Goal: Communication & Community: Share content

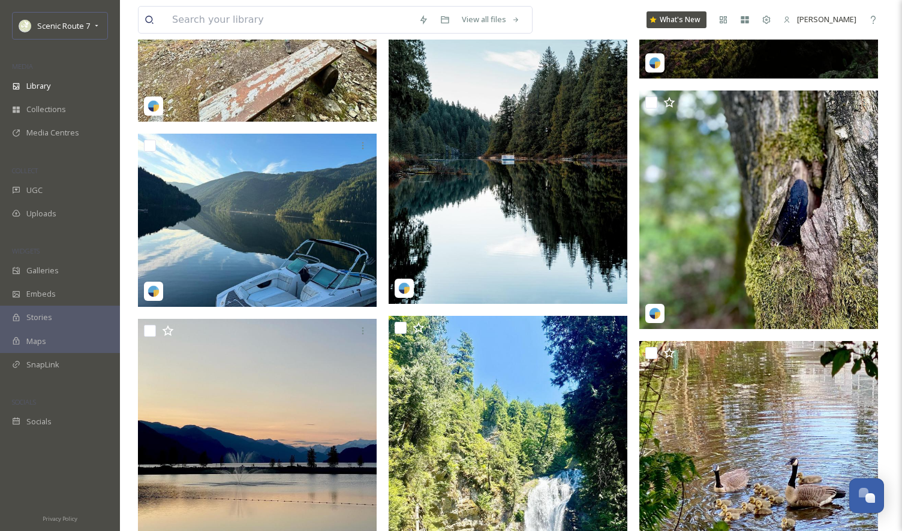
scroll to position [5324, 0]
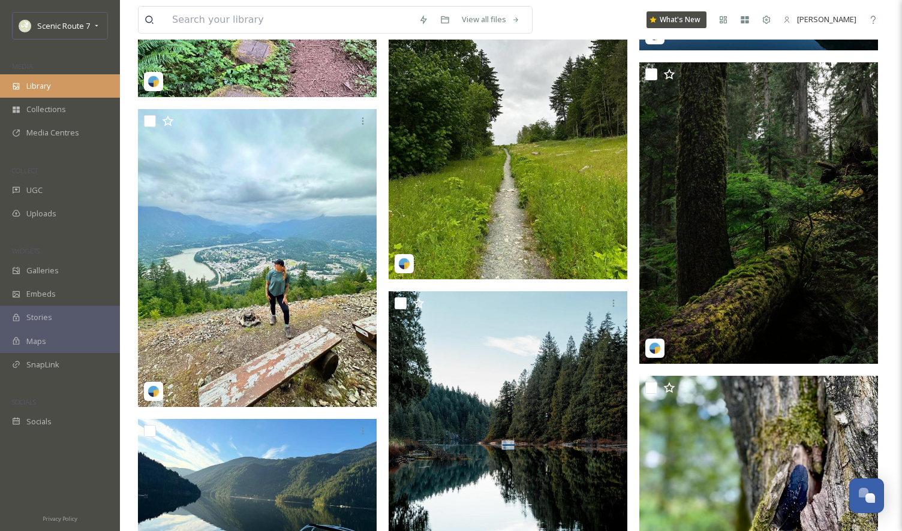
click at [35, 92] on div "Library" at bounding box center [60, 85] width 120 height 23
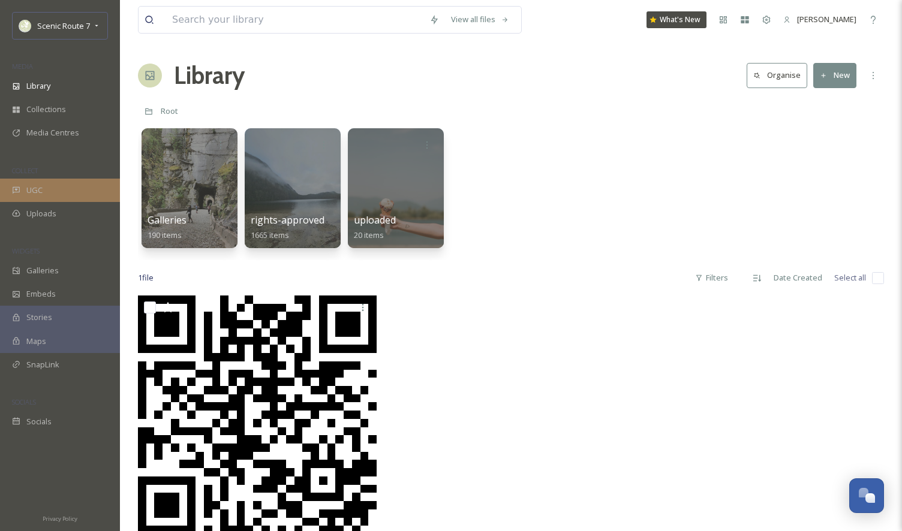
click at [30, 193] on span "UGC" at bounding box center [34, 190] width 16 height 11
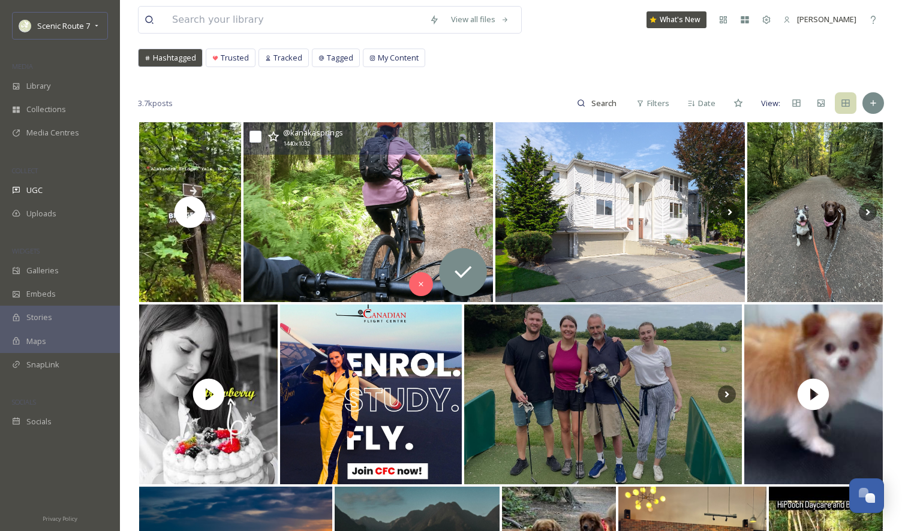
scroll to position [64, 0]
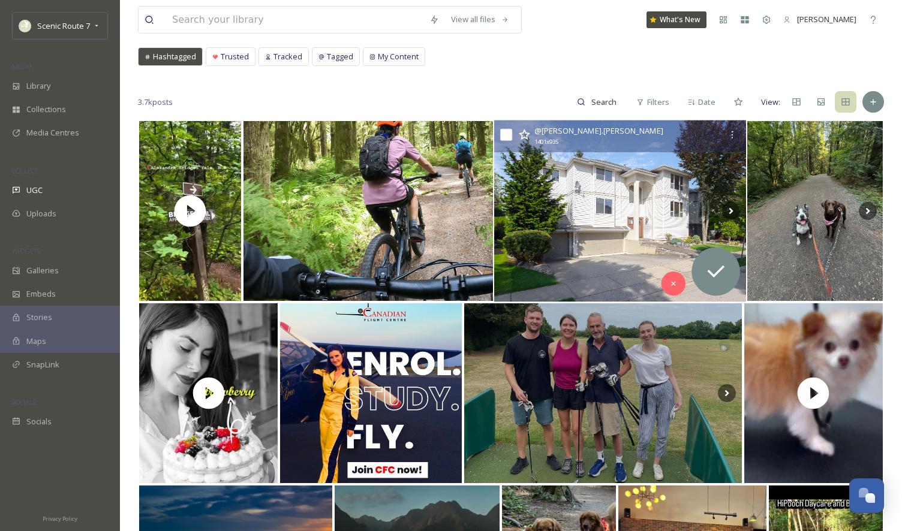
click at [554, 242] on img at bounding box center [620, 212] width 252 height 182
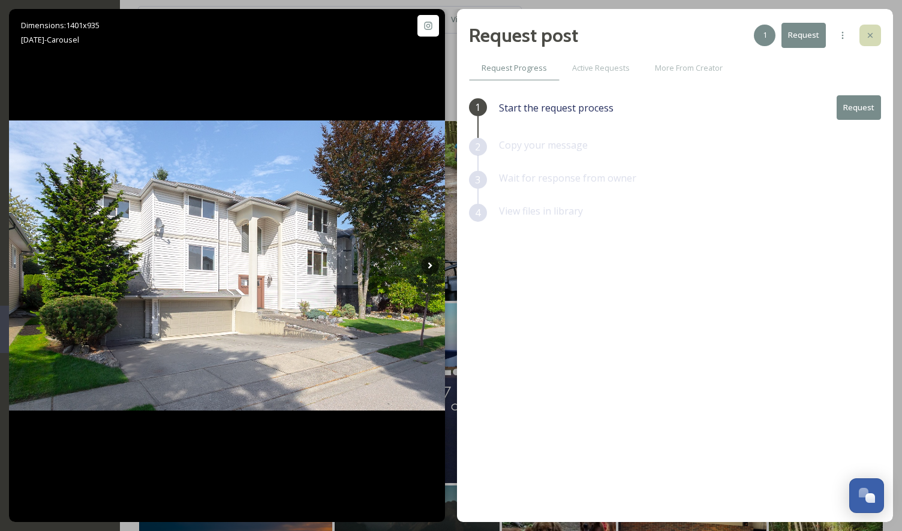
click at [871, 34] on icon at bounding box center [870, 35] width 5 height 5
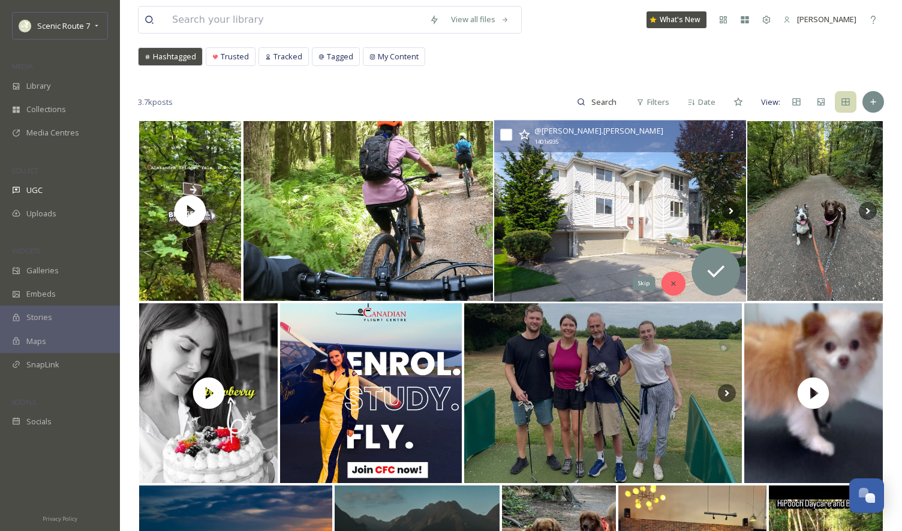
click at [676, 287] on icon at bounding box center [673, 283] width 8 height 8
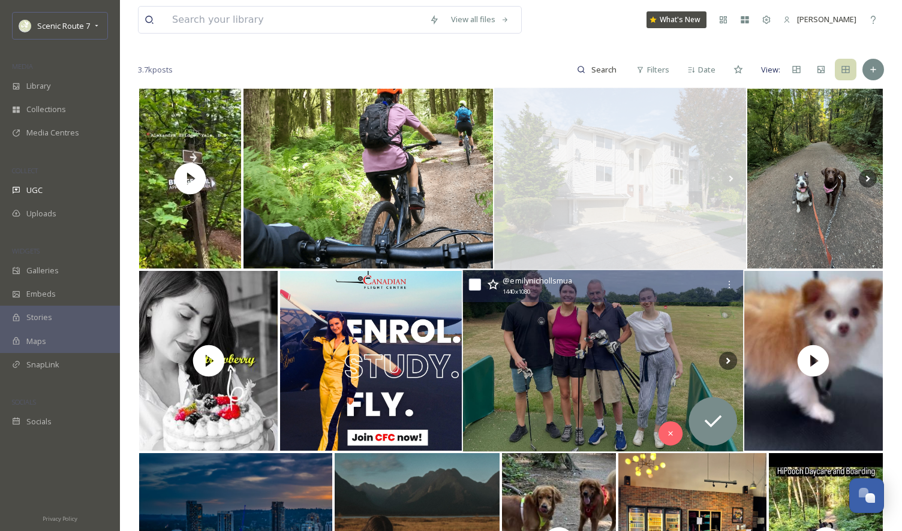
scroll to position [113, 0]
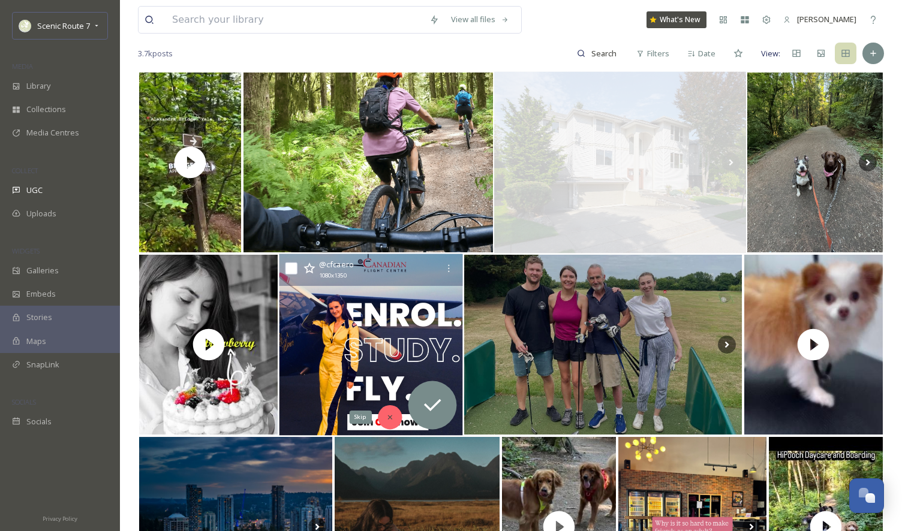
click at [392, 417] on icon at bounding box center [390, 417] width 8 height 8
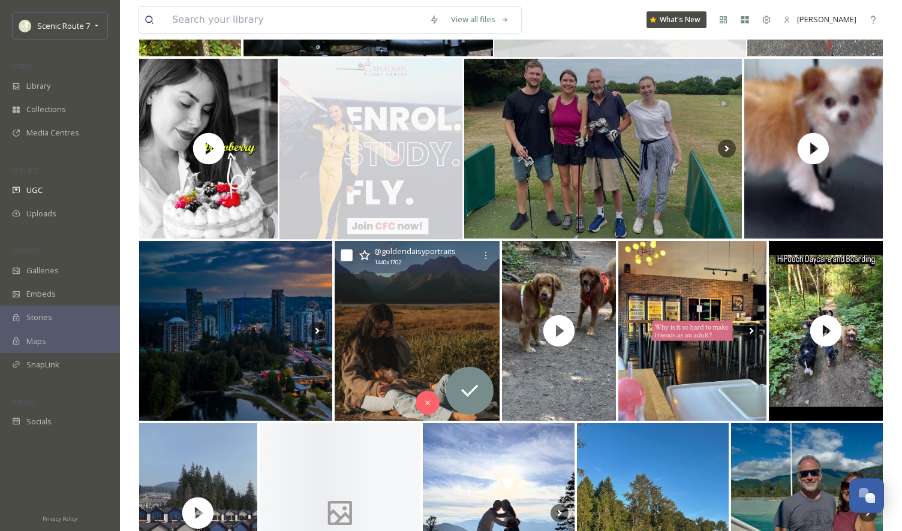
scroll to position [354, 0]
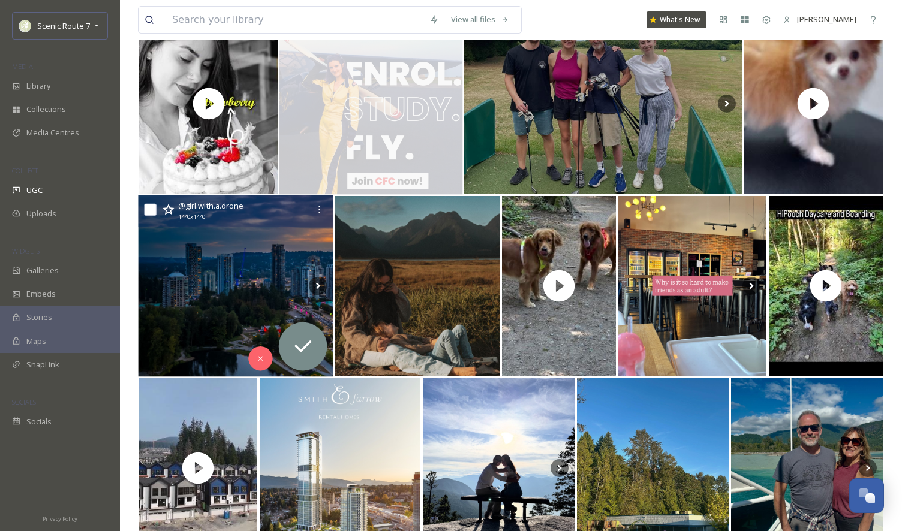
click at [202, 320] on img at bounding box center [235, 287] width 195 height 182
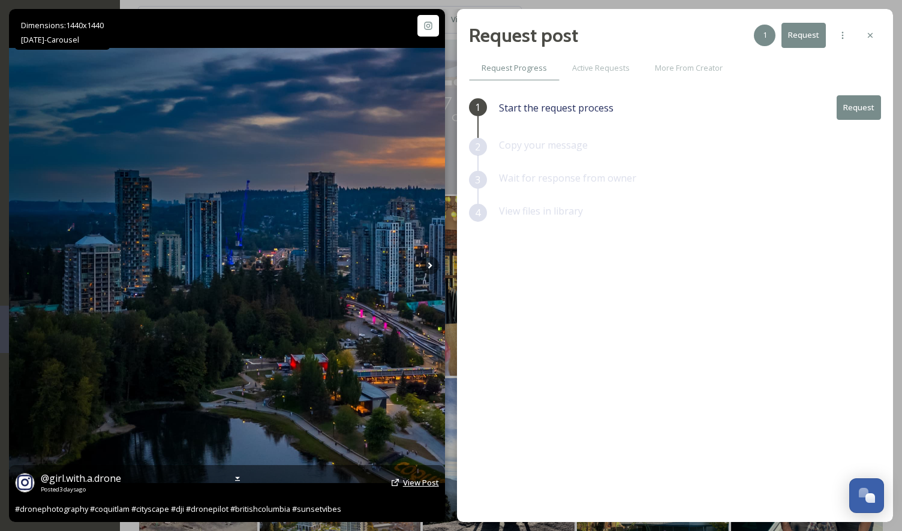
click at [429, 484] on span "View Post" at bounding box center [421, 482] width 36 height 11
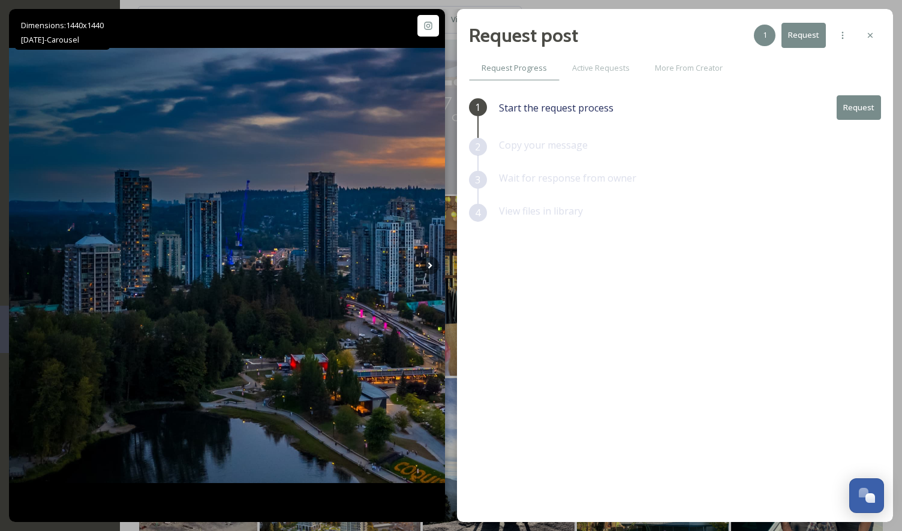
click at [850, 107] on button "Request" at bounding box center [859, 107] width 44 height 25
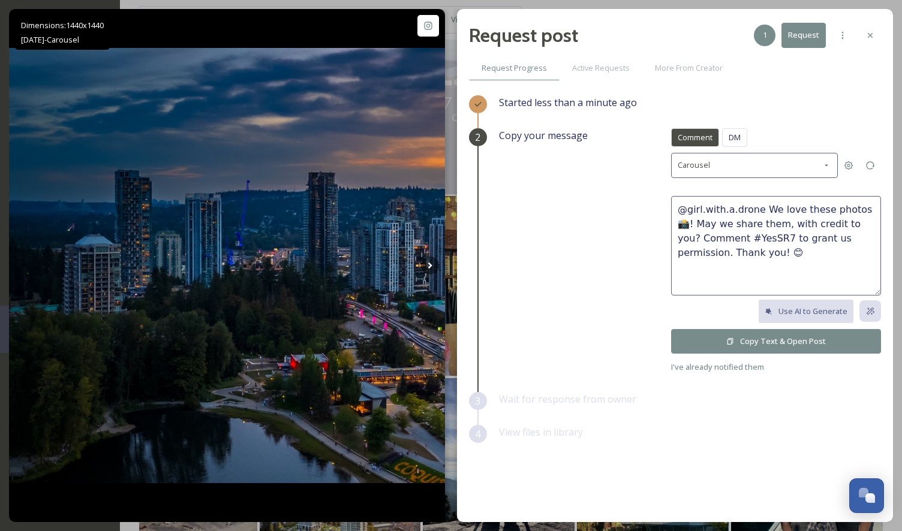
scroll to position [335, 0]
click at [779, 342] on button "Copy Text & Open Post" at bounding box center [776, 341] width 210 height 25
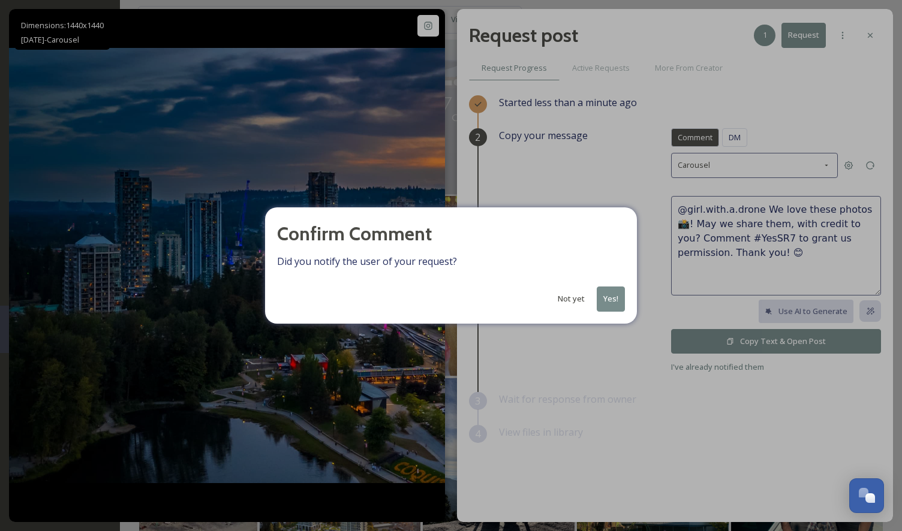
click at [610, 294] on button "Yes!" at bounding box center [611, 299] width 28 height 25
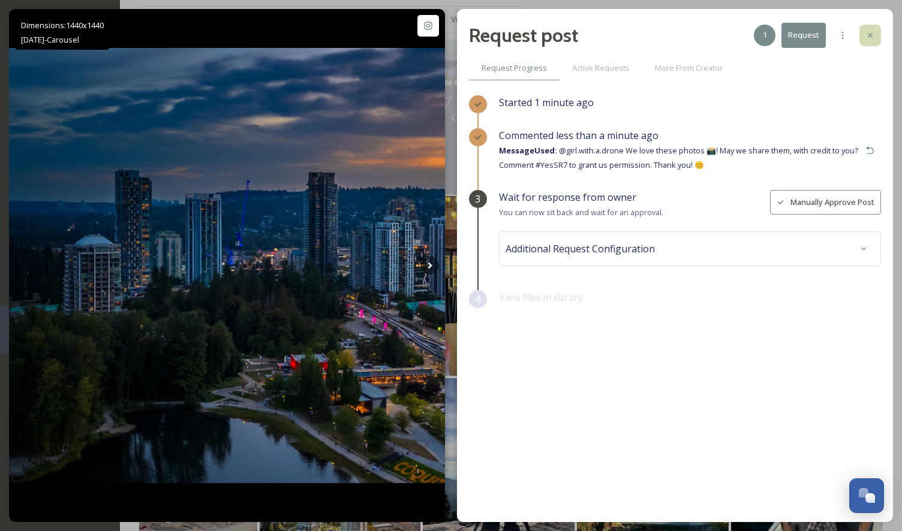
click at [869, 34] on icon at bounding box center [870, 35] width 5 height 5
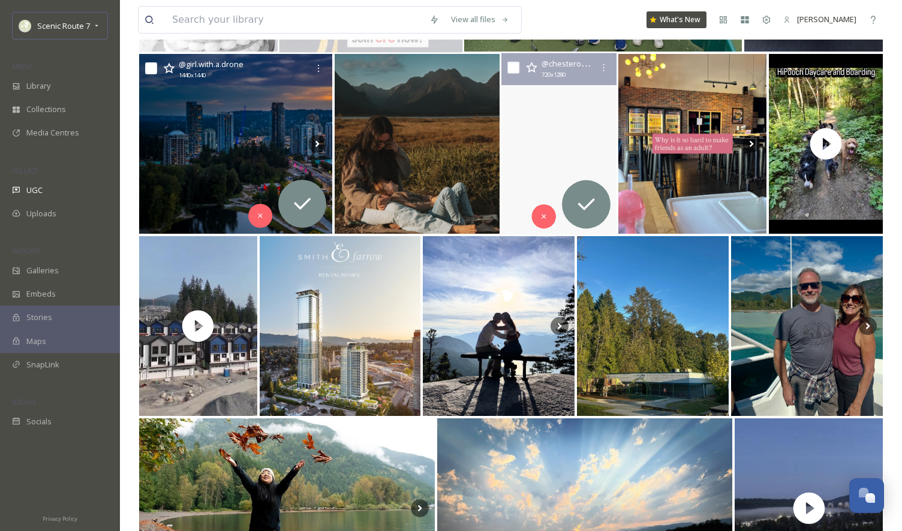
scroll to position [480, 0]
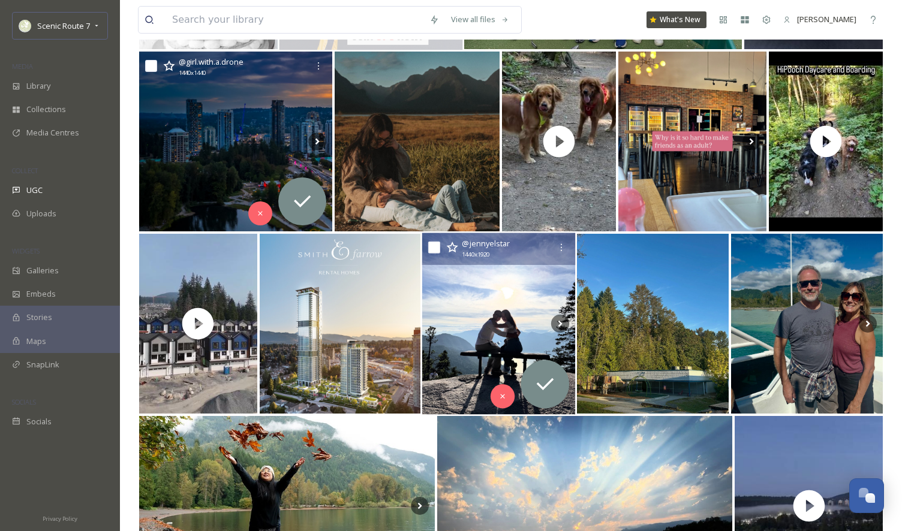
click at [484, 309] on img at bounding box center [499, 324] width 154 height 182
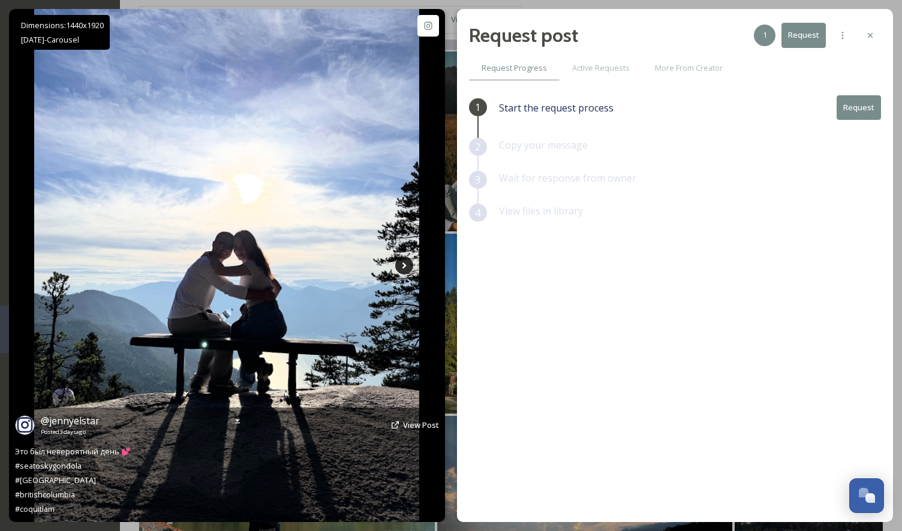
click at [406, 264] on icon at bounding box center [404, 266] width 18 height 18
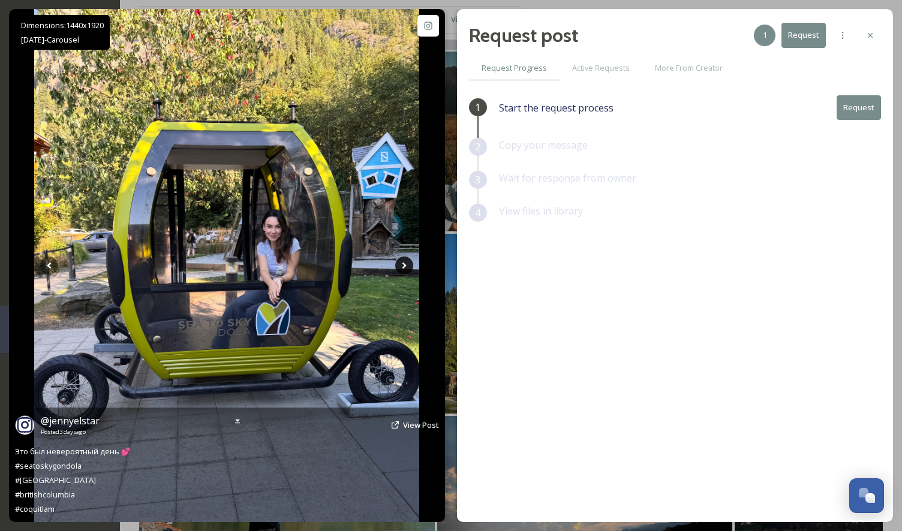
click at [406, 266] on icon at bounding box center [404, 266] width 4 height 7
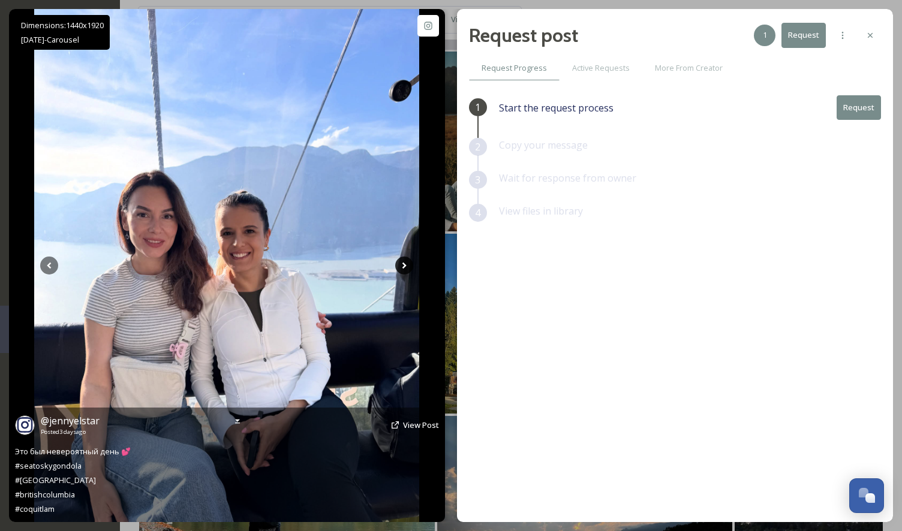
click at [406, 266] on icon at bounding box center [404, 266] width 4 height 7
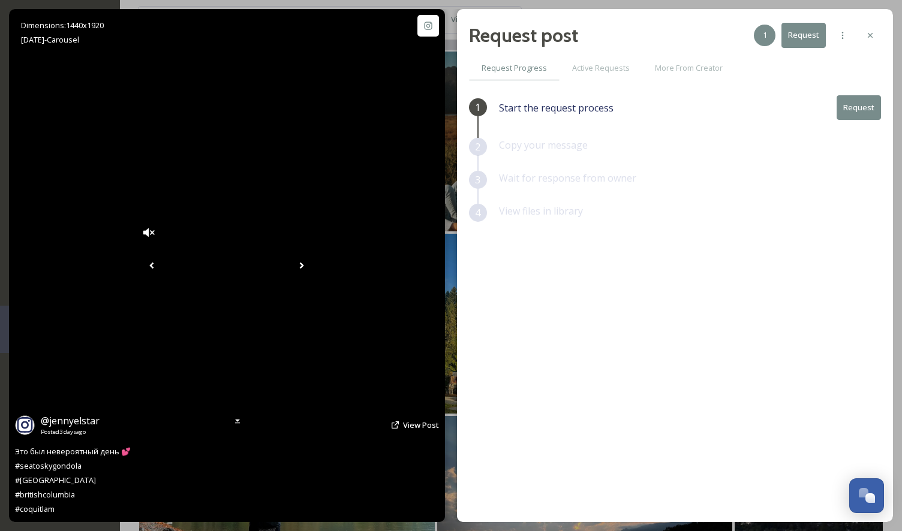
click at [304, 266] on icon at bounding box center [302, 266] width 4 height 7
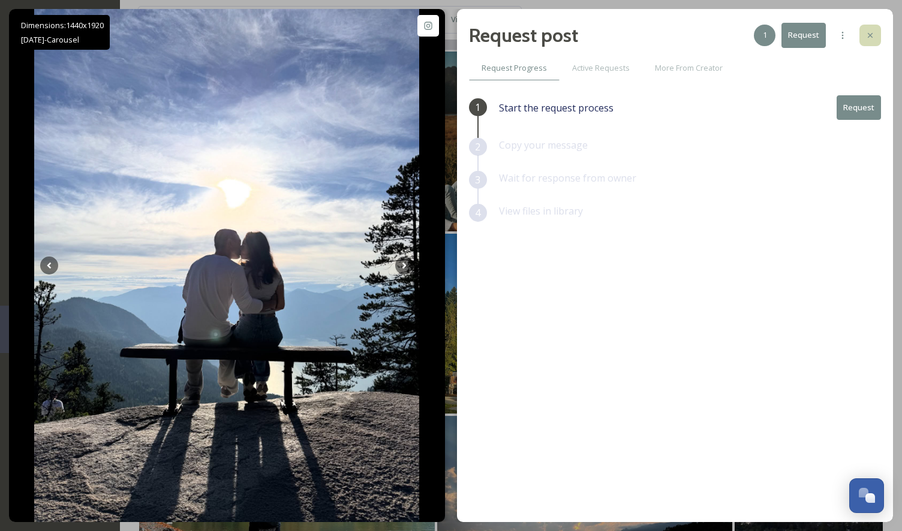
click at [877, 33] on div at bounding box center [870, 36] width 22 height 22
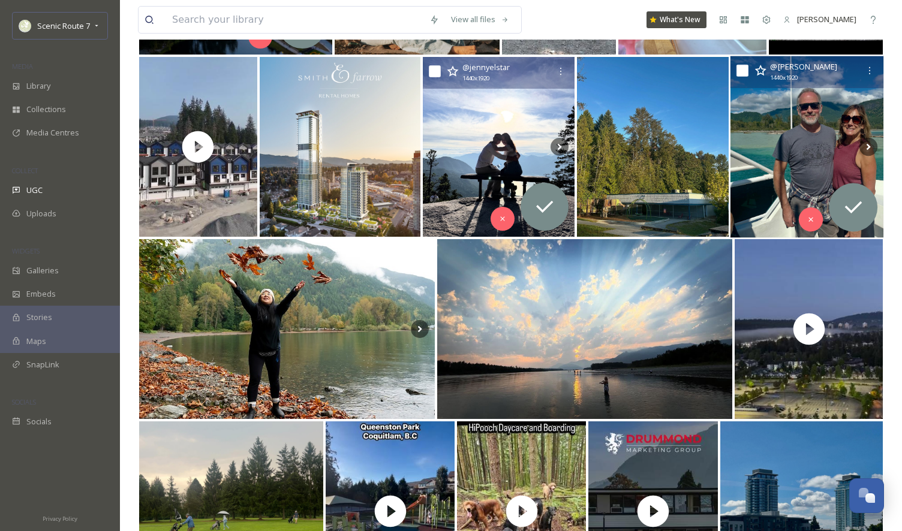
scroll to position [672, 0]
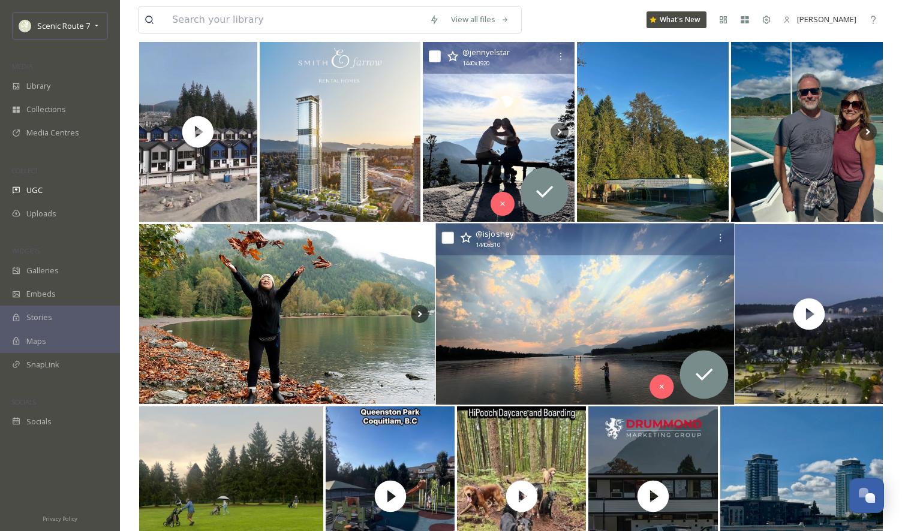
click at [542, 364] on img at bounding box center [584, 315] width 299 height 182
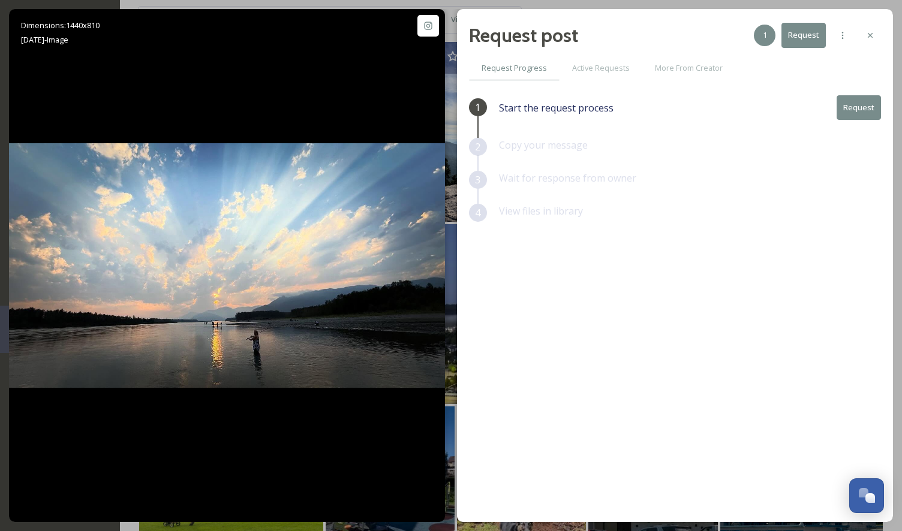
click at [857, 109] on button "Request" at bounding box center [859, 107] width 44 height 25
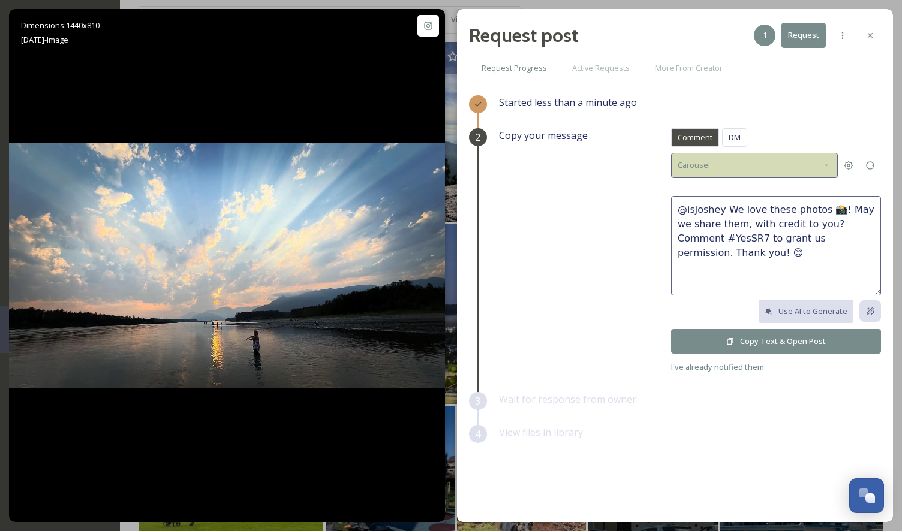
click at [829, 164] on icon at bounding box center [827, 166] width 10 height 10
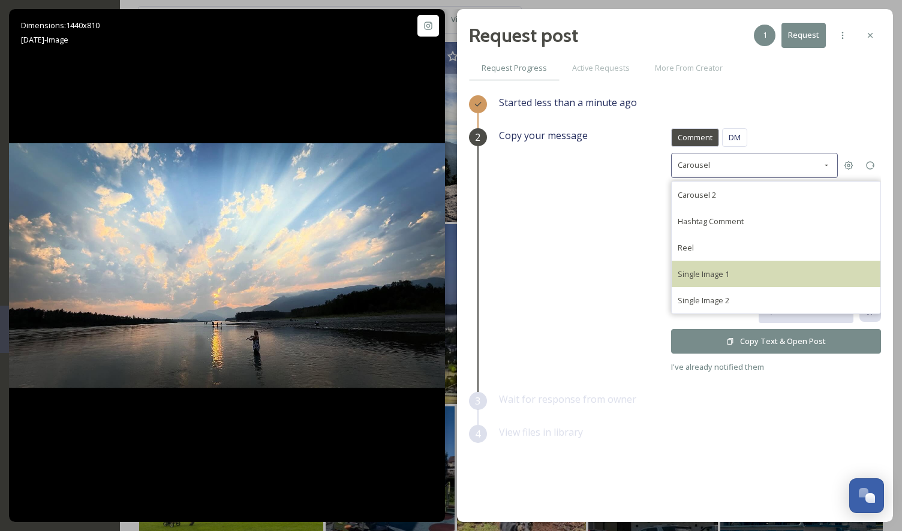
click at [733, 276] on div "Single Image 1" at bounding box center [776, 274] width 209 height 26
type textarea "@isjoshey This photo is fantastic! If it's okay with you, we'd love to share it…"
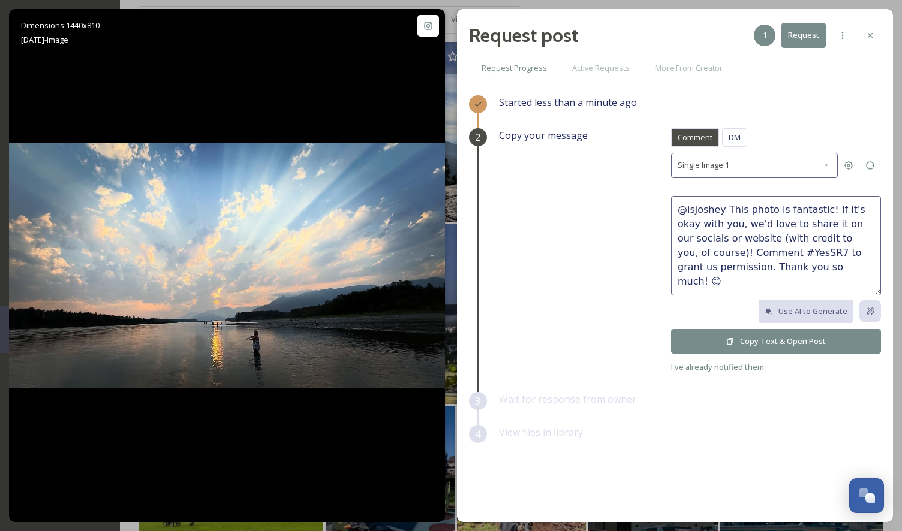
click at [757, 339] on button "Copy Text & Open Post" at bounding box center [776, 341] width 210 height 25
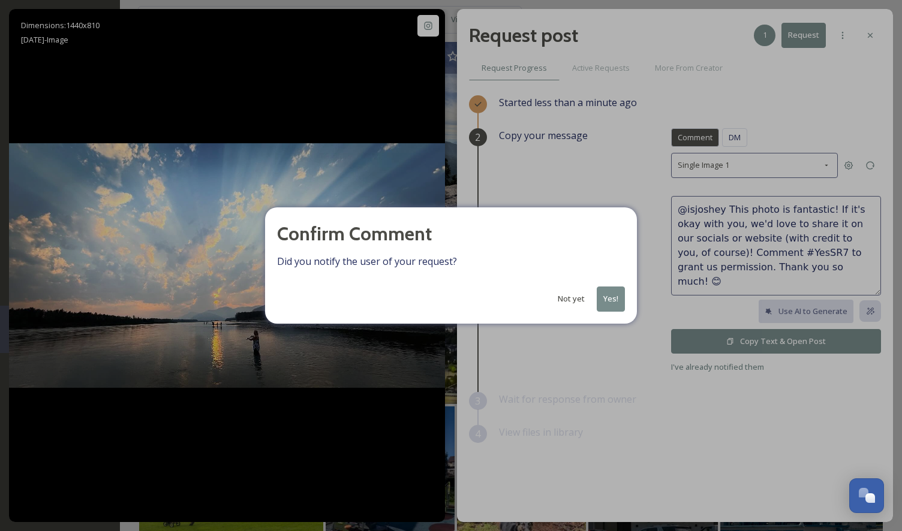
click at [617, 303] on button "Yes!" at bounding box center [611, 299] width 28 height 25
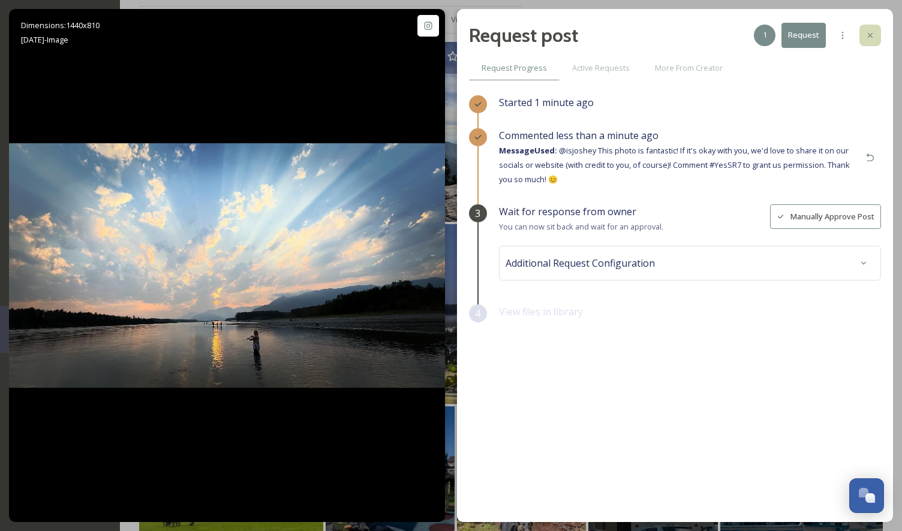
click at [876, 38] on div at bounding box center [870, 36] width 22 height 22
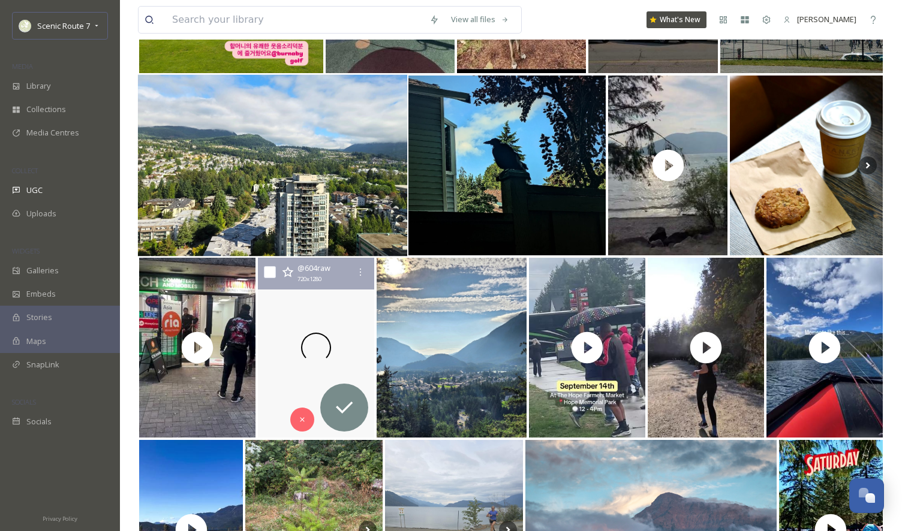
scroll to position [1219, 0]
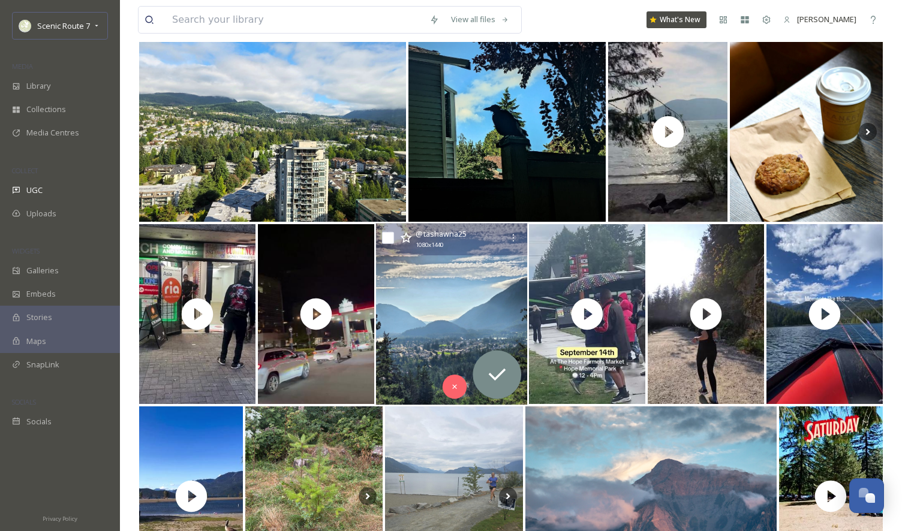
click at [419, 333] on img at bounding box center [452, 315] width 152 height 182
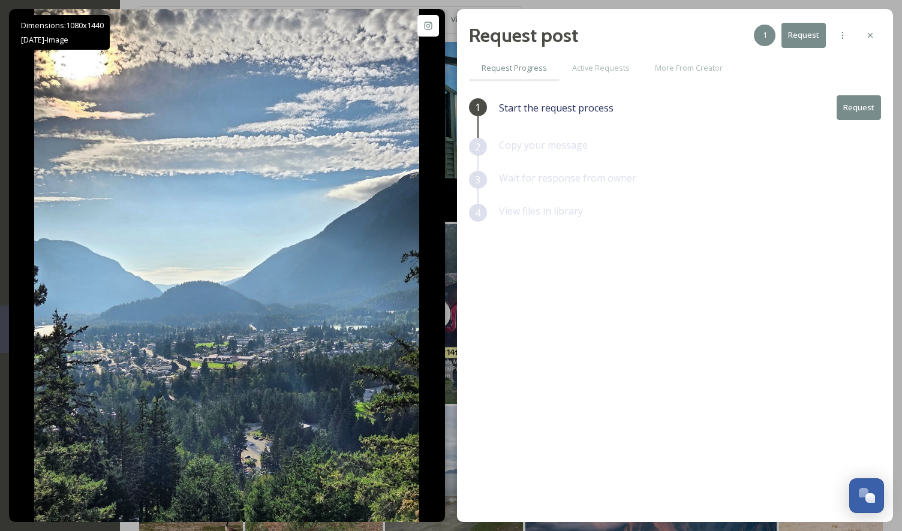
click at [853, 106] on button "Request" at bounding box center [859, 107] width 44 height 25
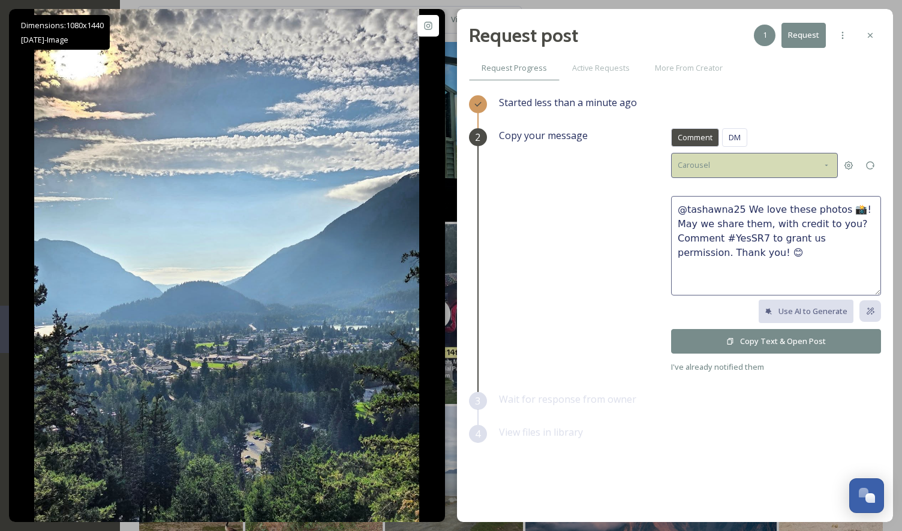
click at [826, 163] on icon at bounding box center [827, 166] width 10 height 10
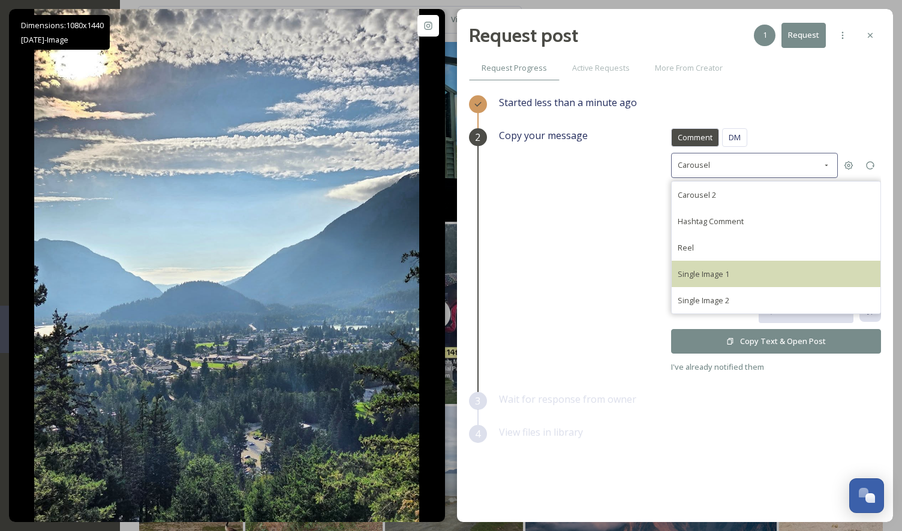
click at [697, 269] on span "Single Image 1" at bounding box center [704, 274] width 52 height 11
type textarea "@tashawna25 This photo is fantastic! If it's okay with you, we'd love to share …"
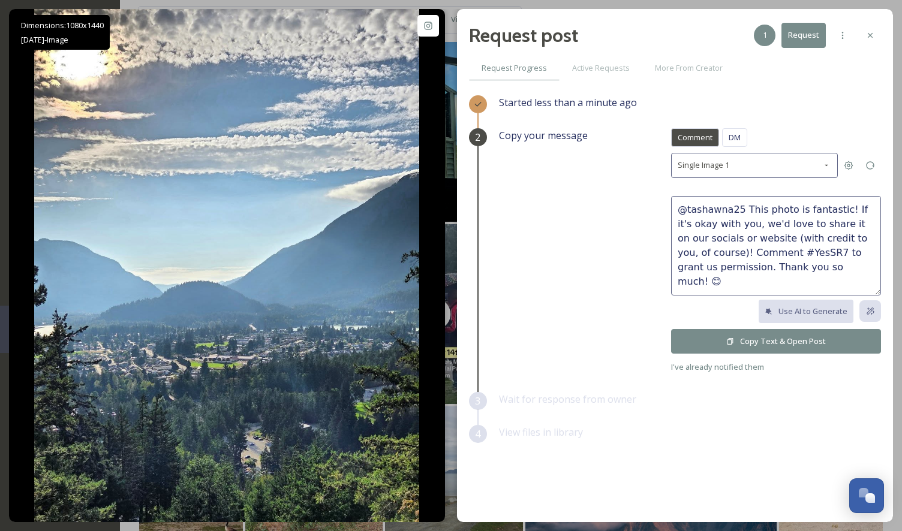
click at [721, 342] on button "Copy Text & Open Post" at bounding box center [776, 341] width 210 height 25
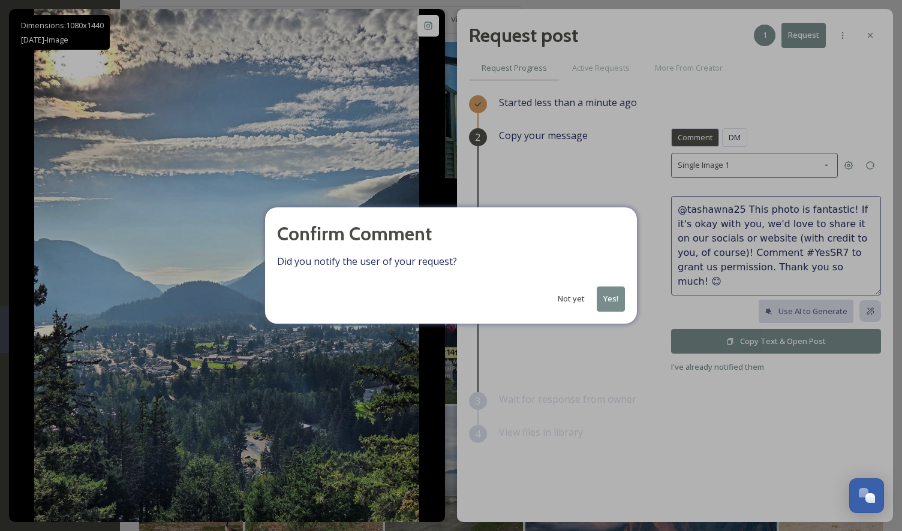
click at [621, 291] on button "Yes!" at bounding box center [611, 299] width 28 height 25
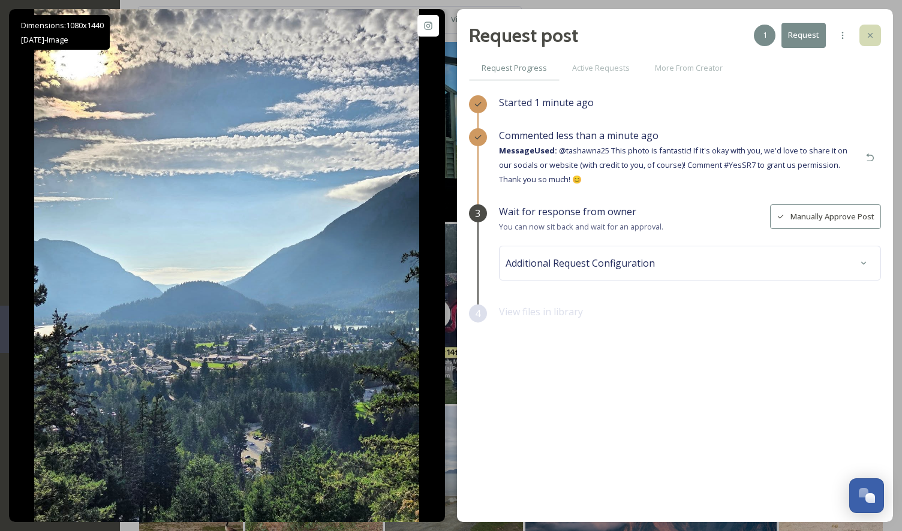
click at [868, 35] on icon at bounding box center [870, 36] width 10 height 10
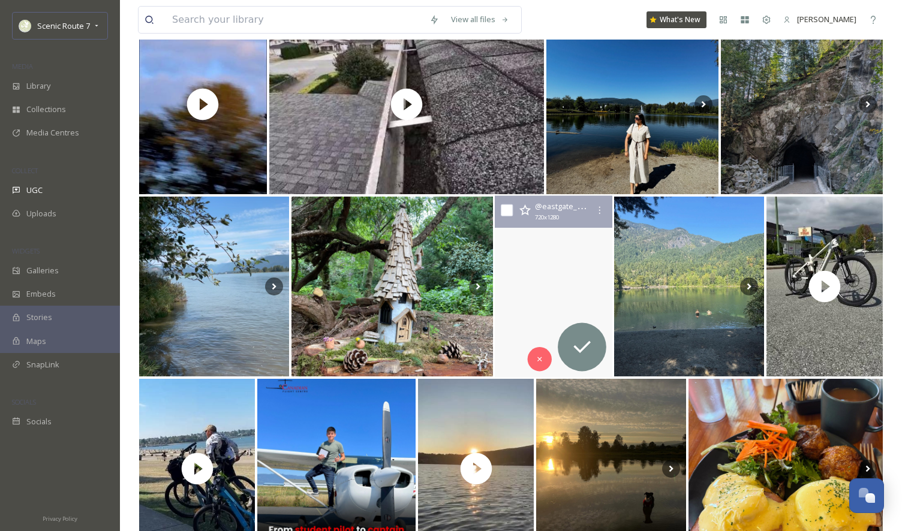
scroll to position [1835, 0]
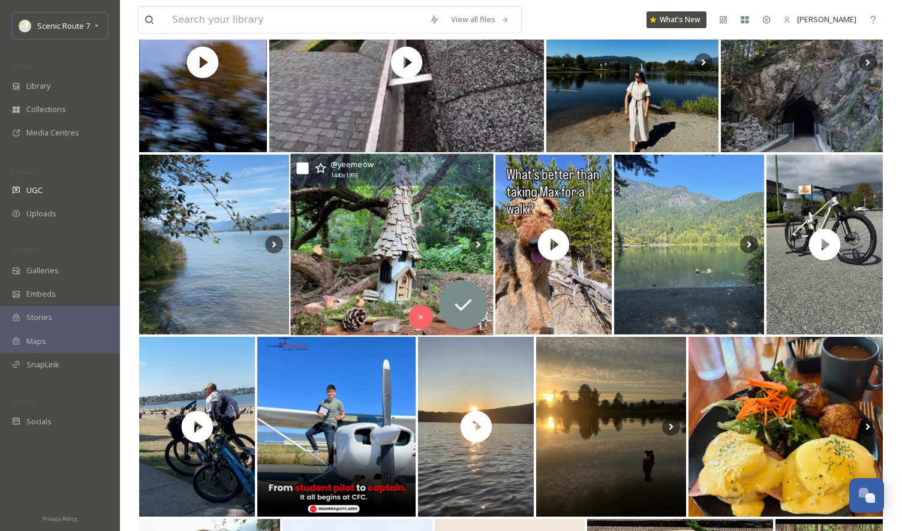
click at [366, 255] on img at bounding box center [392, 245] width 203 height 182
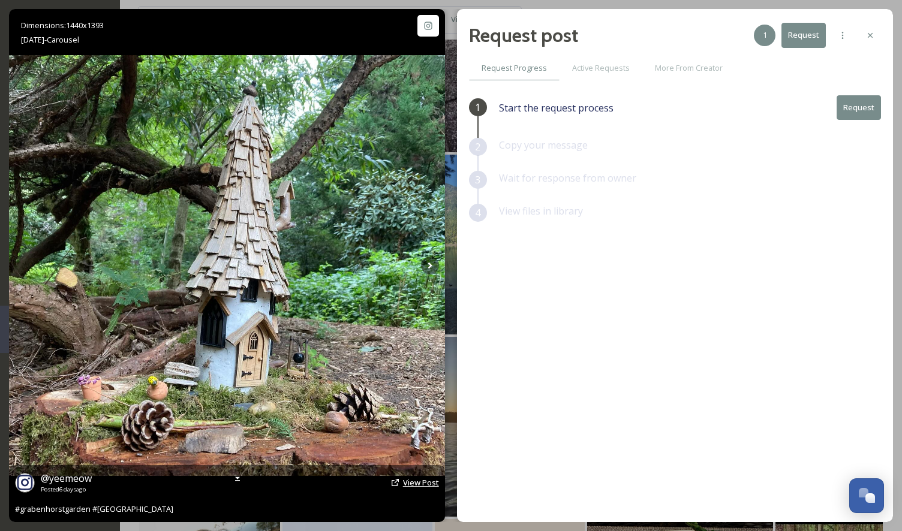
click at [431, 485] on span "View Post" at bounding box center [421, 482] width 36 height 11
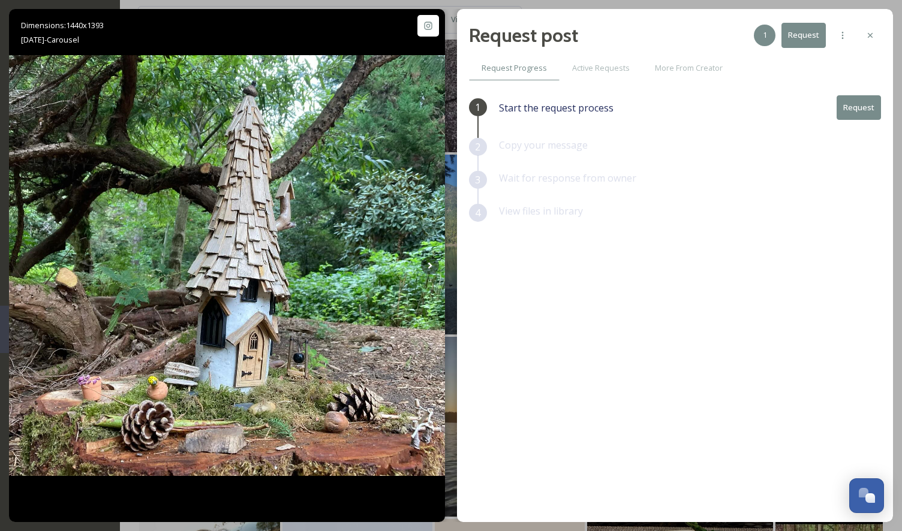
click at [865, 105] on button "Request" at bounding box center [859, 107] width 44 height 25
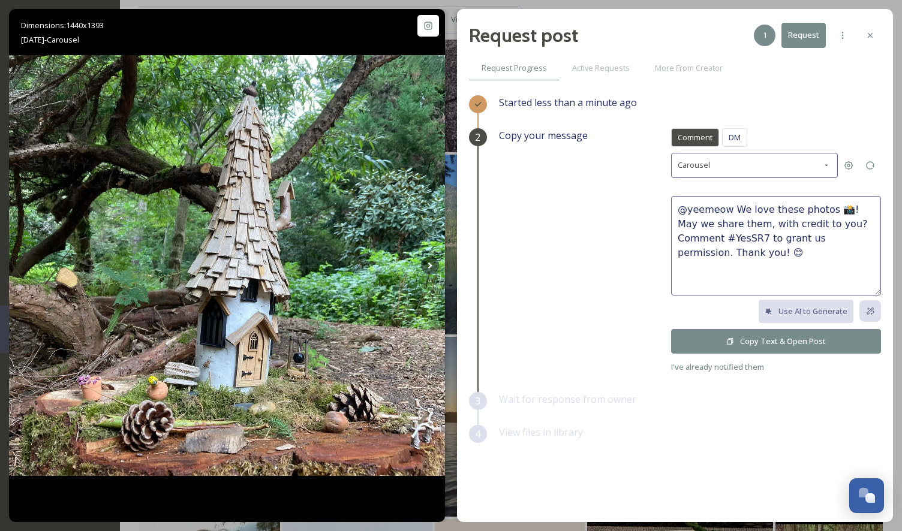
click at [746, 335] on button "Copy Text & Open Post" at bounding box center [776, 341] width 210 height 25
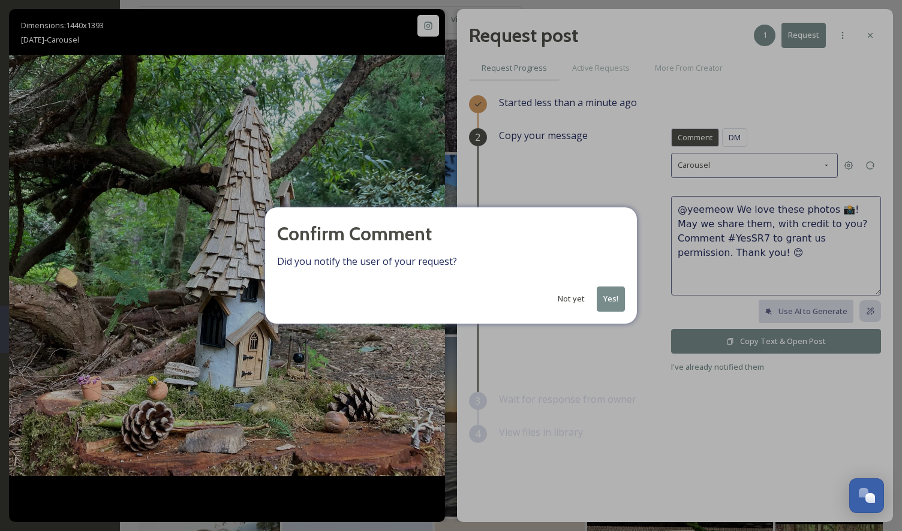
click at [609, 296] on button "Yes!" at bounding box center [611, 299] width 28 height 25
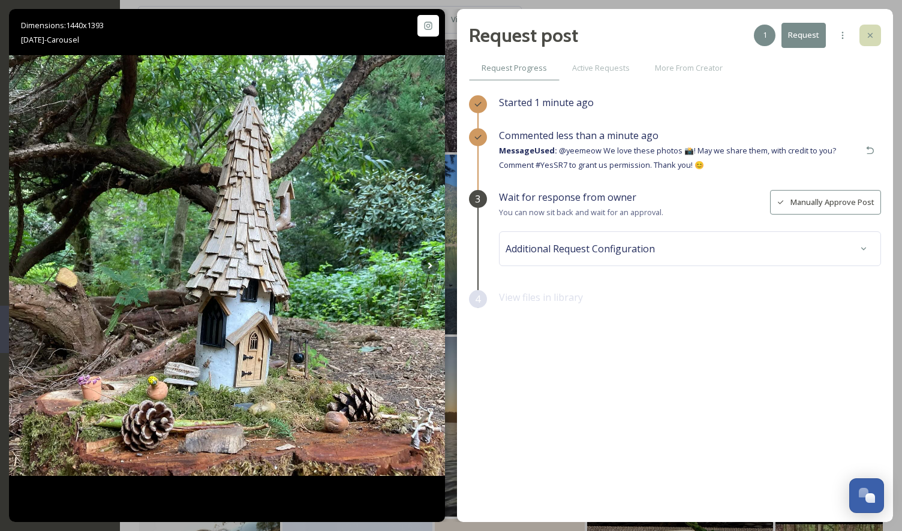
click at [876, 37] on div at bounding box center [870, 36] width 22 height 22
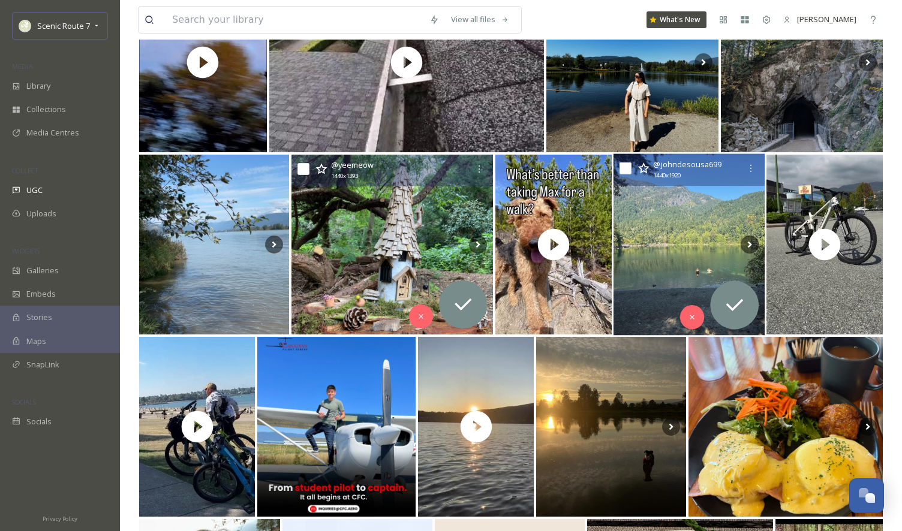
click at [678, 265] on img at bounding box center [689, 245] width 152 height 182
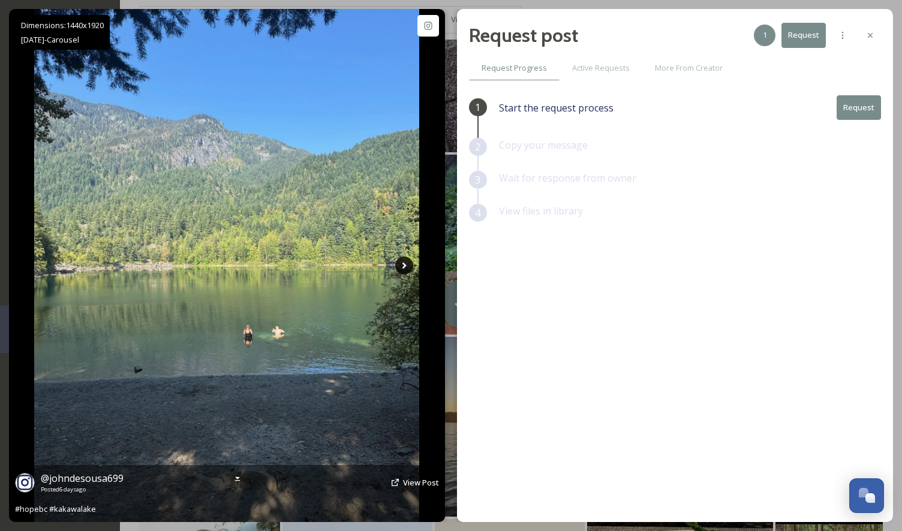
click at [404, 266] on icon at bounding box center [404, 266] width 18 height 18
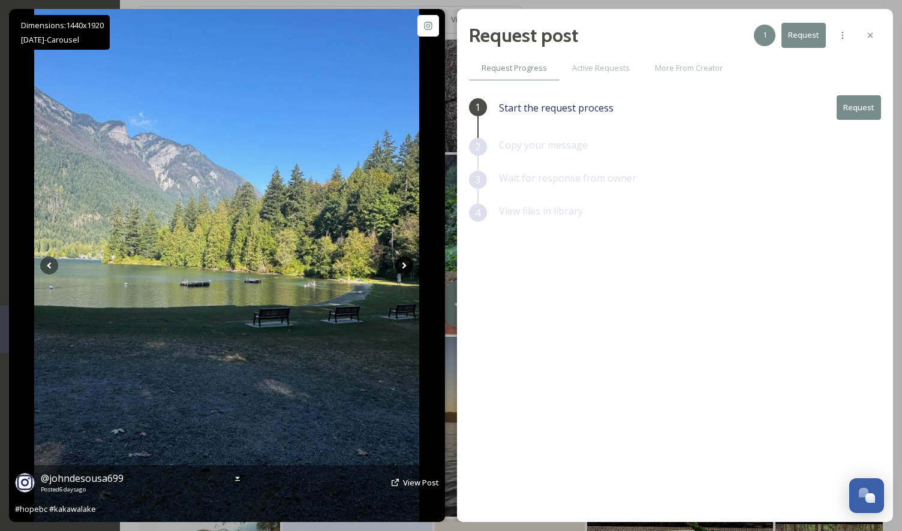
click at [404, 265] on icon at bounding box center [404, 266] width 4 height 7
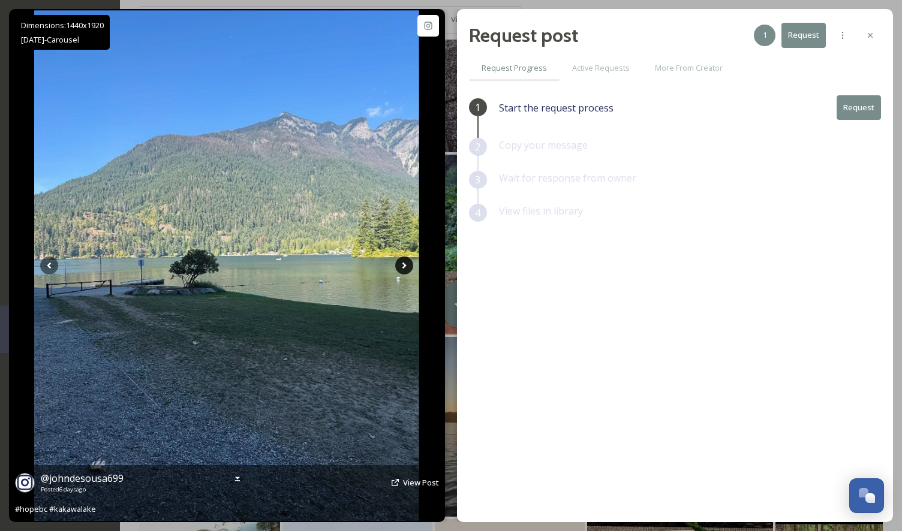
click at [402, 261] on icon at bounding box center [404, 266] width 18 height 18
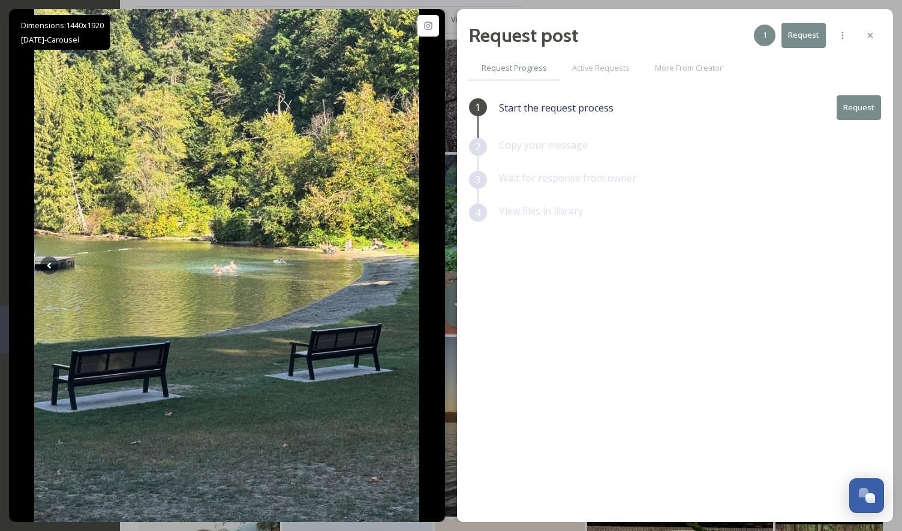
click at [854, 112] on button "Request" at bounding box center [859, 107] width 44 height 25
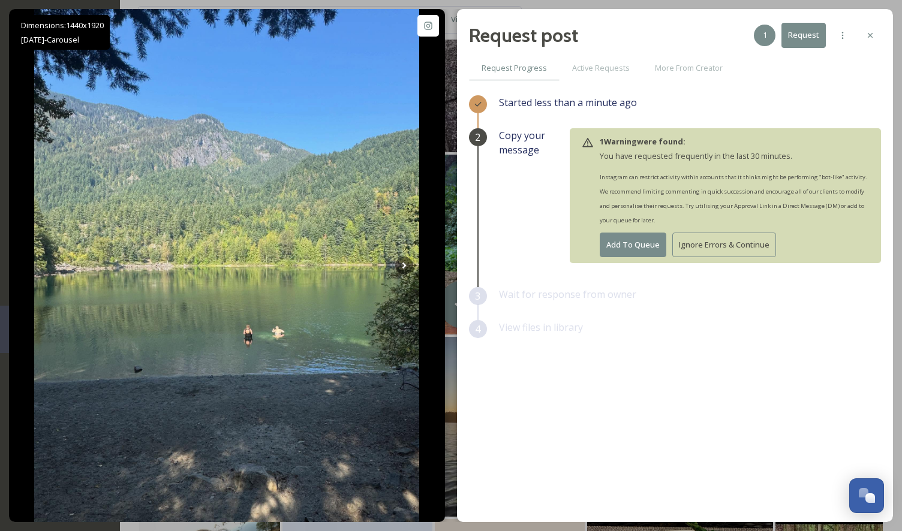
click at [744, 245] on button "Ignore Errors & Continue" at bounding box center [724, 245] width 104 height 25
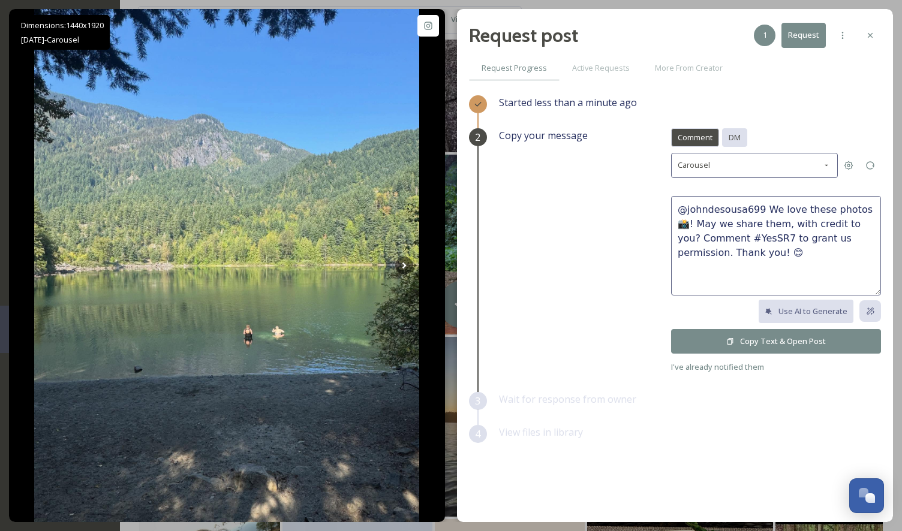
click at [739, 133] on span "DM" at bounding box center [735, 137] width 12 height 11
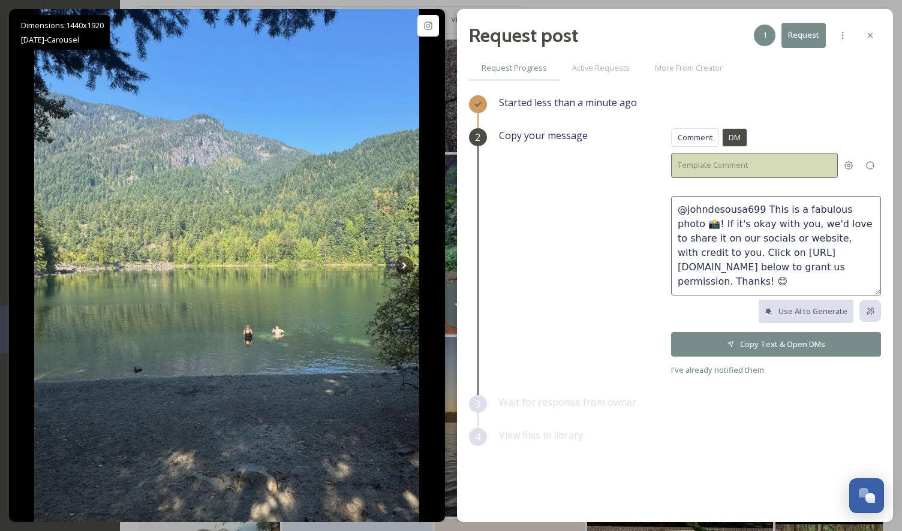
click at [832, 167] on div "Template Comment" at bounding box center [754, 165] width 167 height 25
drag, startPoint x: 799, startPoint y: 209, endPoint x: 784, endPoint y: 210, distance: 15.6
click at [784, 210] on textarea "@johndesousa699 This is a fabulous photo 📸! If it's okay with you, we'd love to…" at bounding box center [776, 246] width 210 height 100
click at [871, 211] on textarea "@johndesousa699 These are fabulous photo 📸! If it's okay with you, we'd love to…" at bounding box center [776, 246] width 210 height 100
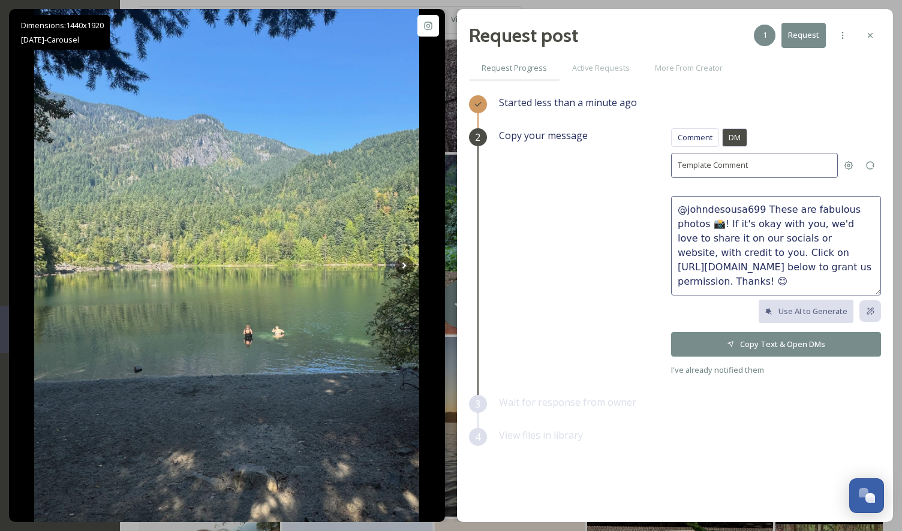
click at [703, 238] on textarea "@johndesousa699 These are fabulous photos 📸! If it's okay with you, we'd love t…" at bounding box center [776, 246] width 210 height 100
type textarea "@johndesousa699 These are fabulous photos 📸! If it's okay with you, we'd love t…"
click at [805, 344] on button "Copy Text & Open DMs" at bounding box center [776, 344] width 210 height 25
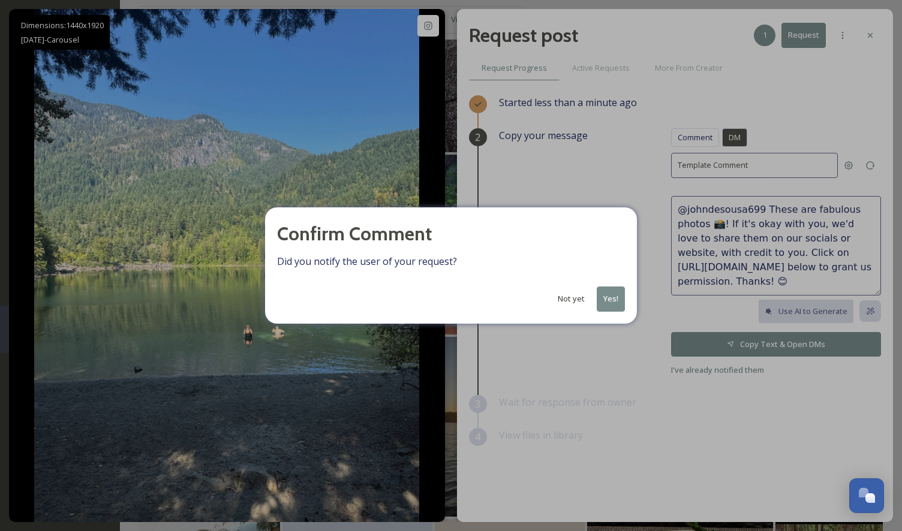
click at [617, 299] on button "Yes!" at bounding box center [611, 299] width 28 height 25
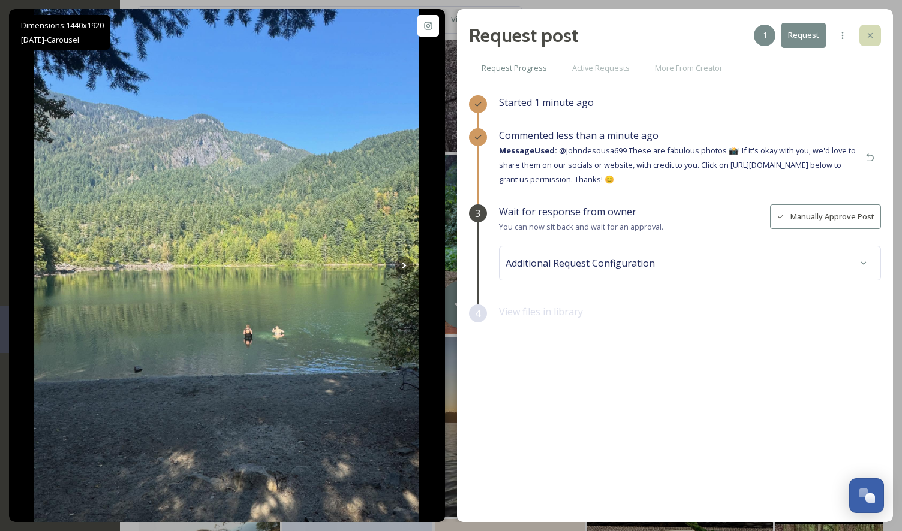
click at [871, 33] on icon at bounding box center [870, 36] width 10 height 10
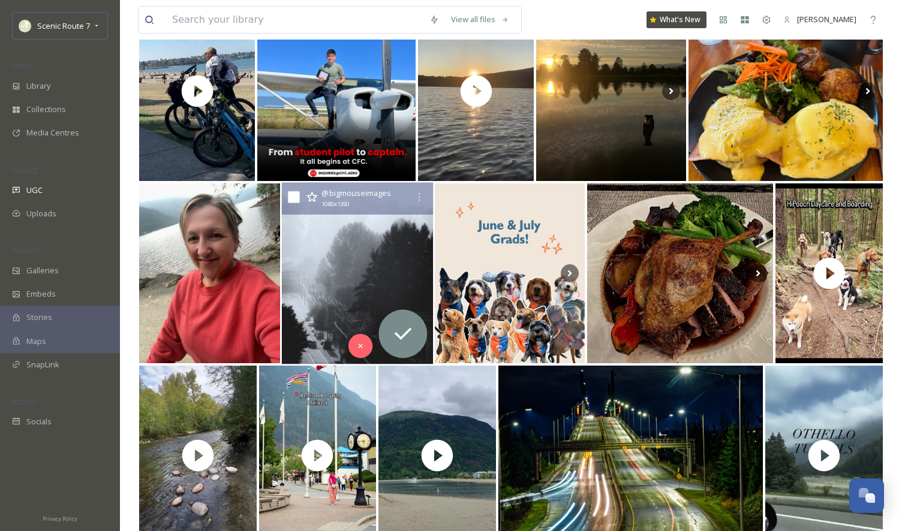
scroll to position [2175, 0]
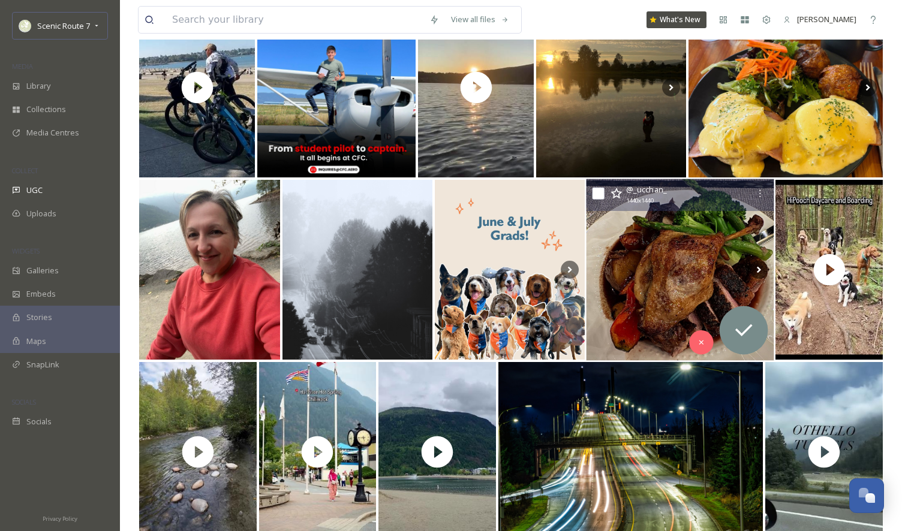
click at [638, 239] on img at bounding box center [681, 270] width 188 height 182
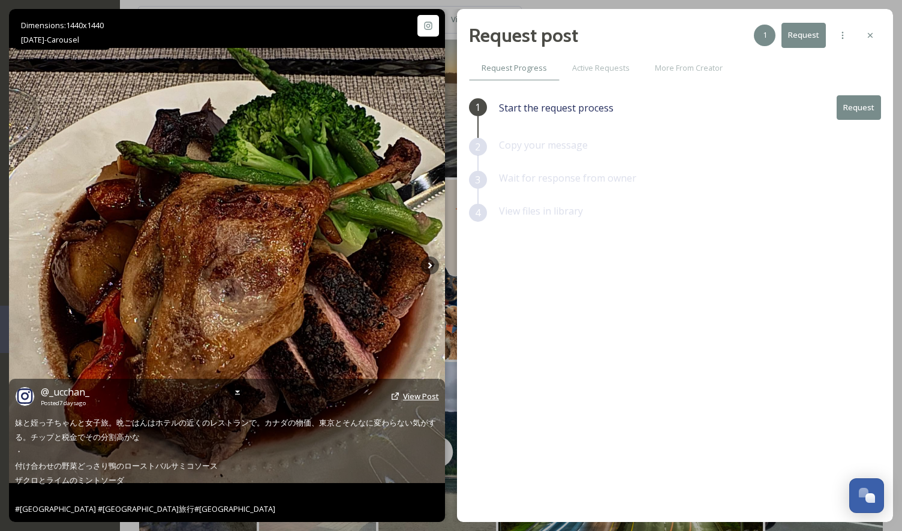
click at [418, 396] on span "View Post" at bounding box center [421, 396] width 36 height 11
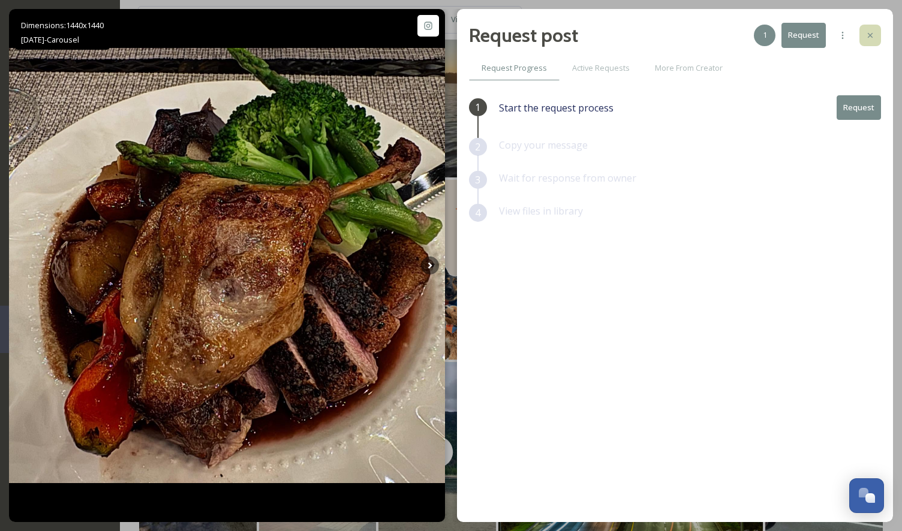
click at [871, 32] on icon at bounding box center [870, 36] width 10 height 10
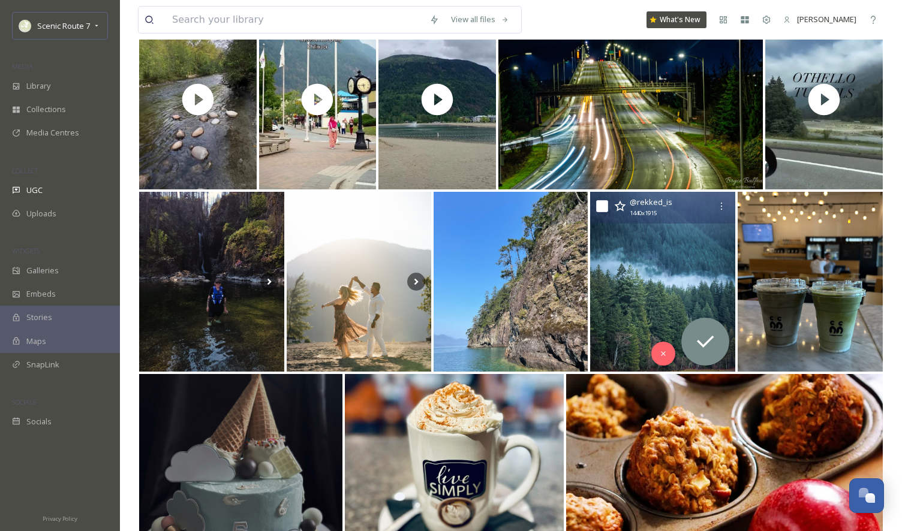
scroll to position [2529, 0]
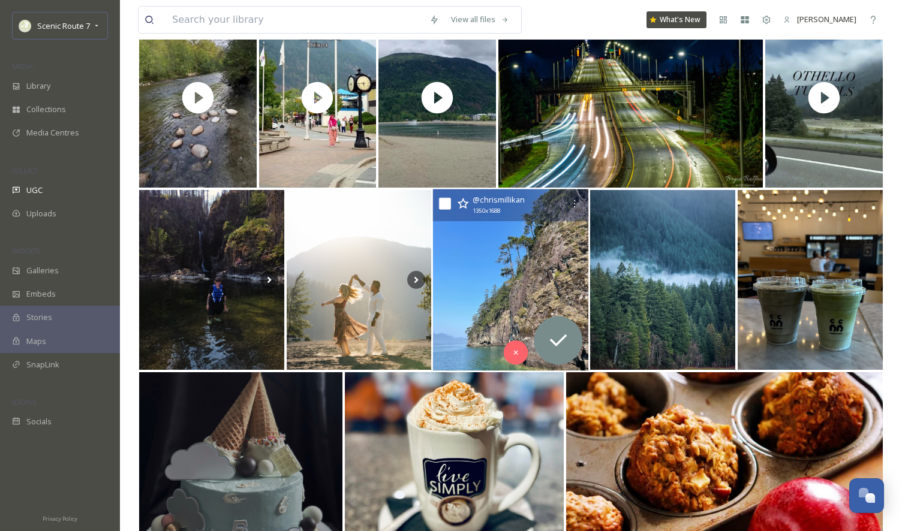
click at [513, 266] on img at bounding box center [510, 281] width 155 height 182
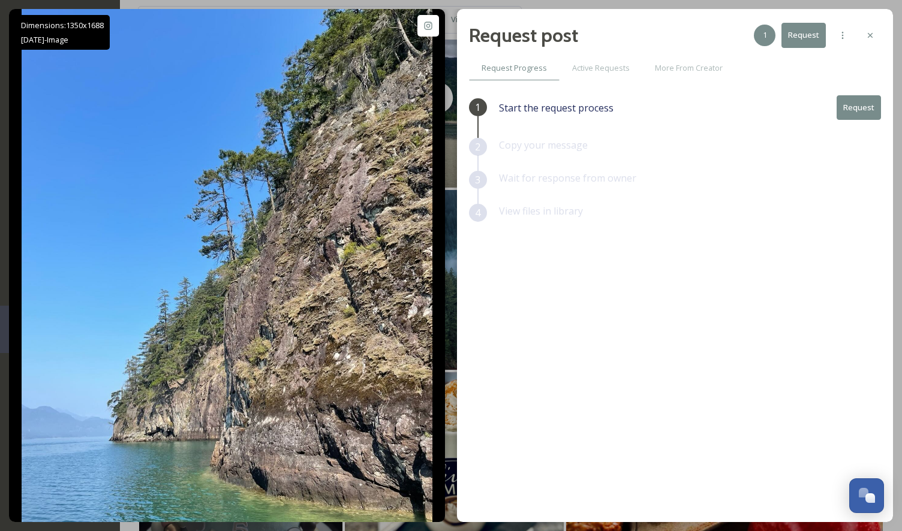
click at [860, 107] on button "Request" at bounding box center [859, 107] width 44 height 25
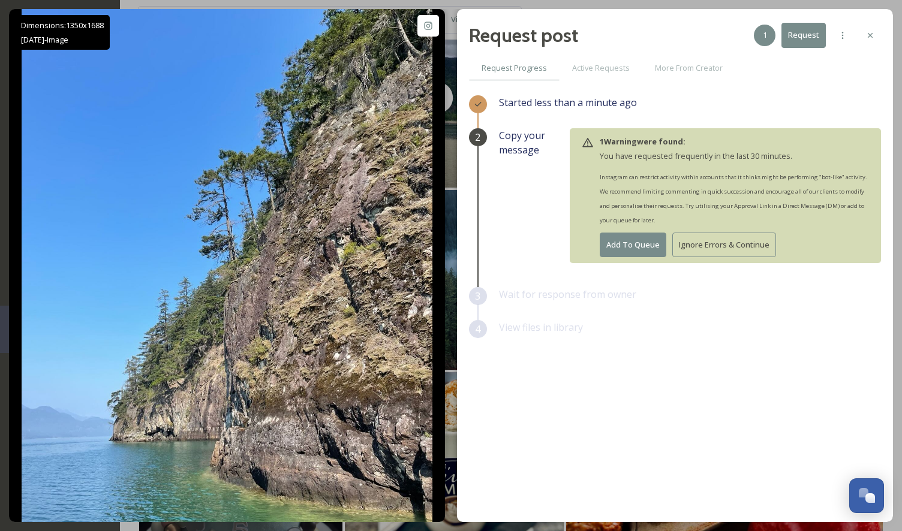
click at [721, 243] on button "Ignore Errors & Continue" at bounding box center [724, 245] width 104 height 25
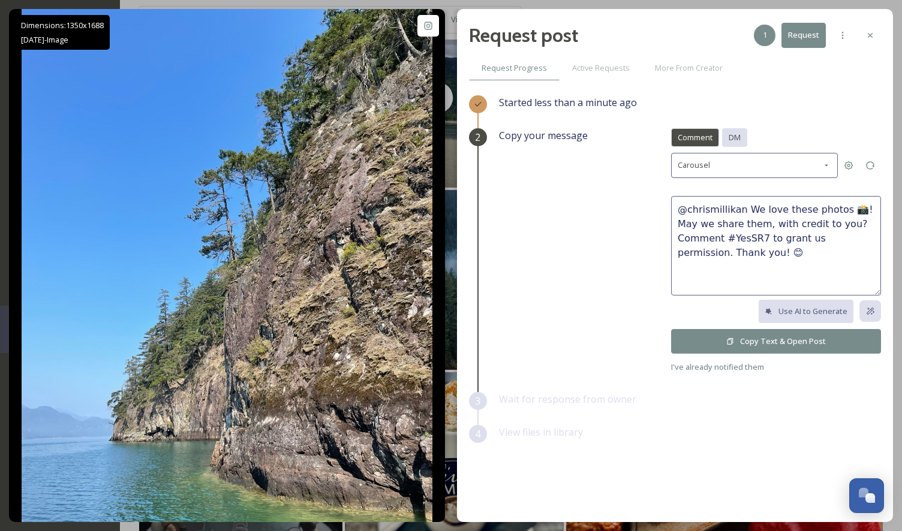
click at [738, 138] on span "DM" at bounding box center [735, 137] width 12 height 11
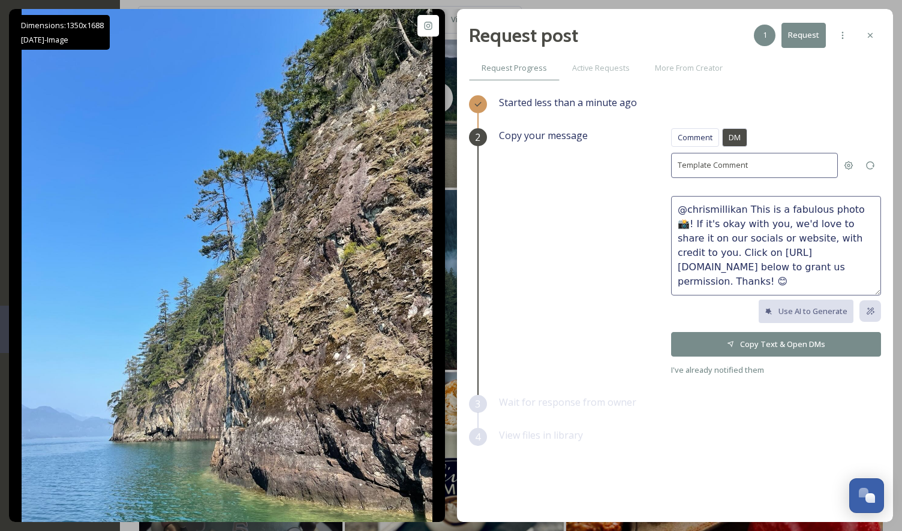
click at [769, 344] on button "Copy Text & Open DMs" at bounding box center [776, 344] width 210 height 25
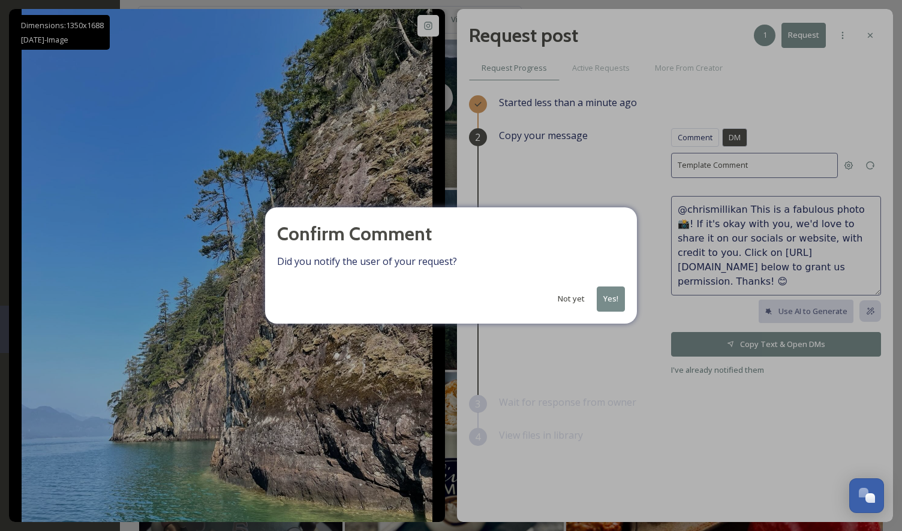
click at [615, 296] on button "Yes!" at bounding box center [611, 299] width 28 height 25
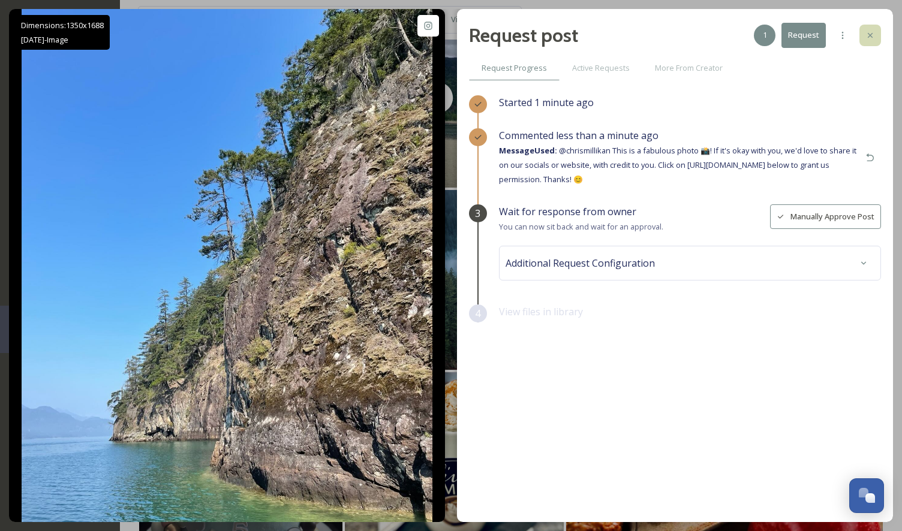
click at [872, 35] on icon at bounding box center [870, 36] width 10 height 10
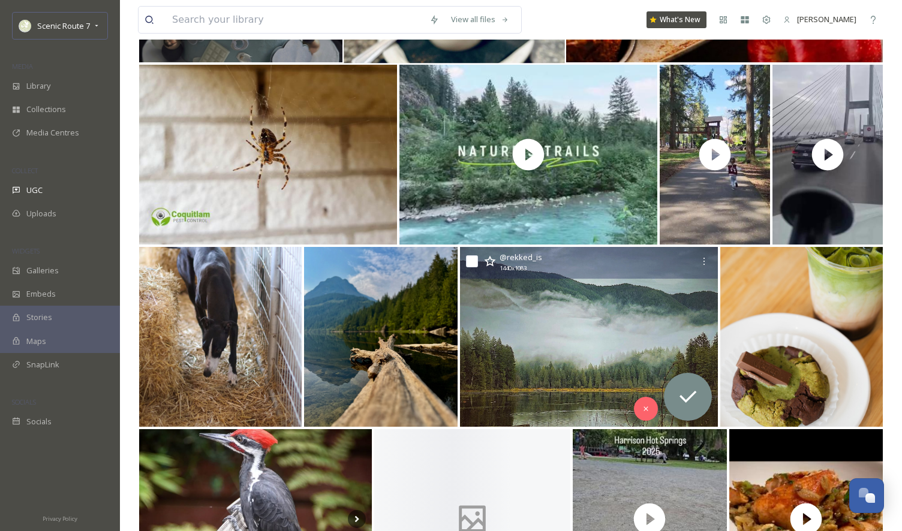
scroll to position [3096, 0]
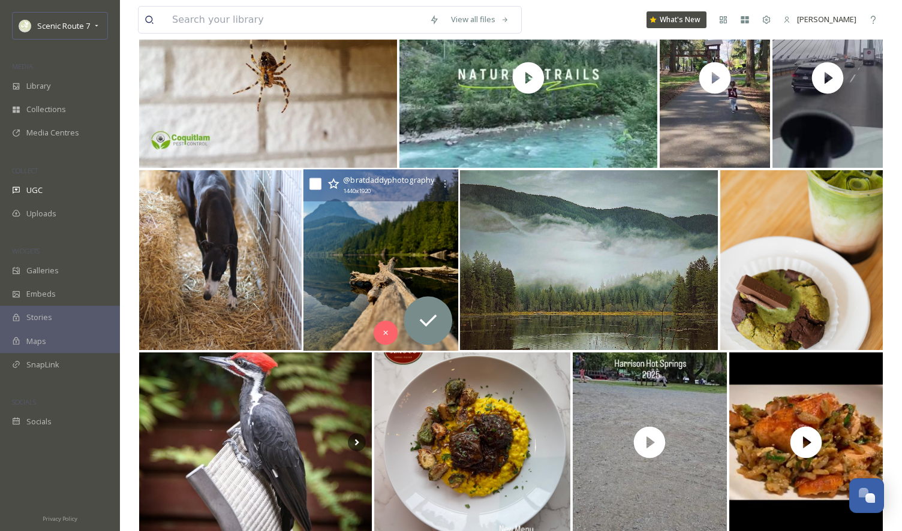
click at [343, 290] on img at bounding box center [380, 261] width 155 height 182
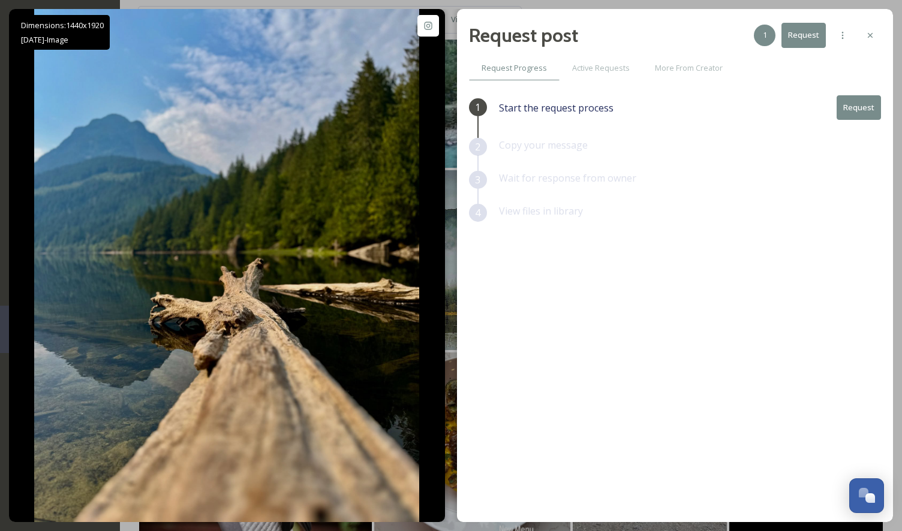
click at [851, 103] on button "Request" at bounding box center [859, 107] width 44 height 25
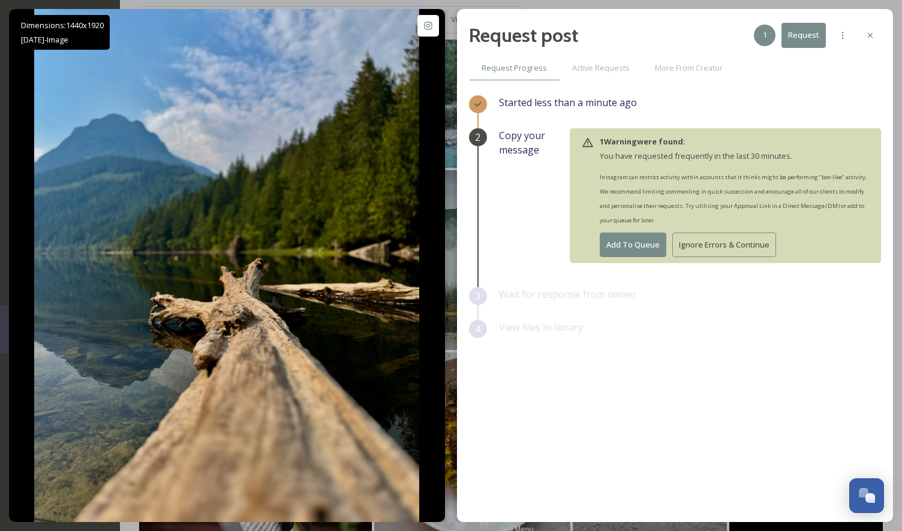
click at [738, 240] on button "Ignore Errors & Continue" at bounding box center [724, 245] width 104 height 25
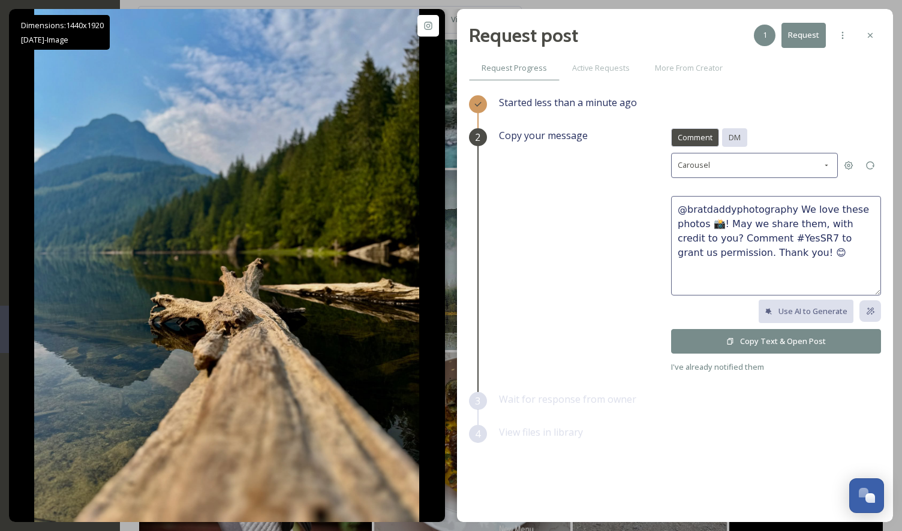
click at [738, 134] on span "DM" at bounding box center [735, 137] width 12 height 11
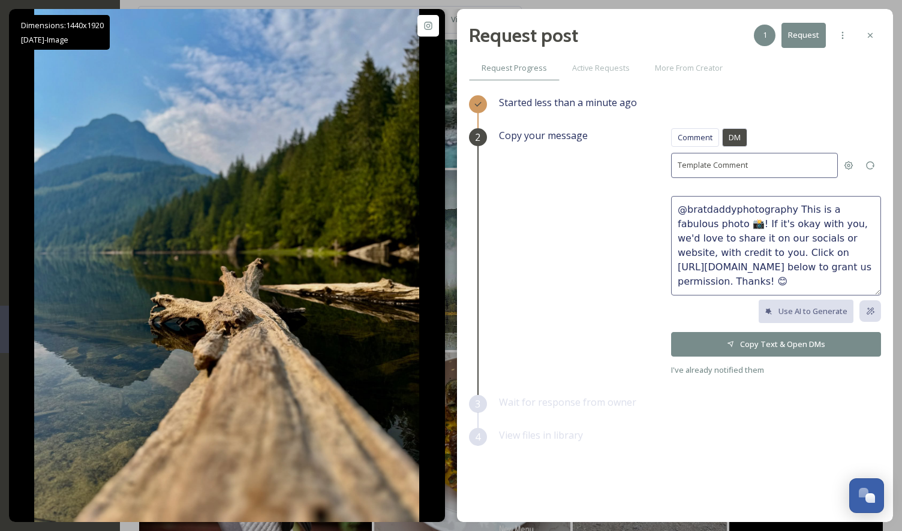
click at [766, 342] on button "Copy Text & Open DMs" at bounding box center [776, 344] width 210 height 25
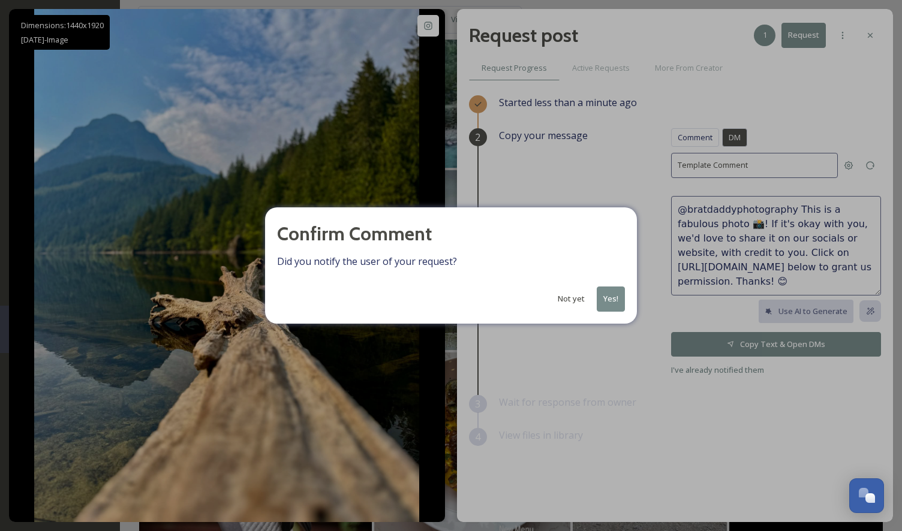
click at [609, 295] on button "Yes!" at bounding box center [611, 299] width 28 height 25
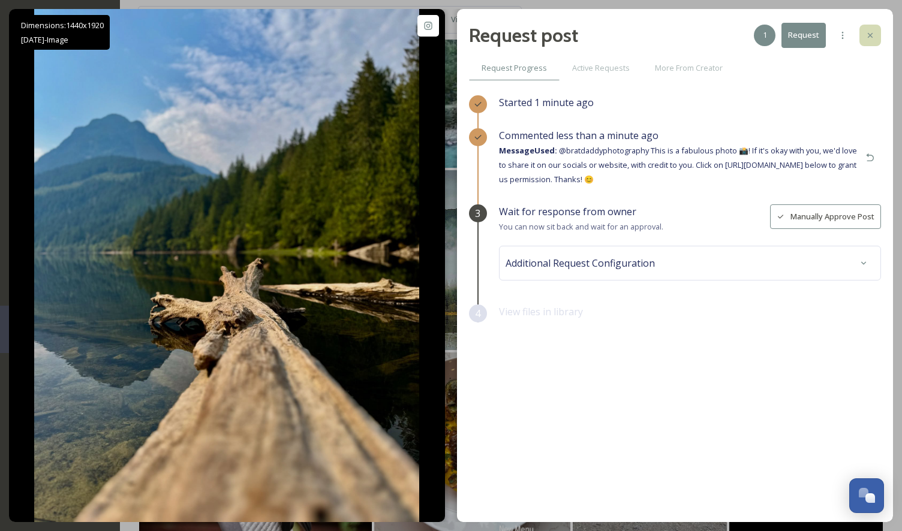
click at [866, 31] on icon at bounding box center [870, 36] width 10 height 10
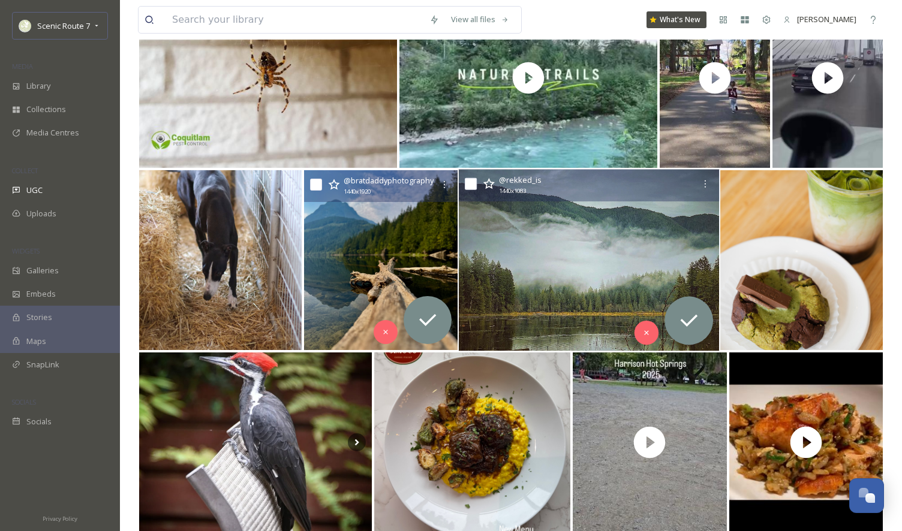
click at [557, 289] on img at bounding box center [589, 261] width 260 height 182
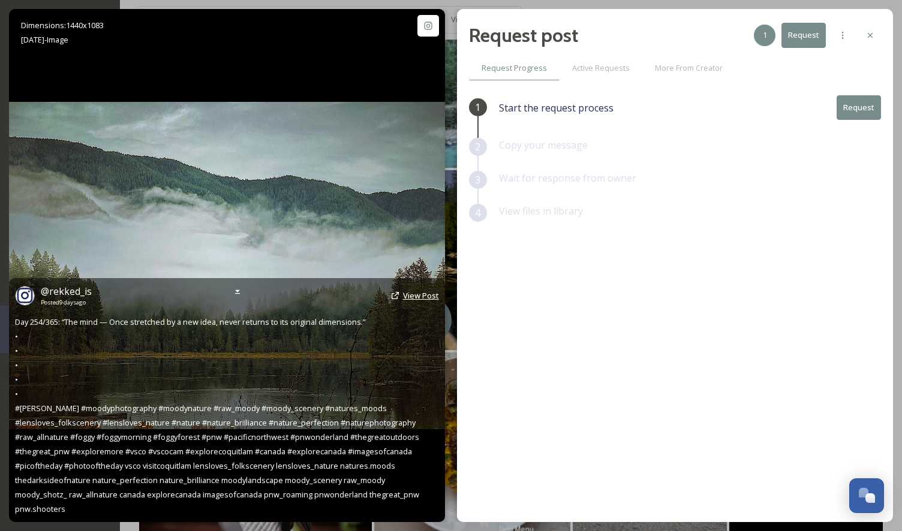
click at [413, 301] on span "View Post" at bounding box center [421, 295] width 36 height 11
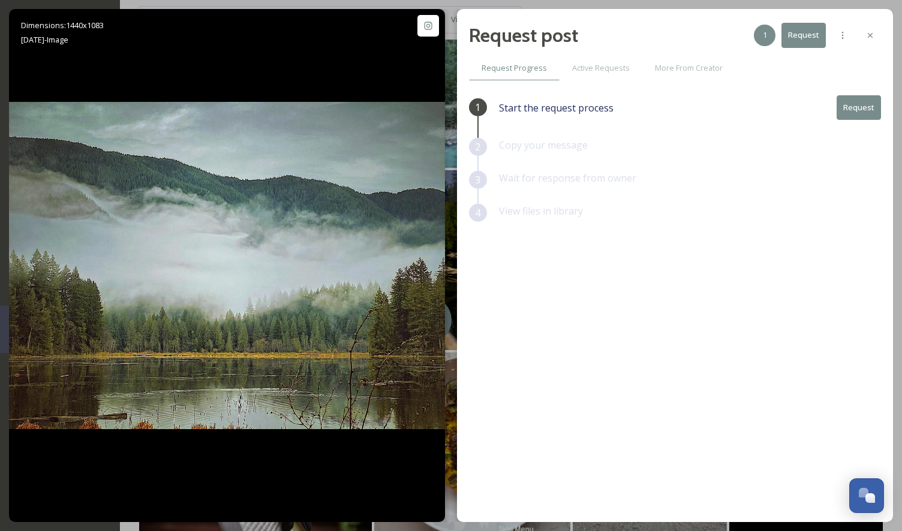
click at [851, 103] on button "Request" at bounding box center [859, 107] width 44 height 25
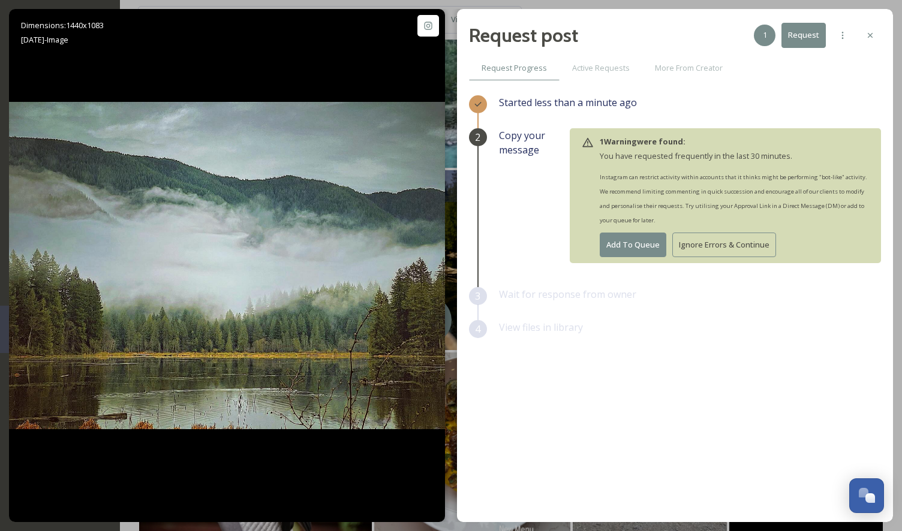
click at [721, 241] on button "Ignore Errors & Continue" at bounding box center [724, 245] width 104 height 25
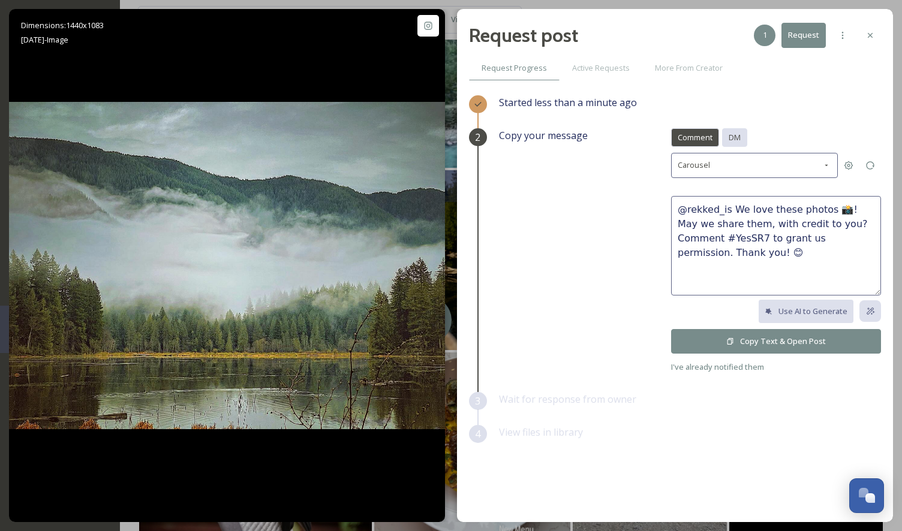
click at [738, 137] on span "DM" at bounding box center [735, 137] width 12 height 11
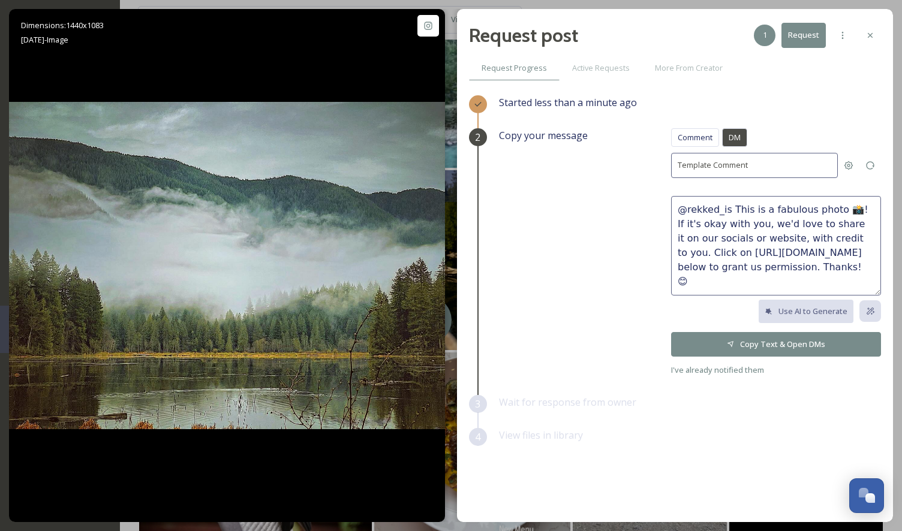
click at [750, 343] on button "Copy Text & Open DMs" at bounding box center [776, 344] width 210 height 25
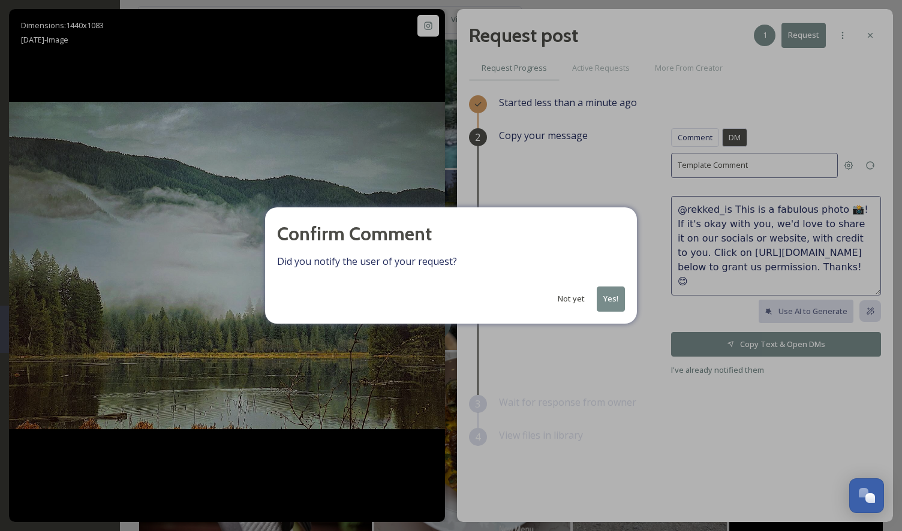
click at [606, 292] on button "Yes!" at bounding box center [611, 299] width 28 height 25
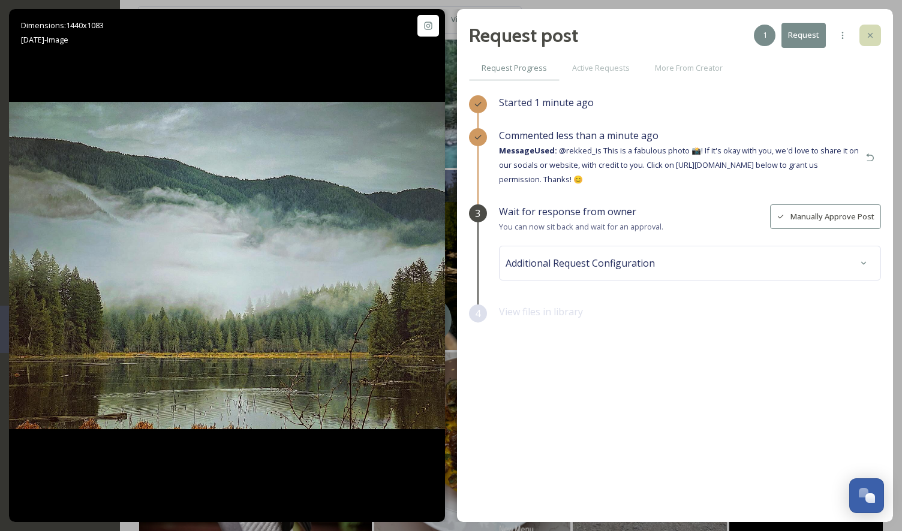
click at [865, 32] on icon at bounding box center [870, 36] width 10 height 10
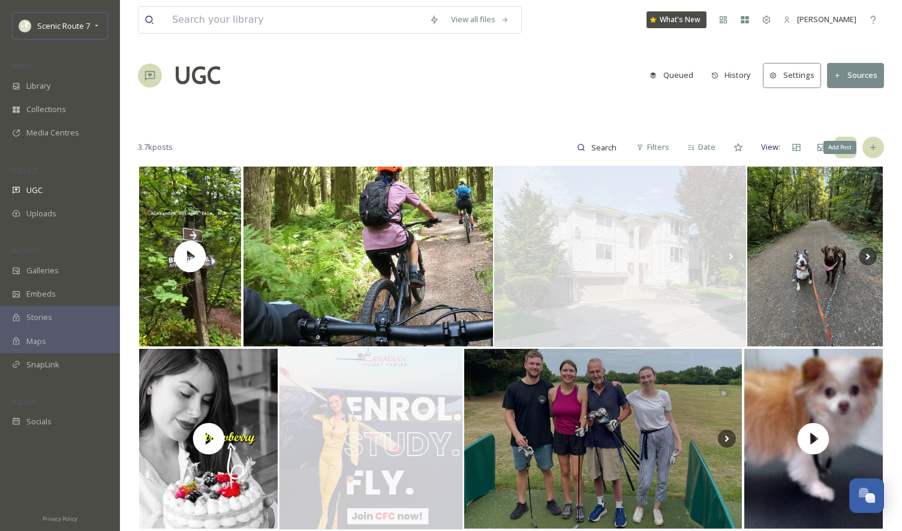
click at [876, 149] on icon at bounding box center [873, 148] width 10 height 10
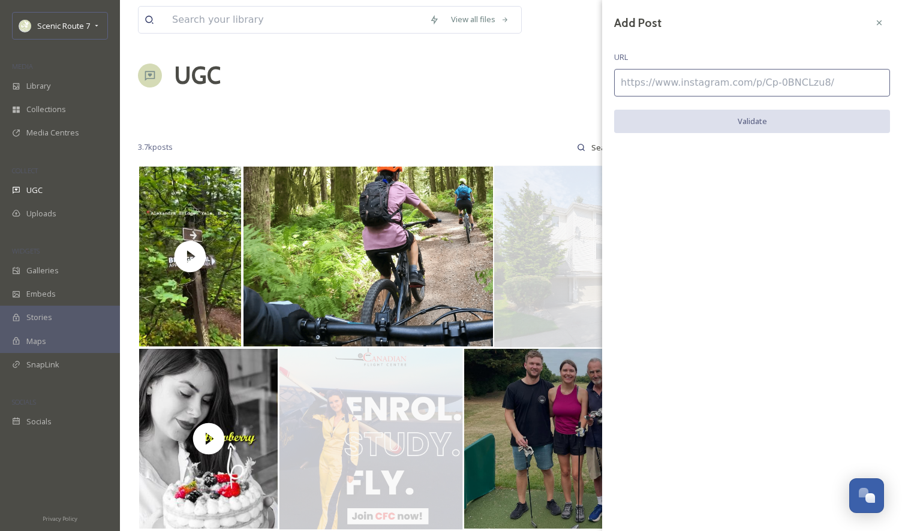
click at [636, 86] on input at bounding box center [752, 83] width 276 height 28
paste input "https://www.instagram.com/p/DOuBpiIEghx/"
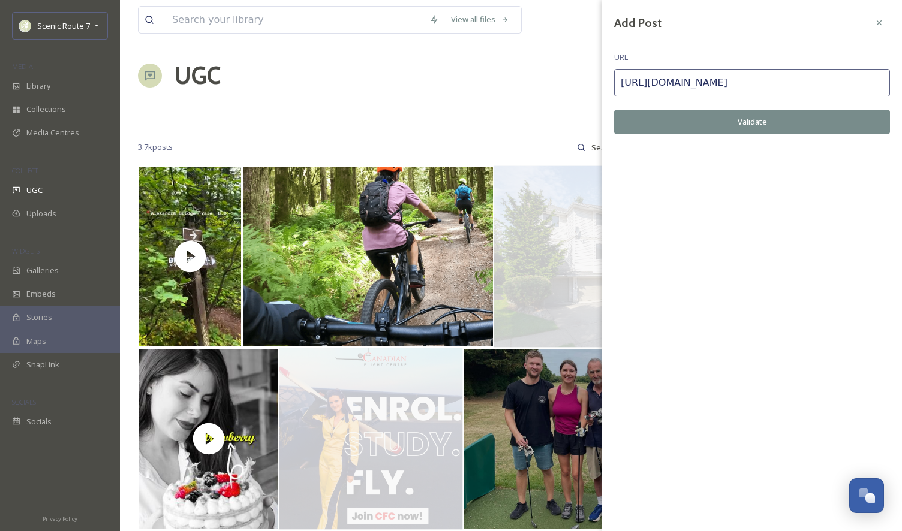
type input "https://www.instagram.com/p/DOuBpiIEghx/"
click at [721, 119] on button "Validate" at bounding box center [752, 122] width 276 height 25
click at [757, 119] on button "Add Post" at bounding box center [752, 122] width 276 height 25
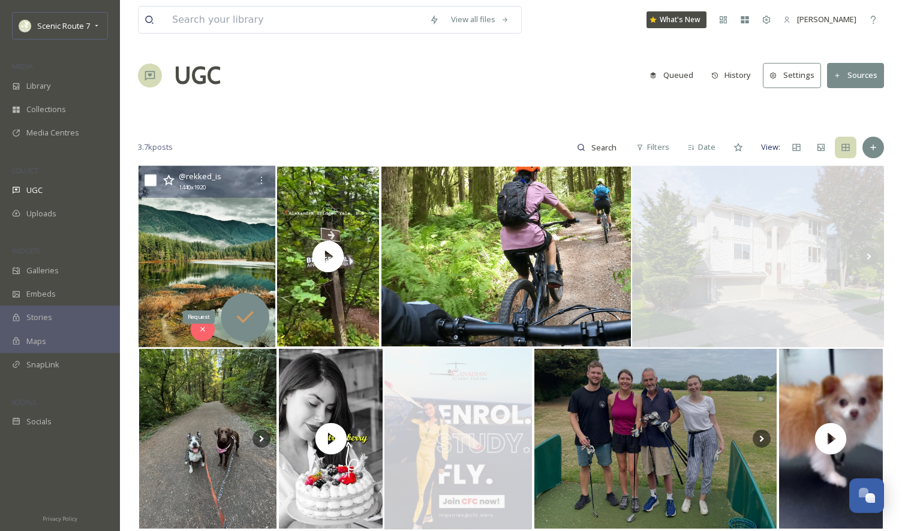
click at [239, 312] on icon at bounding box center [245, 317] width 24 height 24
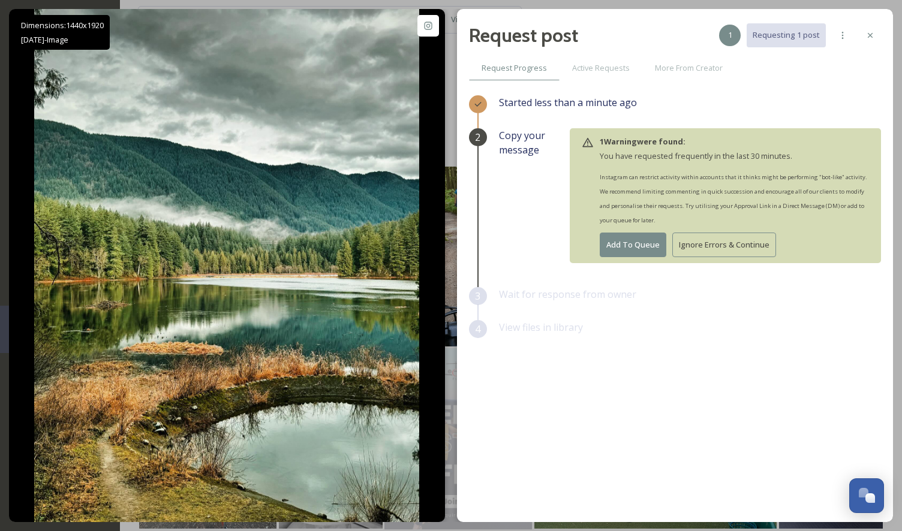
click at [736, 241] on button "Ignore Errors & Continue" at bounding box center [724, 245] width 104 height 25
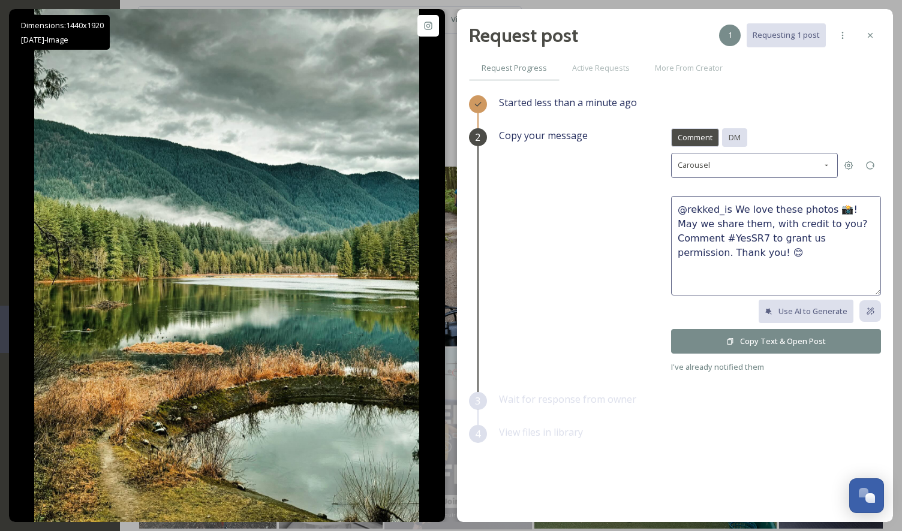
click at [735, 133] on span "DM" at bounding box center [735, 137] width 12 height 11
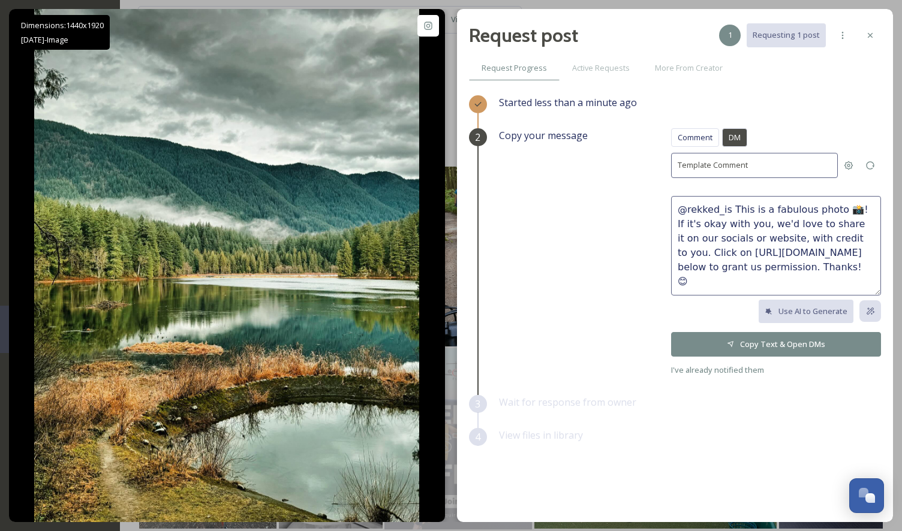
click at [773, 342] on button "Copy Text & Open DMs" at bounding box center [776, 344] width 210 height 25
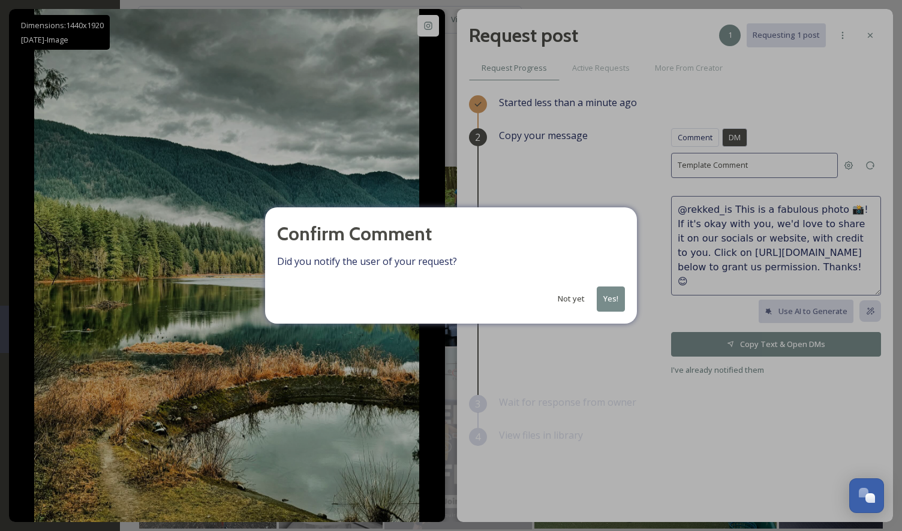
click at [606, 294] on button "Yes!" at bounding box center [611, 299] width 28 height 25
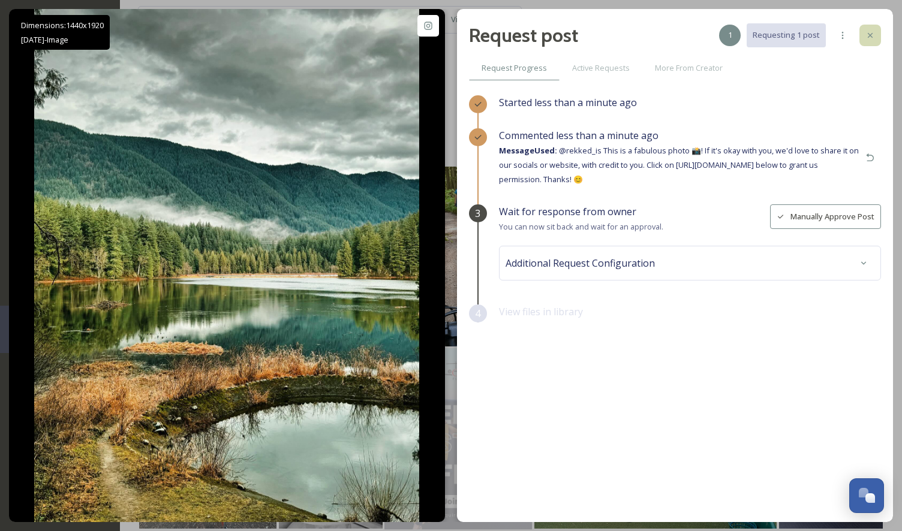
click at [870, 35] on icon at bounding box center [870, 35] width 5 height 5
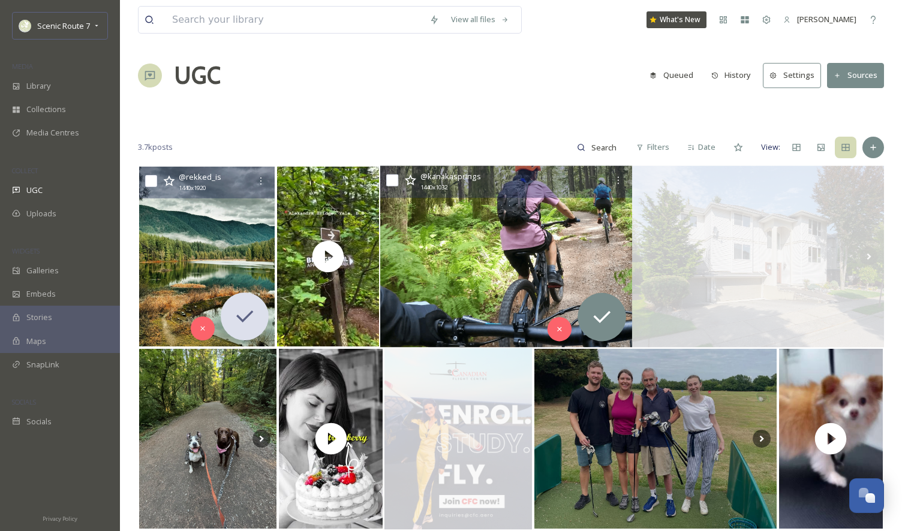
click at [453, 225] on img at bounding box center [506, 257] width 252 height 182
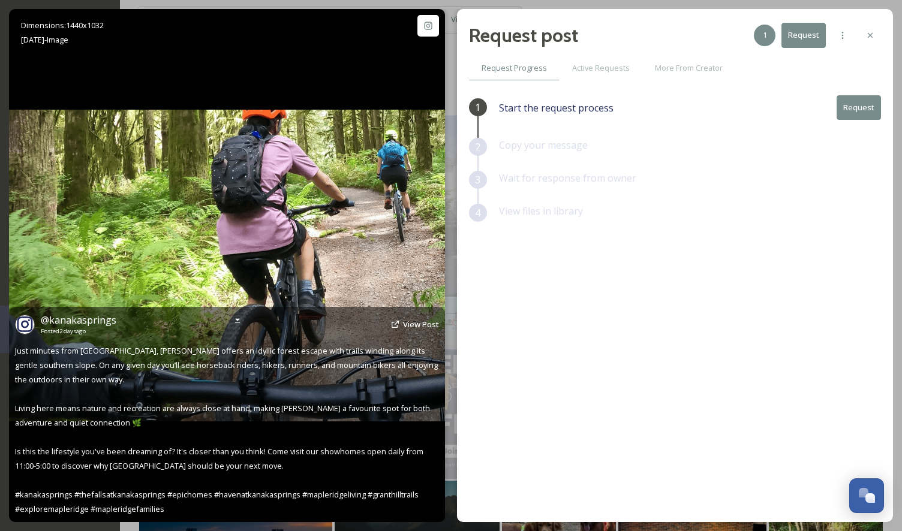
scroll to position [47, 0]
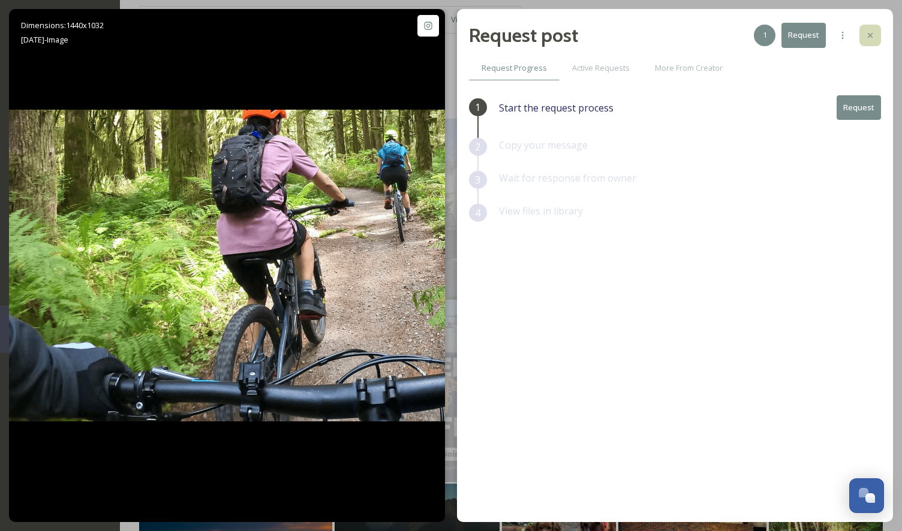
click at [860, 35] on div at bounding box center [870, 36] width 22 height 22
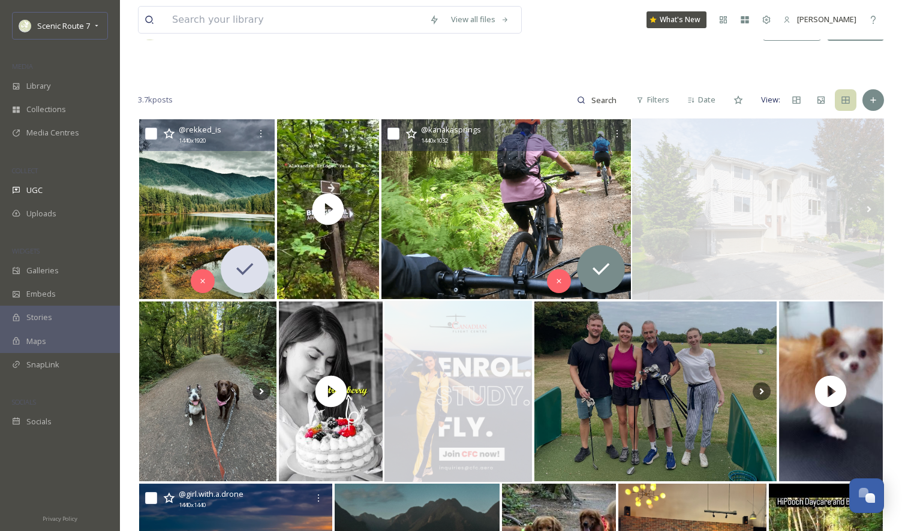
click at [104, 11] on div "Scenic Route 7 MEDIA Library Collections Media Centres COLLECT UGC Uploads WIDG…" at bounding box center [60, 265] width 120 height 531
click at [95, 21] on icon at bounding box center [97, 26] width 10 height 10
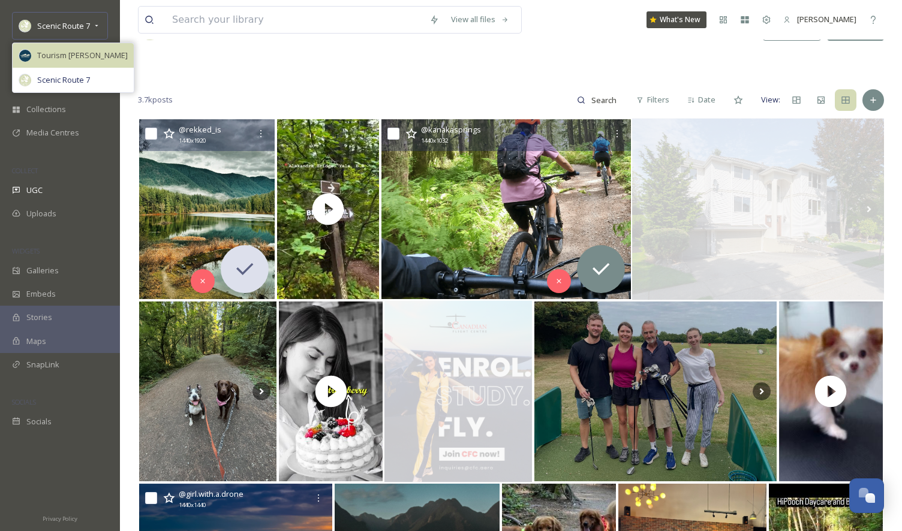
click at [68, 55] on span "Tourism [PERSON_NAME]" at bounding box center [82, 55] width 91 height 11
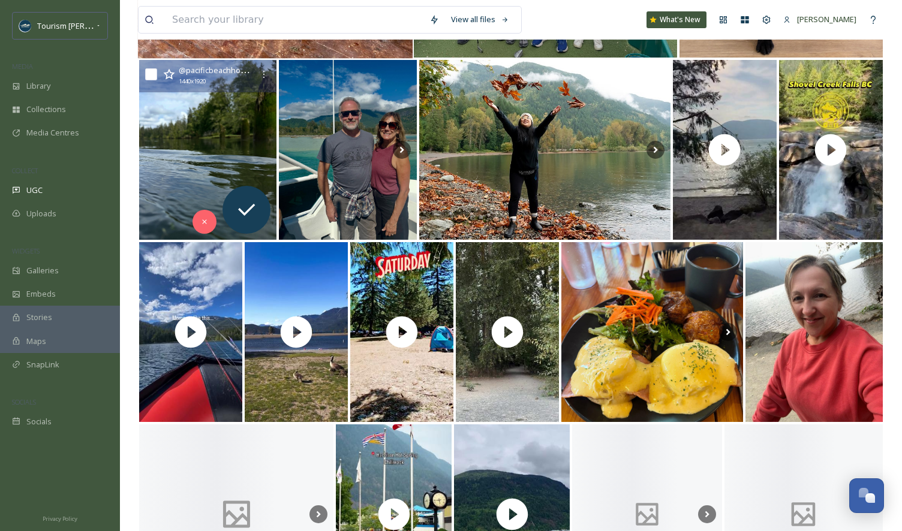
scroll to position [357, 0]
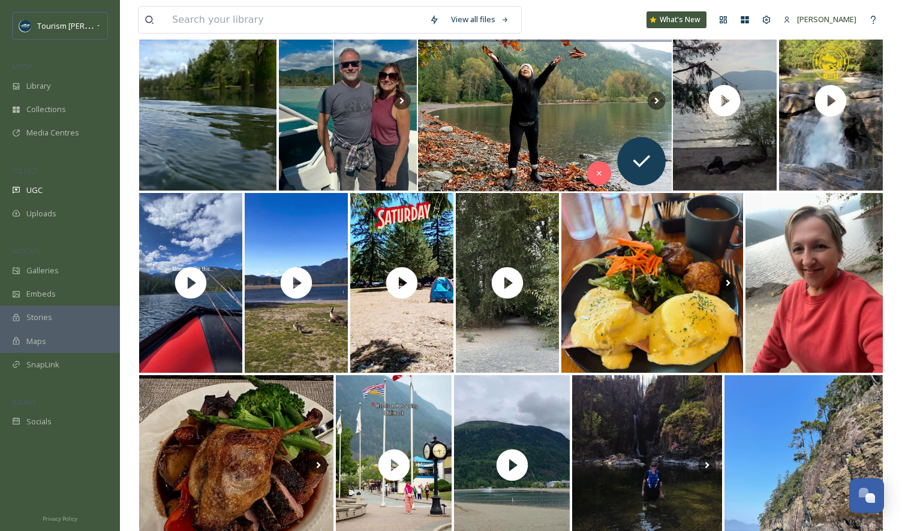
click at [532, 130] on img at bounding box center [545, 101] width 254 height 182
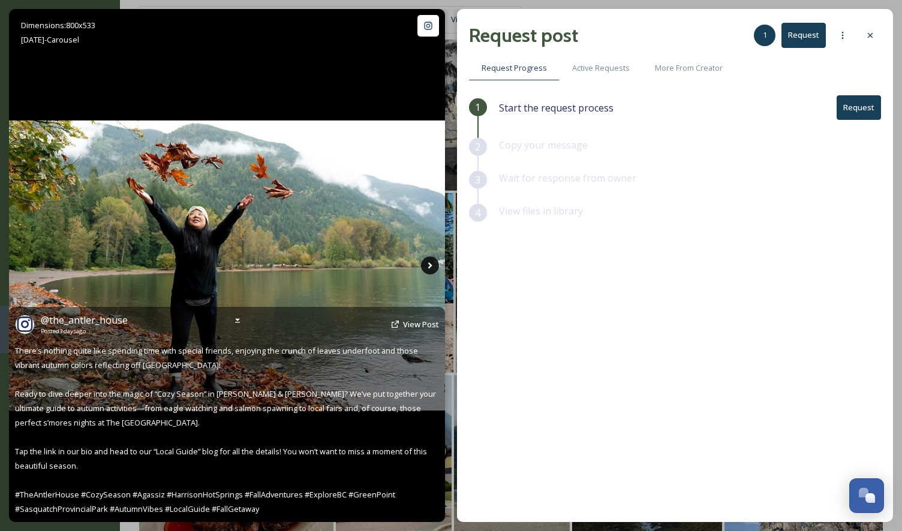
click at [429, 265] on icon at bounding box center [430, 266] width 4 height 7
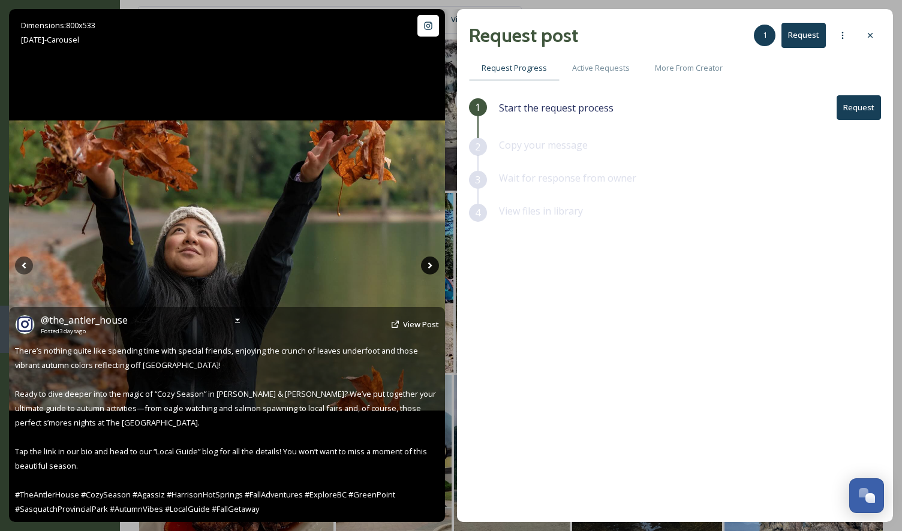
click at [432, 263] on icon at bounding box center [430, 266] width 18 height 18
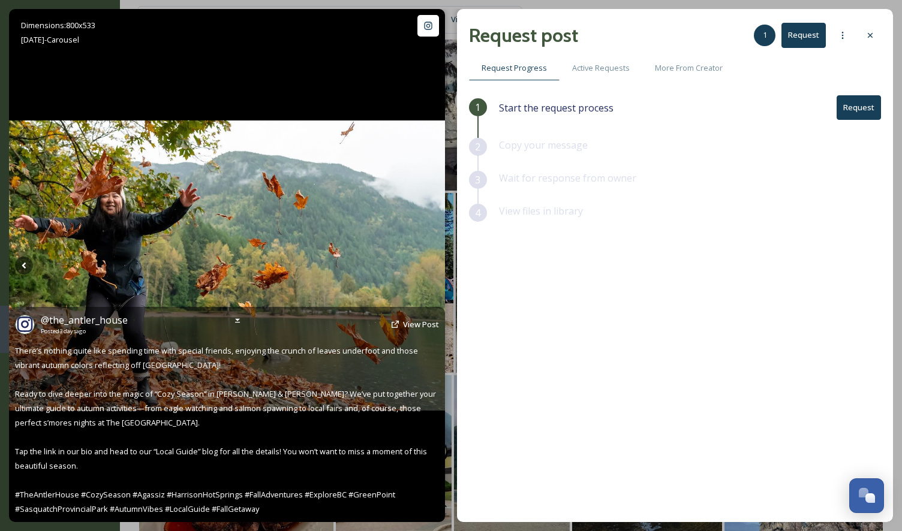
click at [432, 264] on icon at bounding box center [430, 266] width 18 height 18
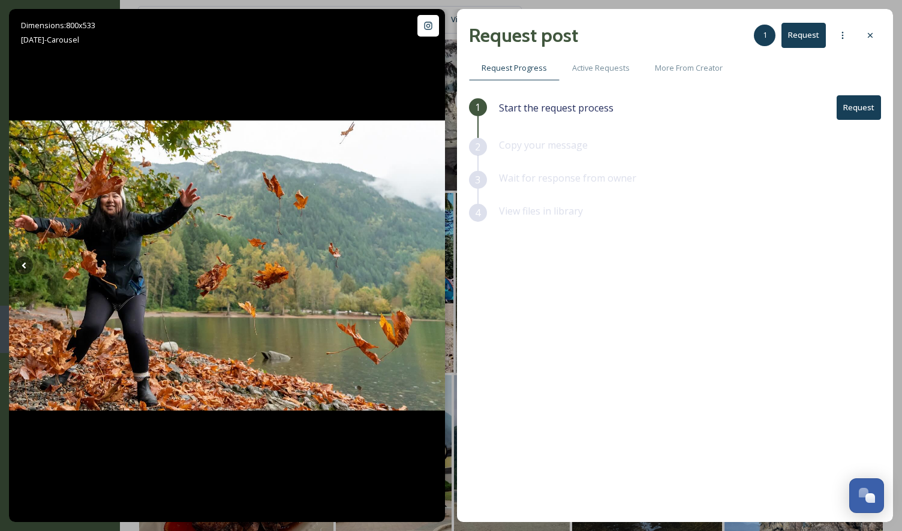
click at [867, 105] on button "Request" at bounding box center [859, 107] width 44 height 25
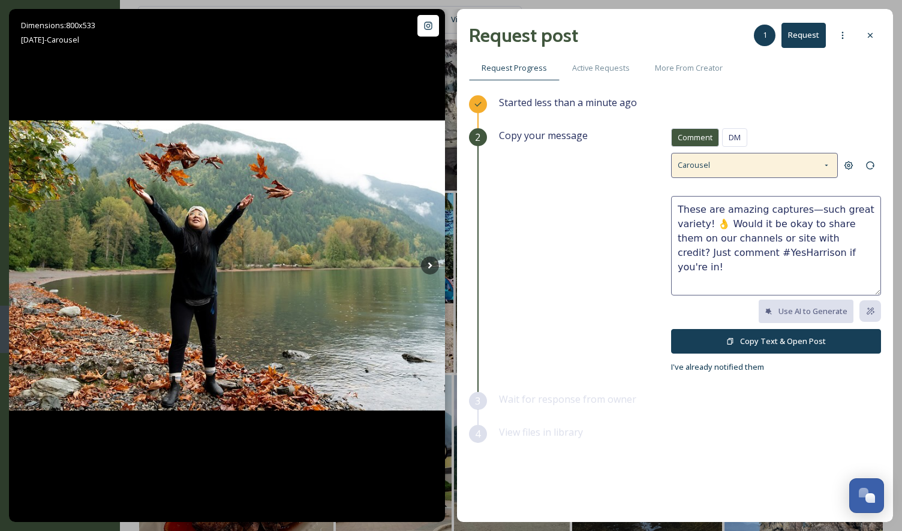
click at [730, 167] on div "Carousel" at bounding box center [754, 165] width 167 height 25
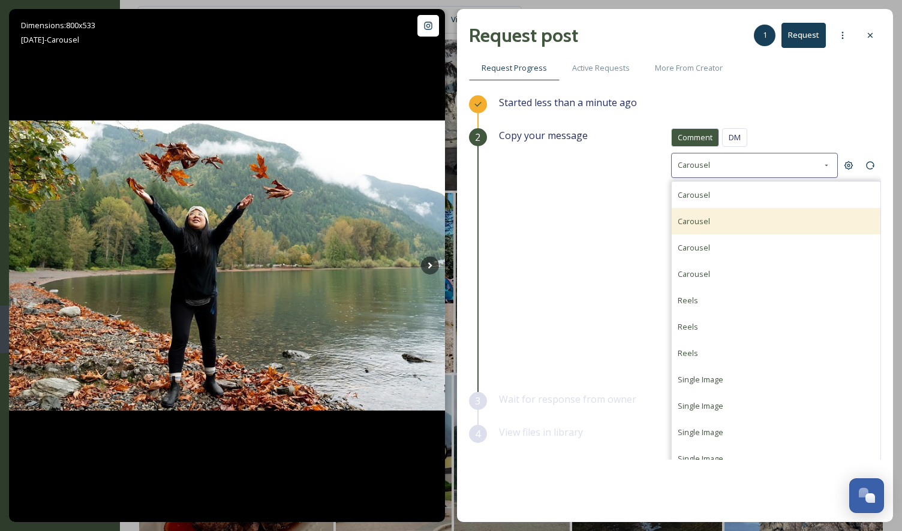
click at [699, 214] on div "Carousel" at bounding box center [694, 221] width 32 height 14
type textarea "This collection really captures the essence of the area! ✨ We'd love to share o…"
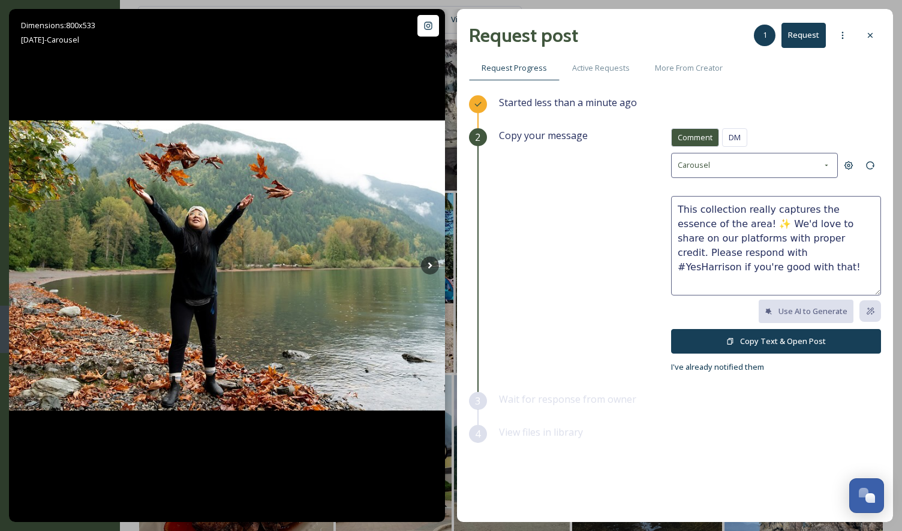
click at [741, 338] on button "Copy Text & Open Post" at bounding box center [776, 341] width 210 height 25
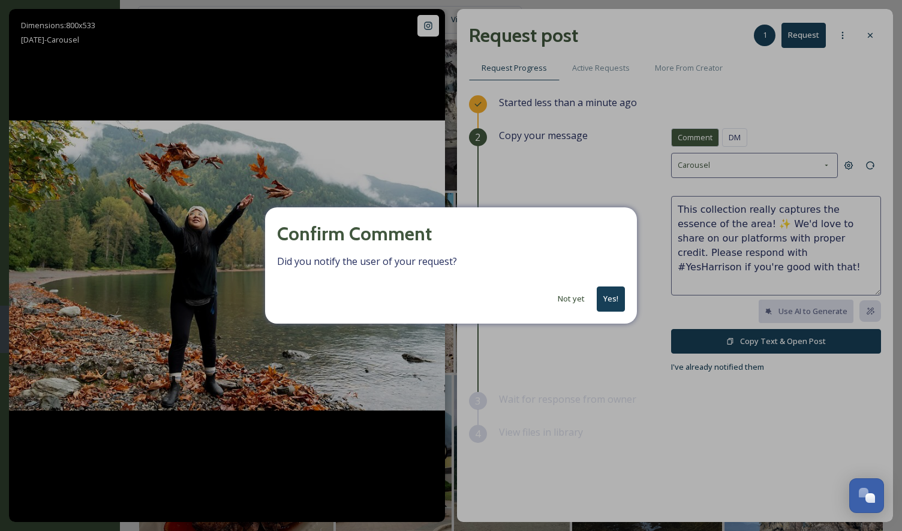
click at [614, 293] on button "Yes!" at bounding box center [611, 299] width 28 height 25
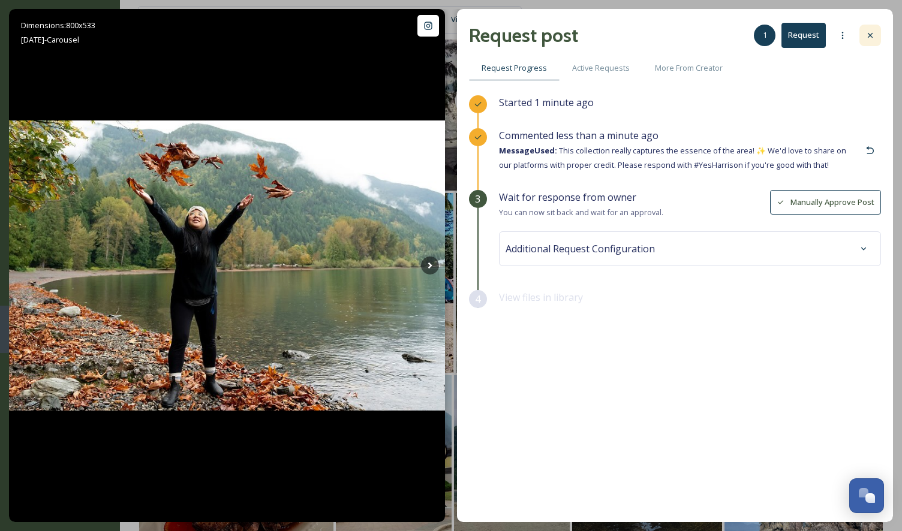
click at [870, 32] on icon at bounding box center [870, 36] width 10 height 10
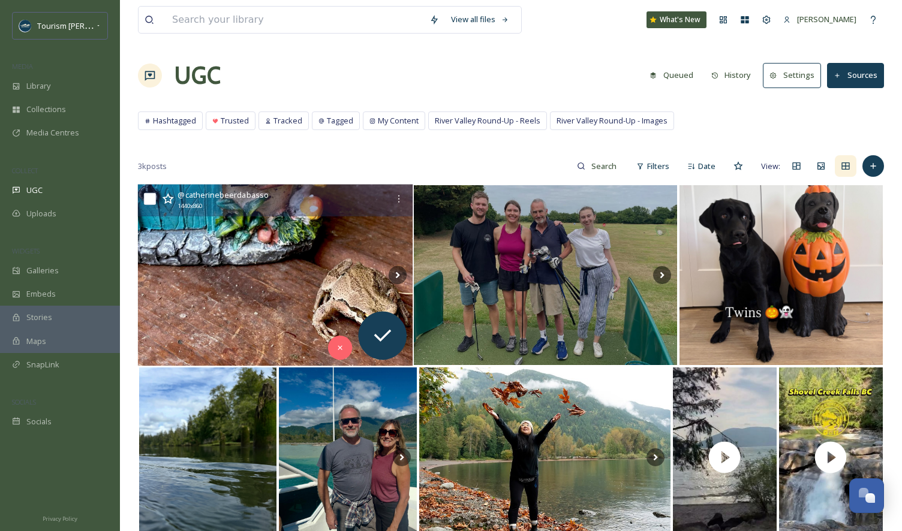
click at [224, 276] on img at bounding box center [275, 276] width 275 height 182
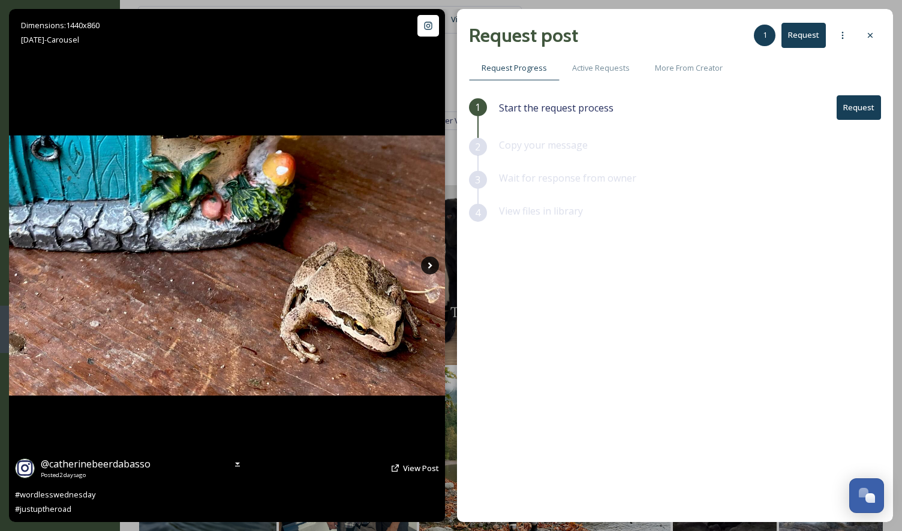
click at [432, 266] on icon at bounding box center [430, 266] width 18 height 18
click at [426, 266] on icon at bounding box center [430, 266] width 18 height 18
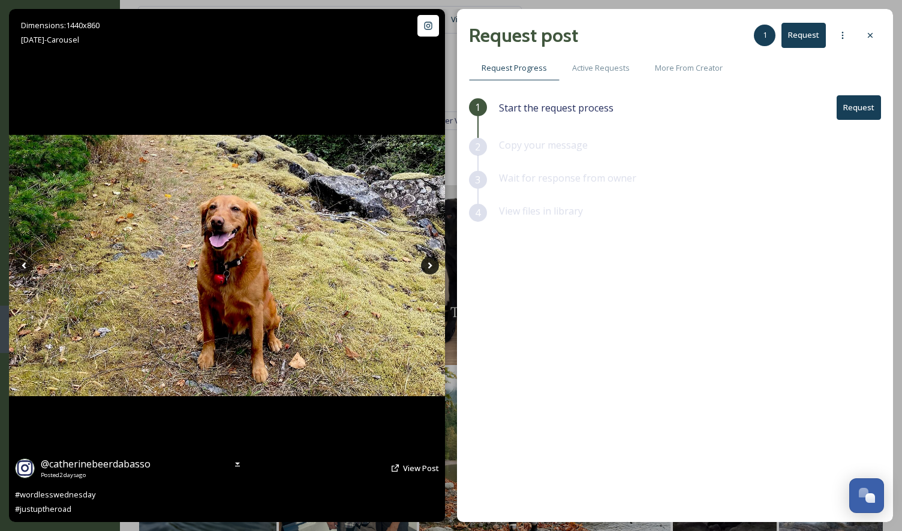
click at [428, 266] on icon at bounding box center [430, 266] width 18 height 18
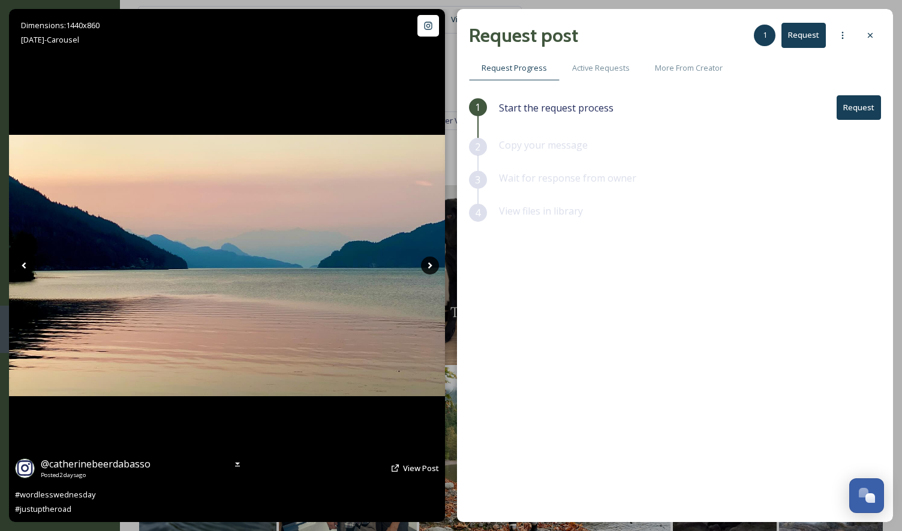
click at [426, 261] on icon at bounding box center [430, 266] width 18 height 18
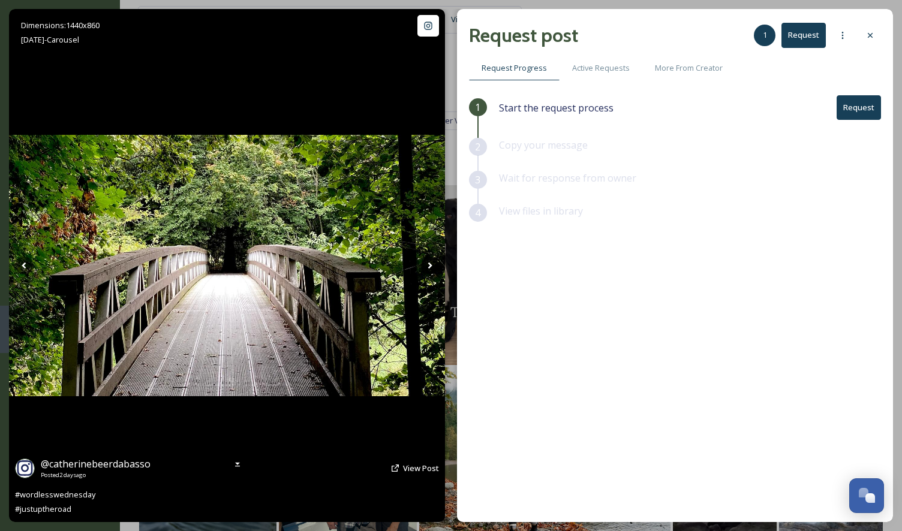
click at [426, 262] on icon at bounding box center [430, 266] width 18 height 18
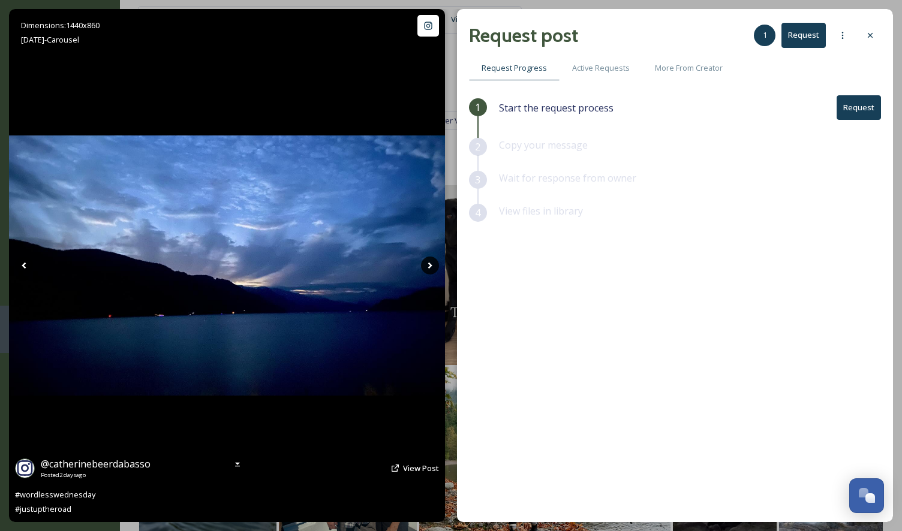
click at [430, 266] on icon at bounding box center [430, 266] width 4 height 7
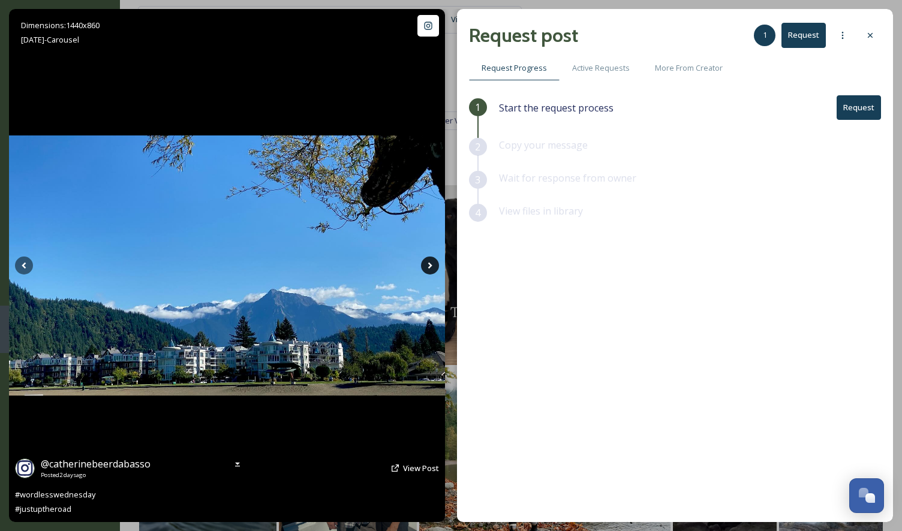
click at [430, 266] on icon at bounding box center [430, 266] width 4 height 7
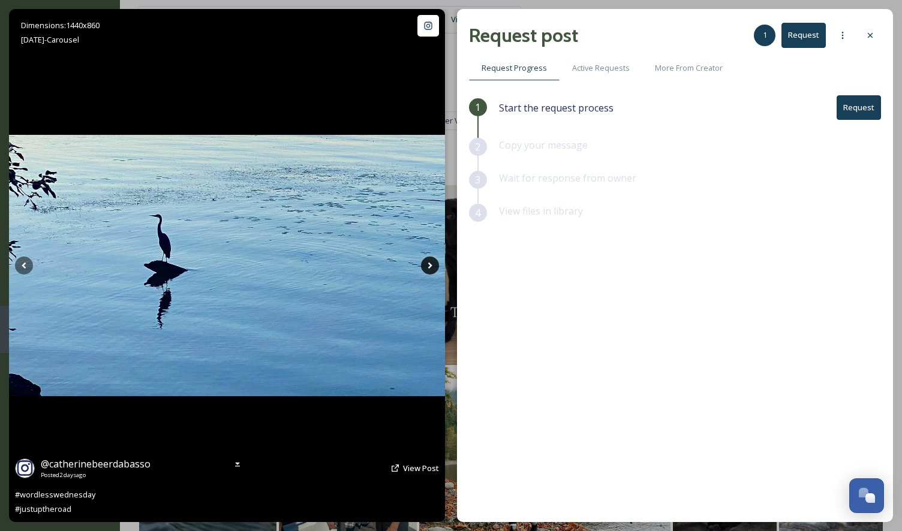
click at [430, 266] on icon at bounding box center [430, 266] width 4 height 7
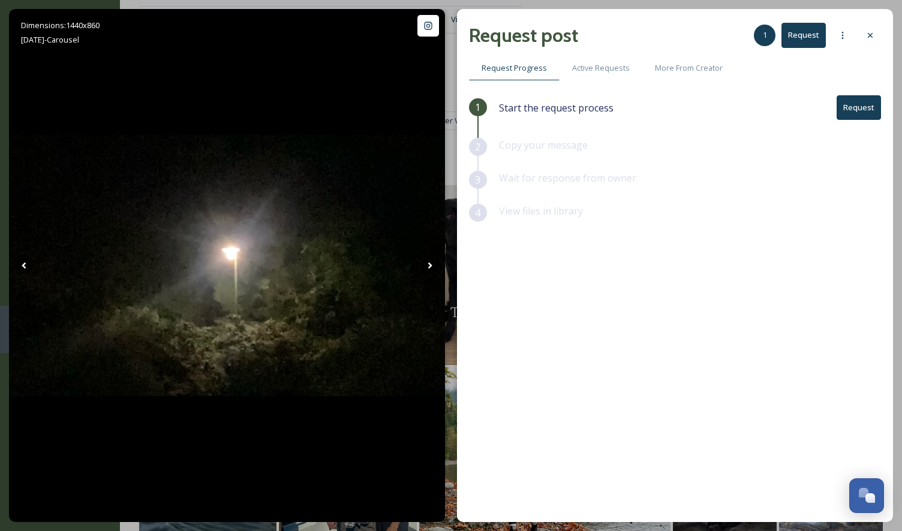
click at [883, 31] on div "Request post 1 Request Request Progress Active Requests More From Creator 1 Sta…" at bounding box center [675, 265] width 436 height 513
click at [873, 35] on icon at bounding box center [870, 36] width 10 height 10
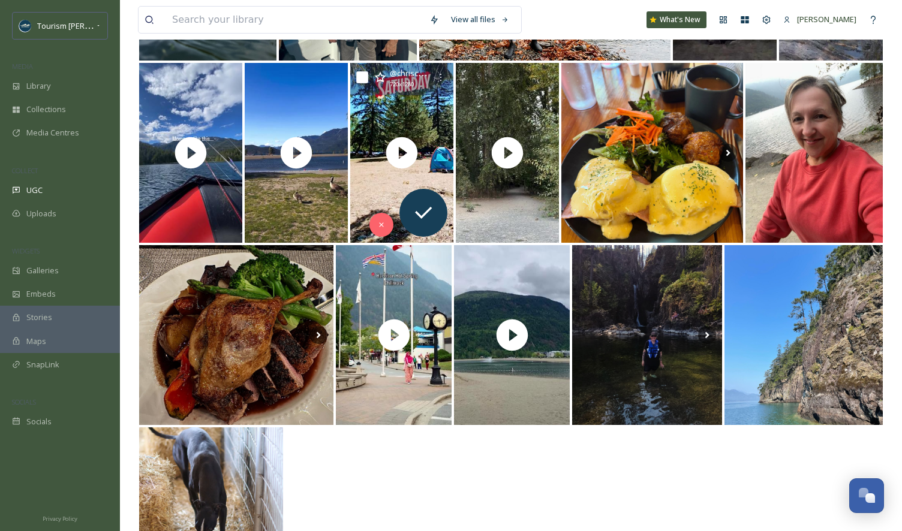
scroll to position [490, 0]
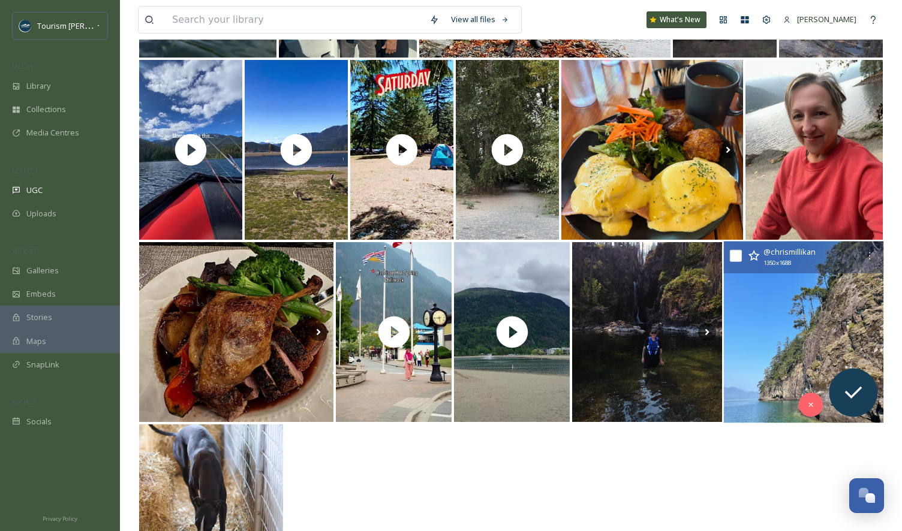
click at [834, 332] on img at bounding box center [803, 333] width 160 height 182
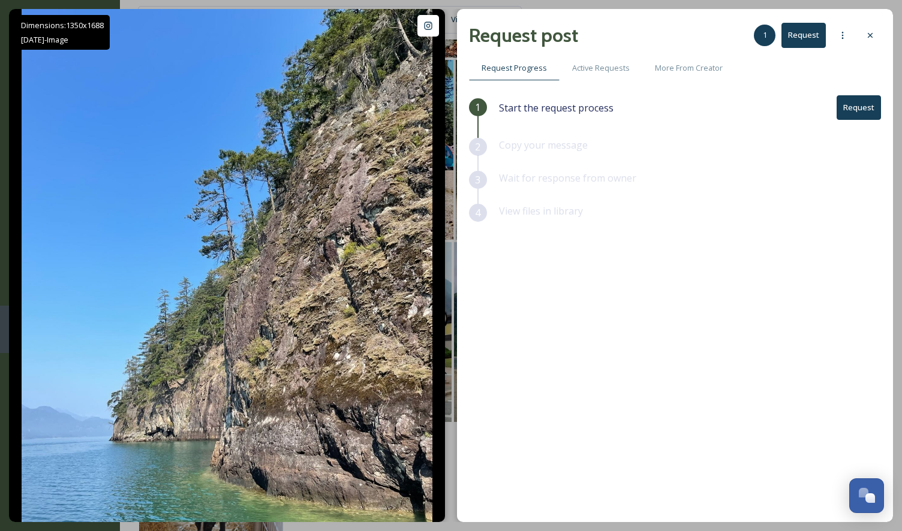
click at [867, 106] on button "Request" at bounding box center [859, 107] width 44 height 25
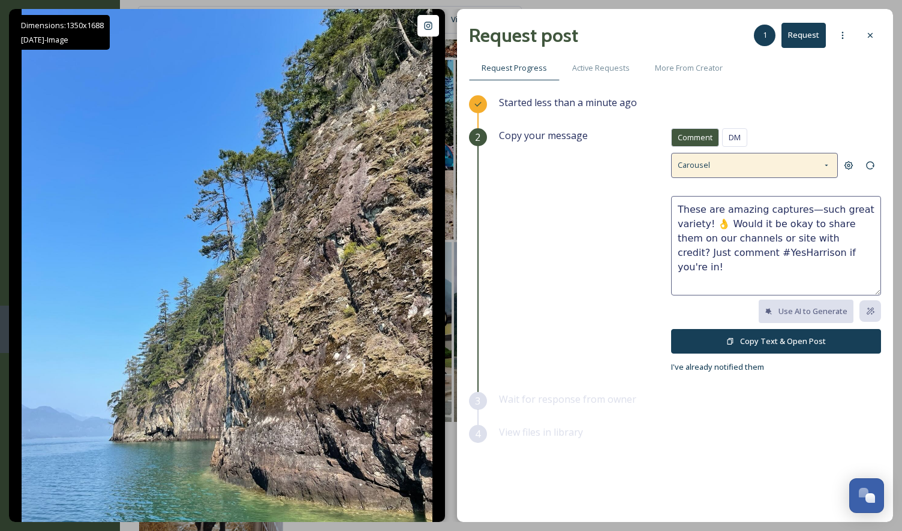
click at [825, 164] on icon at bounding box center [827, 166] width 10 height 10
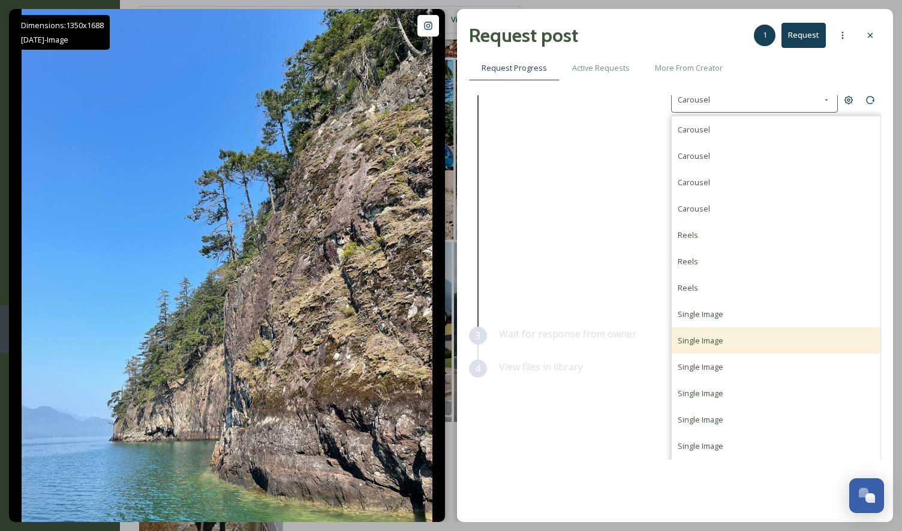
scroll to position [70, 0]
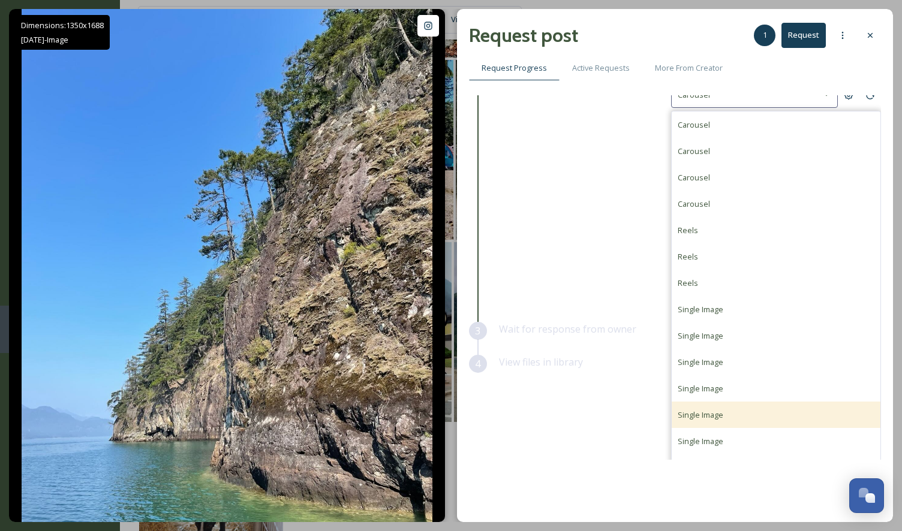
click at [702, 415] on span "Single Image" at bounding box center [701, 415] width 46 height 11
type textarea "Thanks for sharing this beautiful view! 😊Can we reshare it on our social channe…"
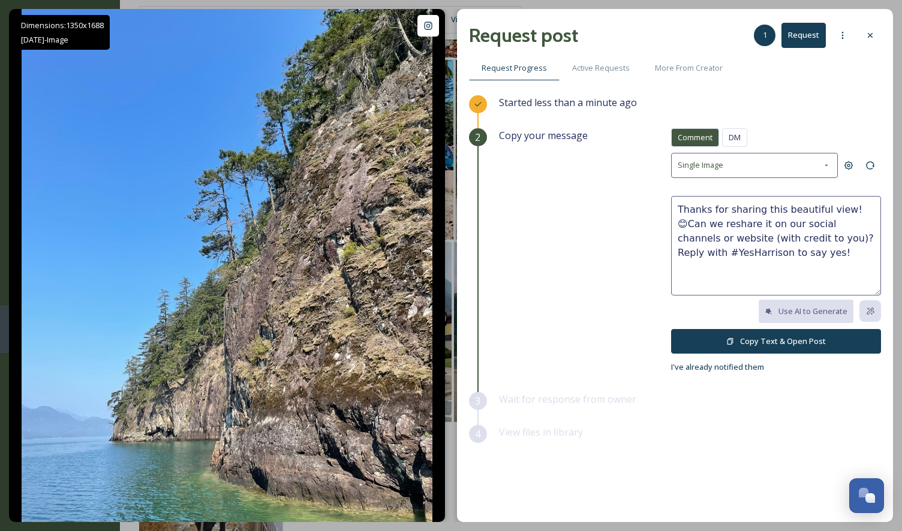
scroll to position [0, 0]
click at [766, 338] on button "Copy Text & Open Post" at bounding box center [776, 341] width 210 height 25
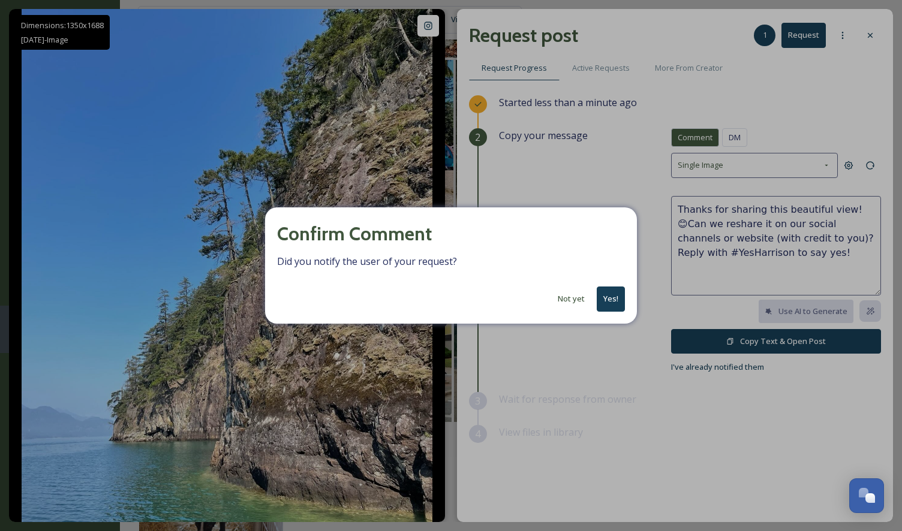
click at [610, 297] on button "Yes!" at bounding box center [611, 299] width 28 height 25
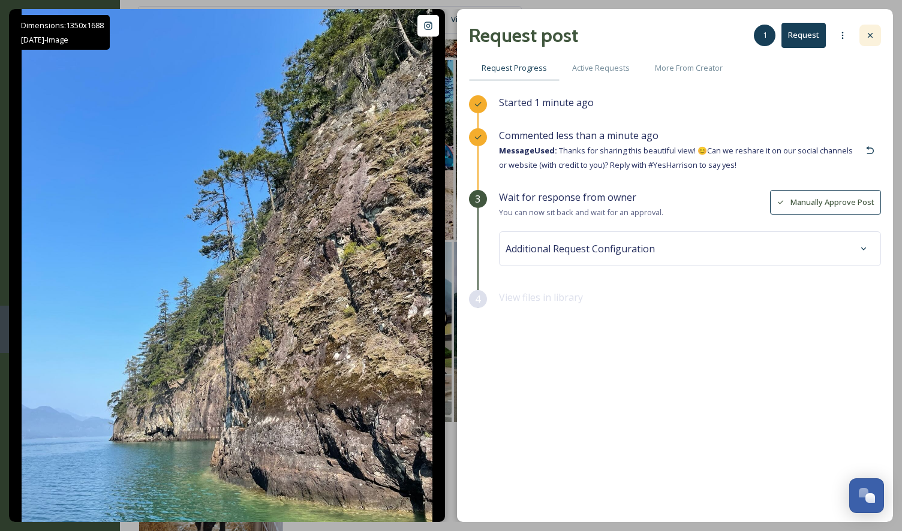
click at [871, 35] on icon at bounding box center [870, 36] width 10 height 10
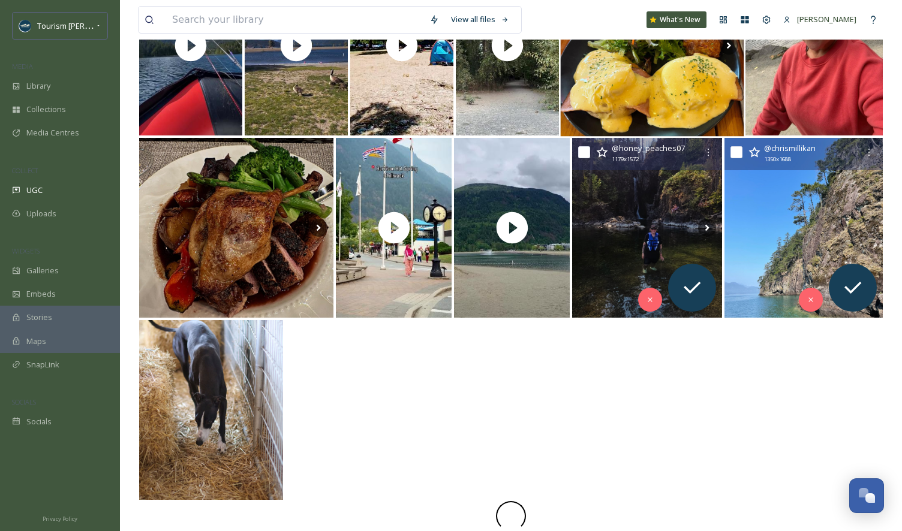
scroll to position [594, 0]
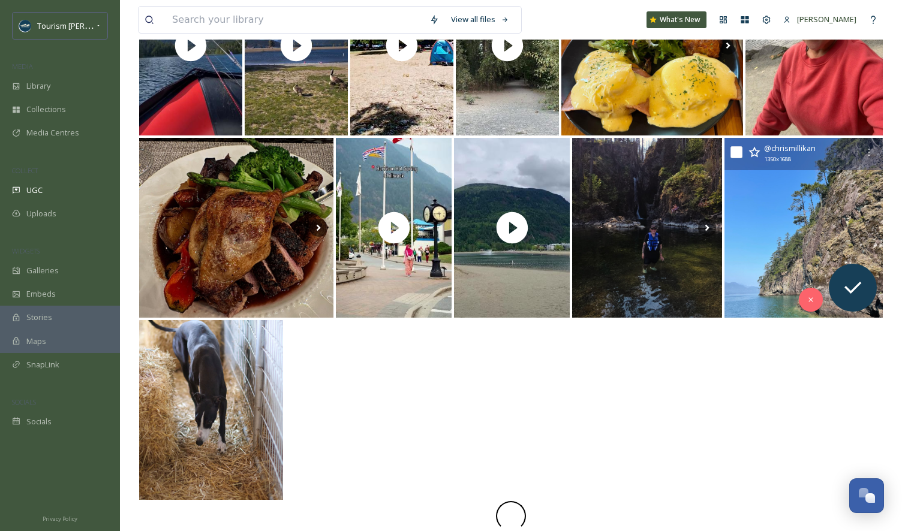
click at [369, 420] on div at bounding box center [511, 410] width 746 height 182
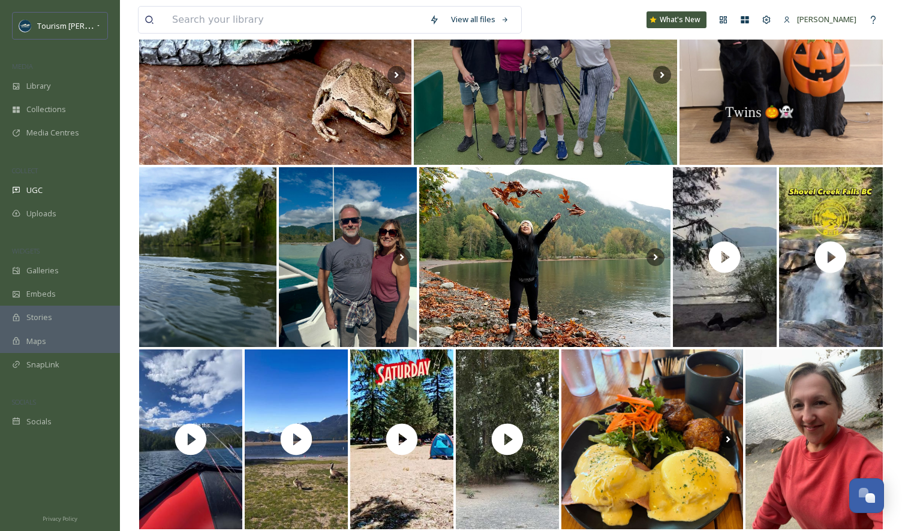
scroll to position [0, 0]
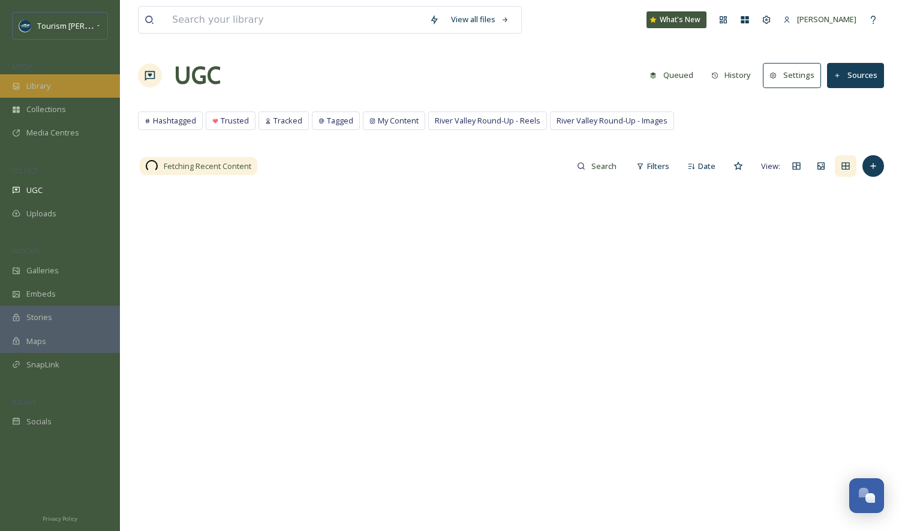
click at [56, 91] on div "Library" at bounding box center [60, 85] width 120 height 23
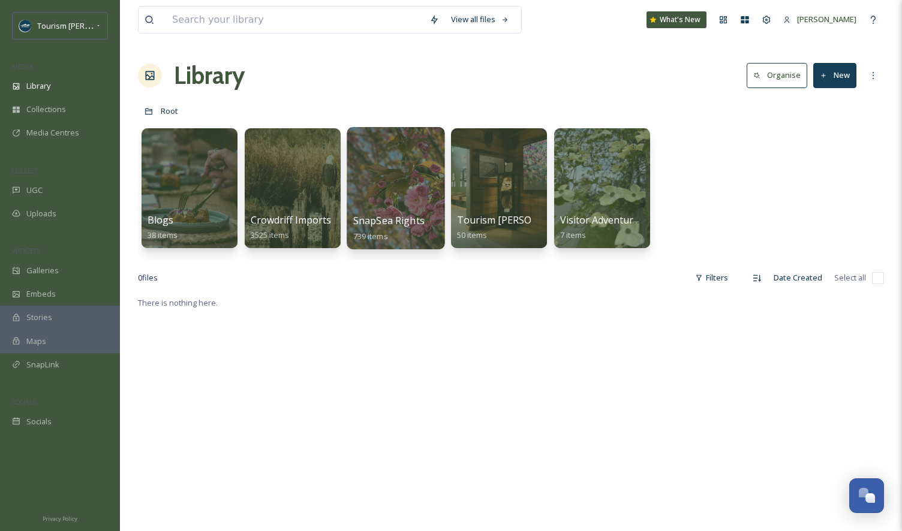
click at [389, 185] on div at bounding box center [396, 188] width 98 height 122
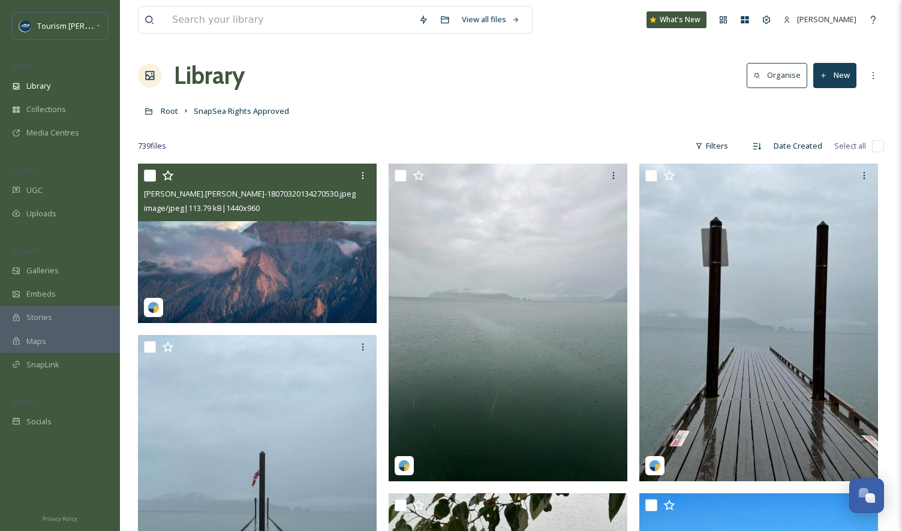
click at [272, 244] on img at bounding box center [257, 244] width 239 height 160
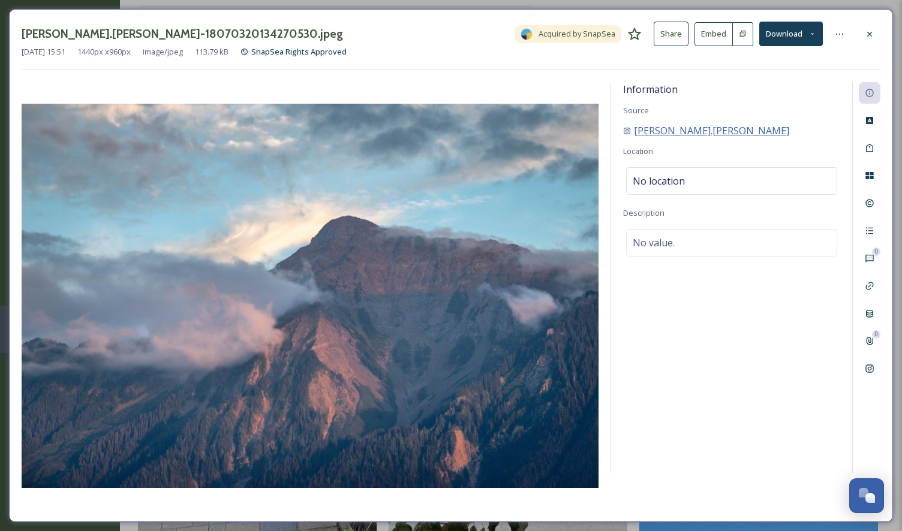
click at [666, 130] on span "[PERSON_NAME].[PERSON_NAME]" at bounding box center [711, 131] width 155 height 14
click at [868, 28] on div at bounding box center [870, 34] width 22 height 22
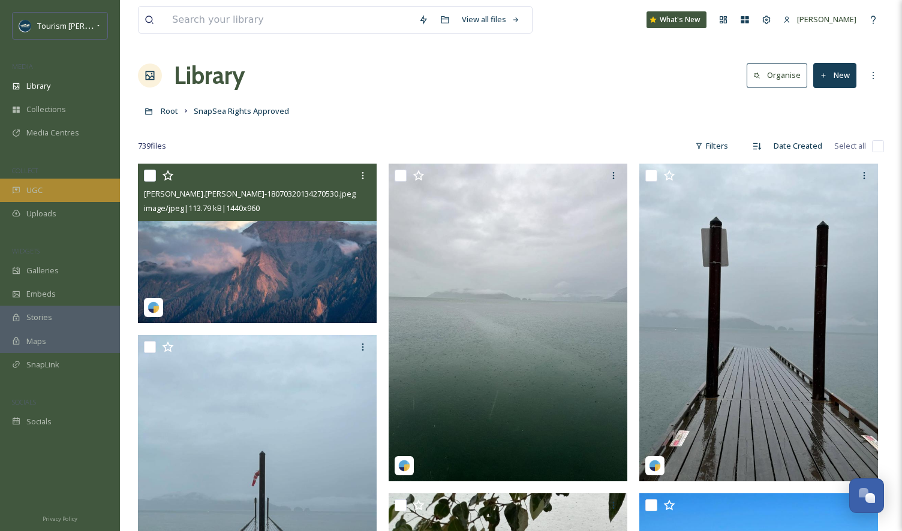
click at [37, 188] on span "UGC" at bounding box center [34, 190] width 16 height 11
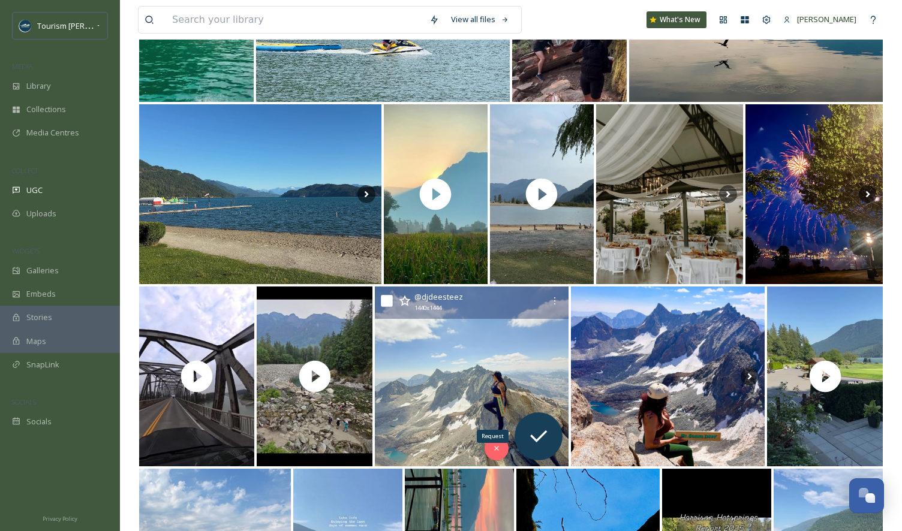
scroll to position [808, 0]
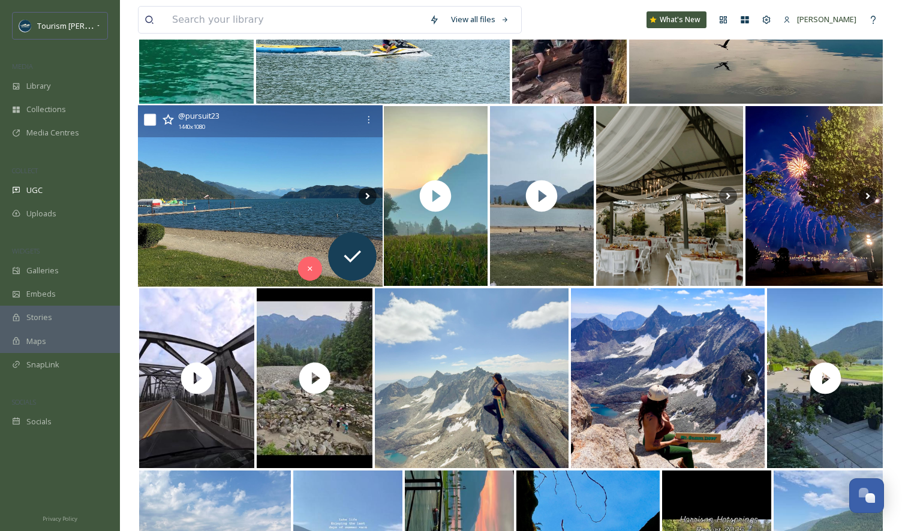
click at [234, 230] on img at bounding box center [260, 197] width 245 height 182
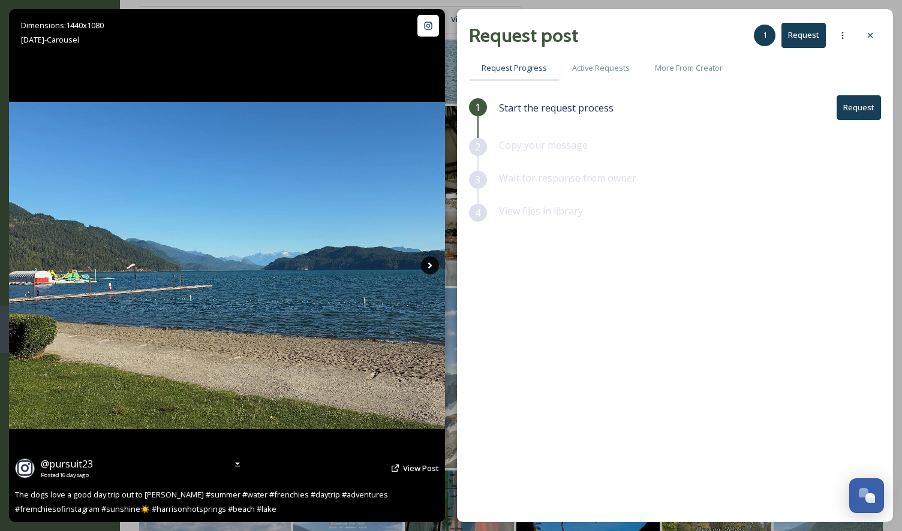
click at [427, 263] on icon at bounding box center [430, 266] width 18 height 18
click at [431, 263] on icon at bounding box center [430, 266] width 18 height 18
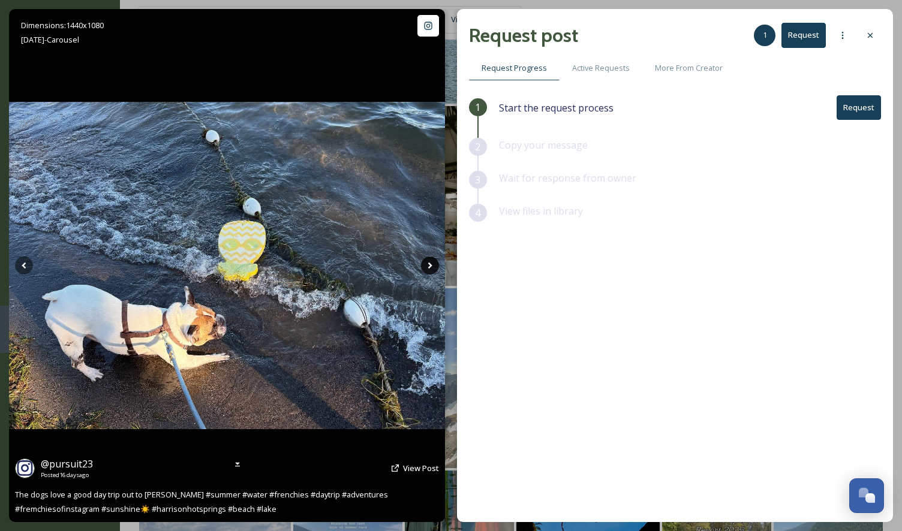
click at [431, 264] on icon at bounding box center [430, 266] width 18 height 18
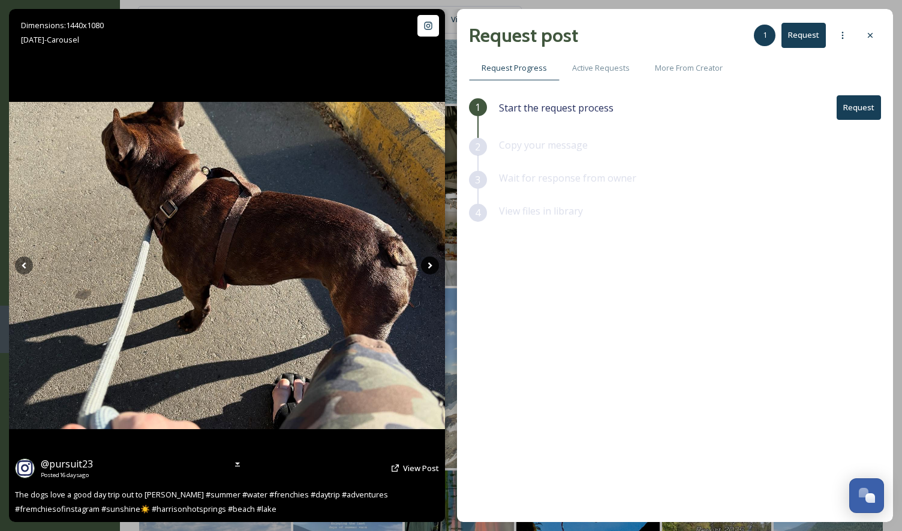
click at [431, 266] on icon at bounding box center [430, 266] width 4 height 7
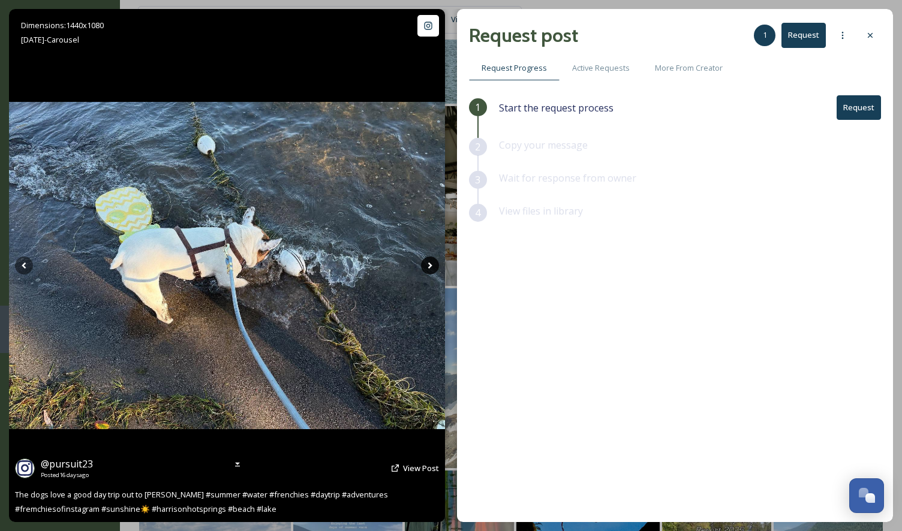
click at [431, 267] on icon at bounding box center [430, 266] width 4 height 7
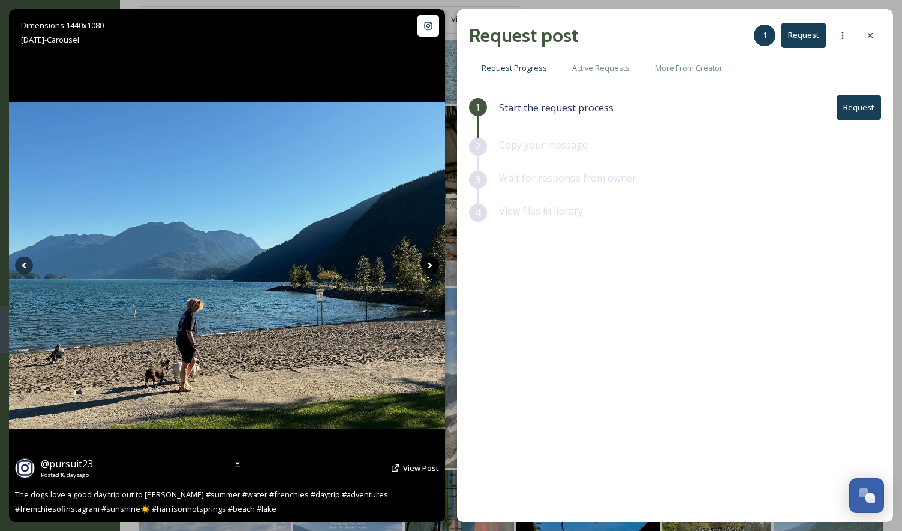
click at [431, 267] on icon at bounding box center [430, 266] width 4 height 7
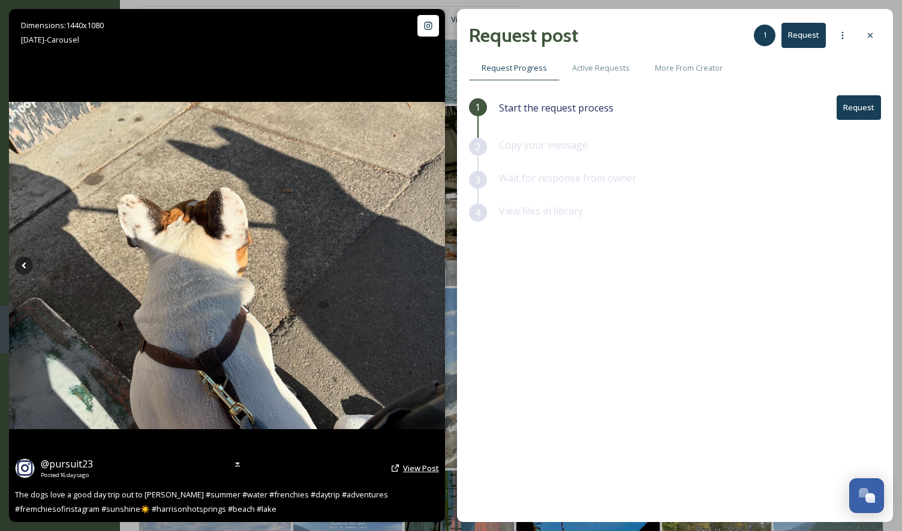
click at [417, 468] on span "View Post" at bounding box center [421, 468] width 36 height 11
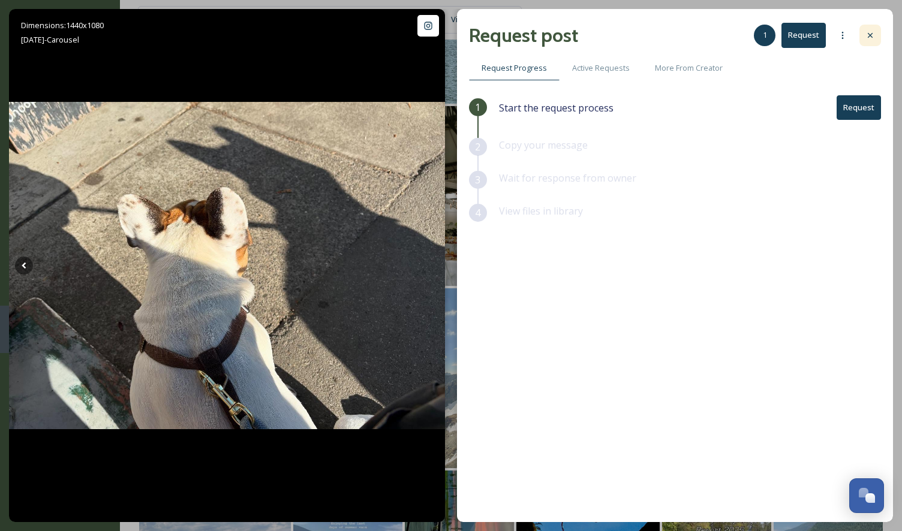
click at [871, 40] on div at bounding box center [870, 36] width 22 height 22
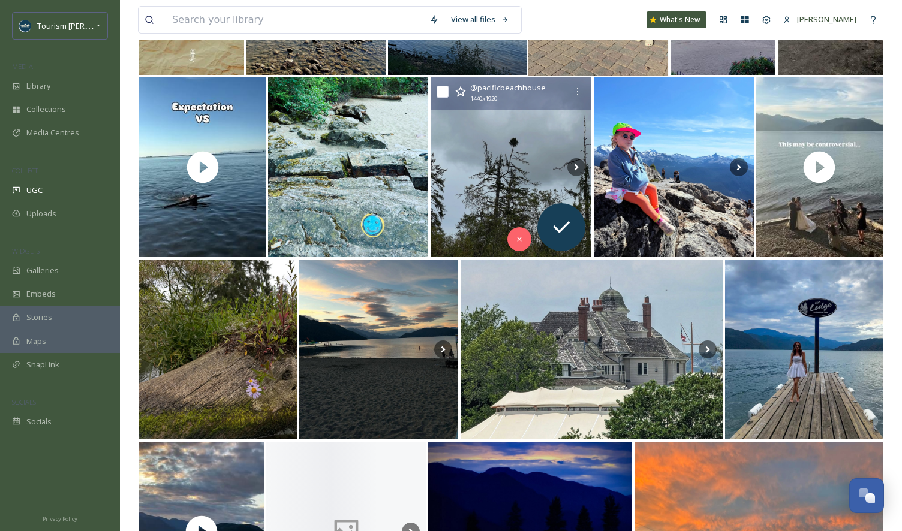
scroll to position [1814, 0]
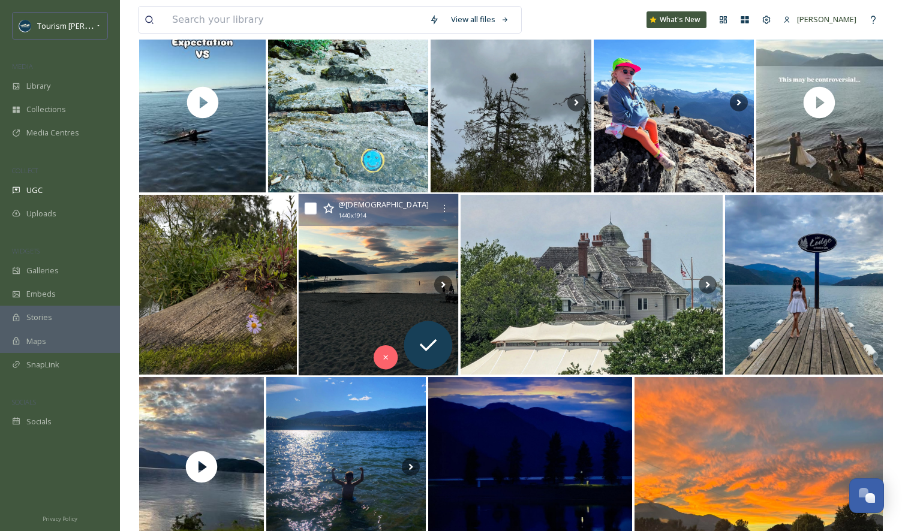
click at [336, 320] on img at bounding box center [379, 285] width 160 height 182
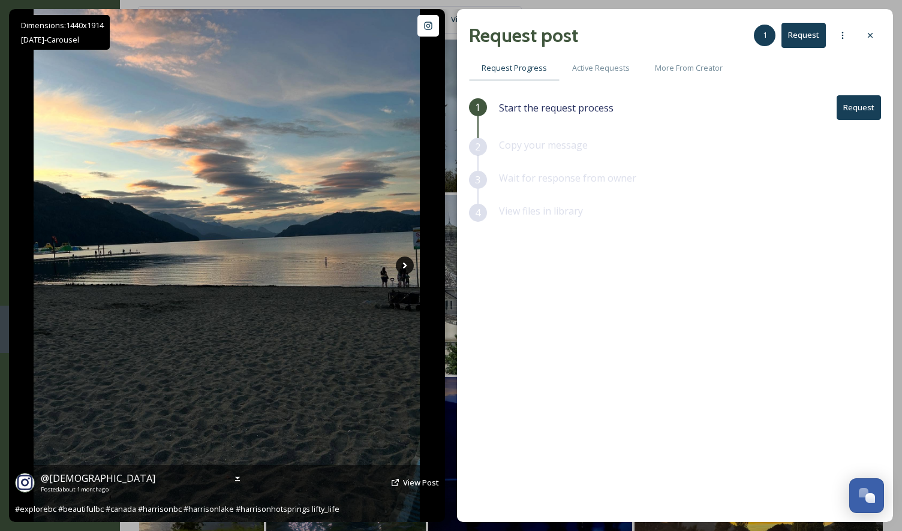
click at [405, 265] on icon at bounding box center [405, 266] width 4 height 7
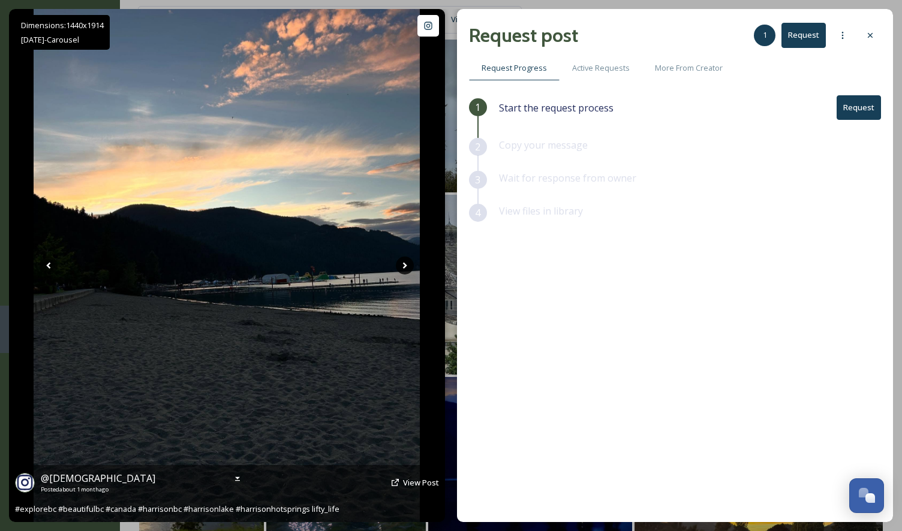
click at [405, 265] on icon at bounding box center [405, 266] width 4 height 7
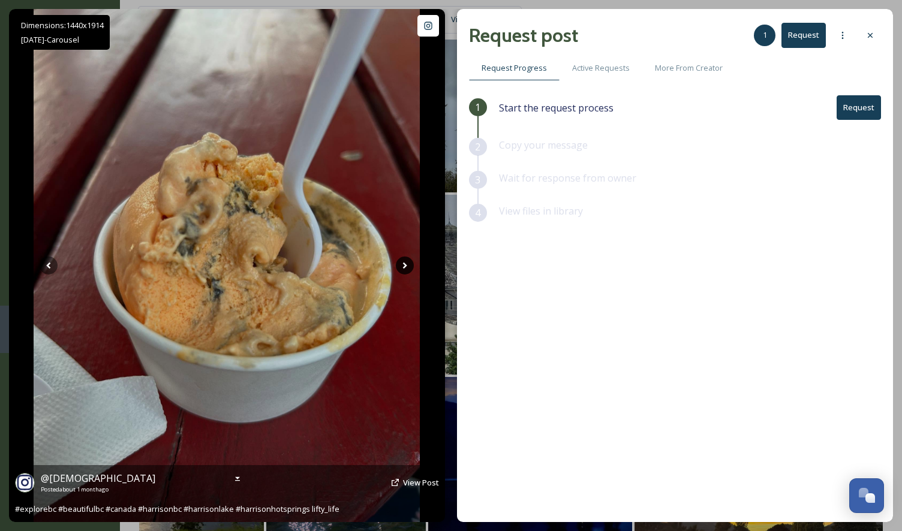
click at [405, 264] on icon at bounding box center [405, 266] width 4 height 7
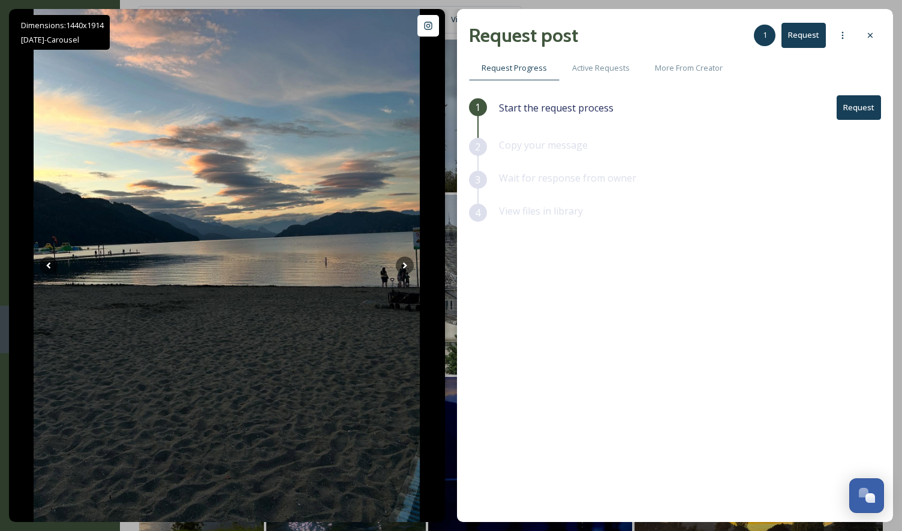
click at [872, 105] on button "Request" at bounding box center [859, 107] width 44 height 25
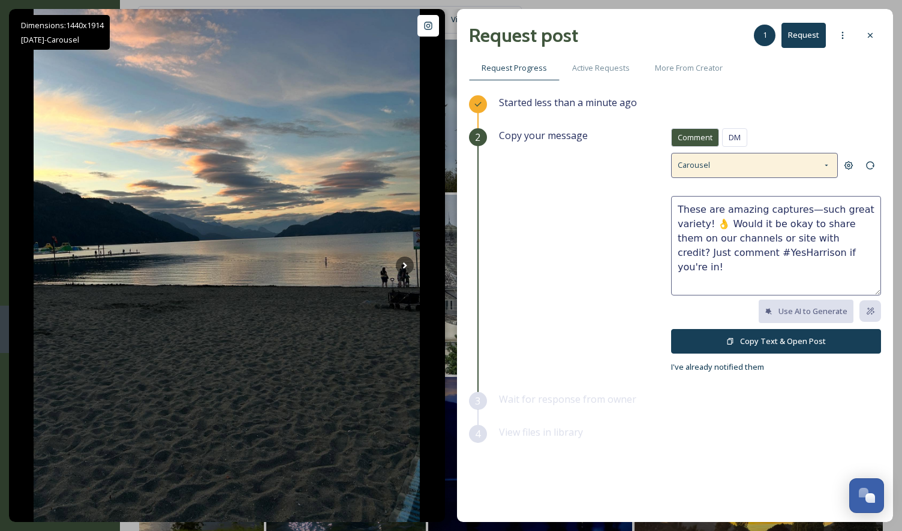
click at [825, 165] on icon at bounding box center [827, 166] width 10 height 10
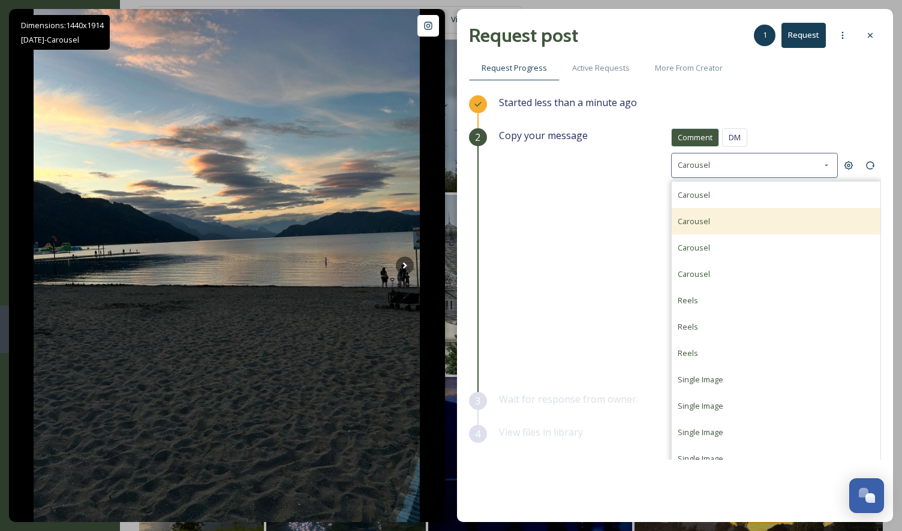
click at [715, 224] on div "Carousel" at bounding box center [776, 221] width 209 height 26
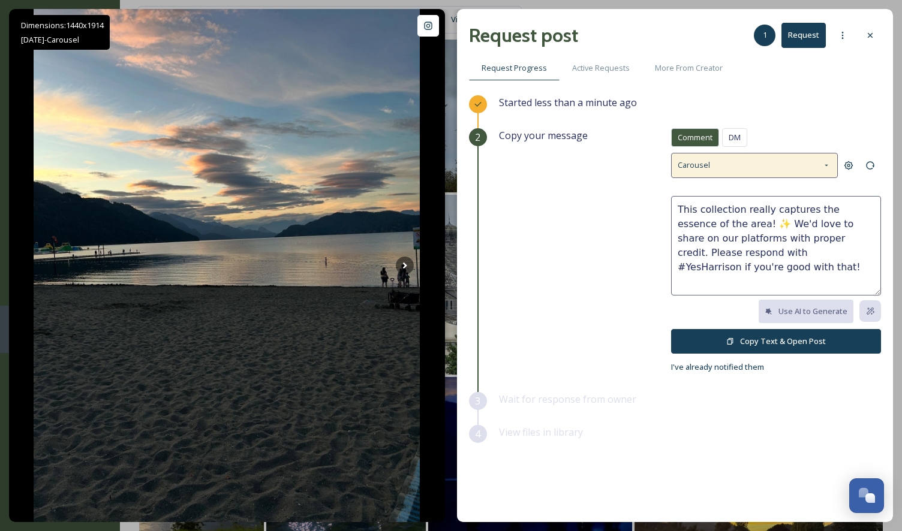
click at [825, 165] on icon at bounding box center [827, 166] width 10 height 10
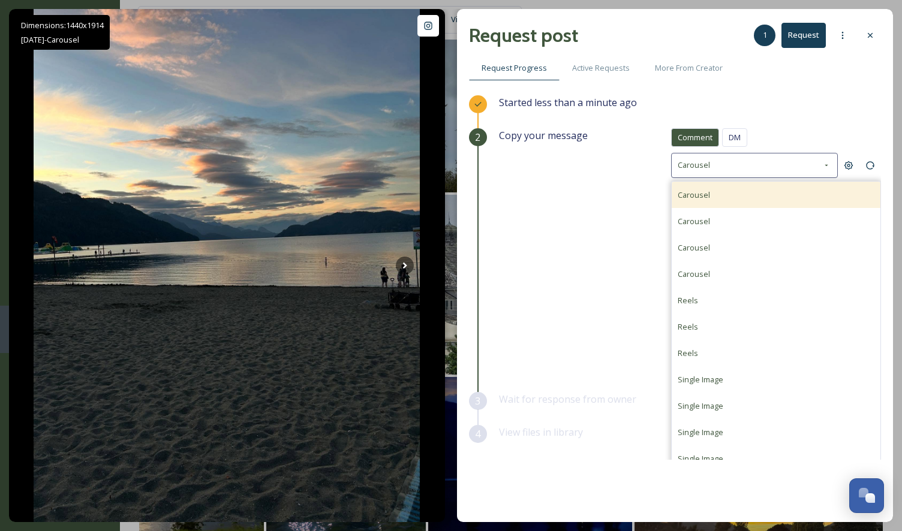
click at [741, 195] on div "Carousel" at bounding box center [776, 195] width 209 height 26
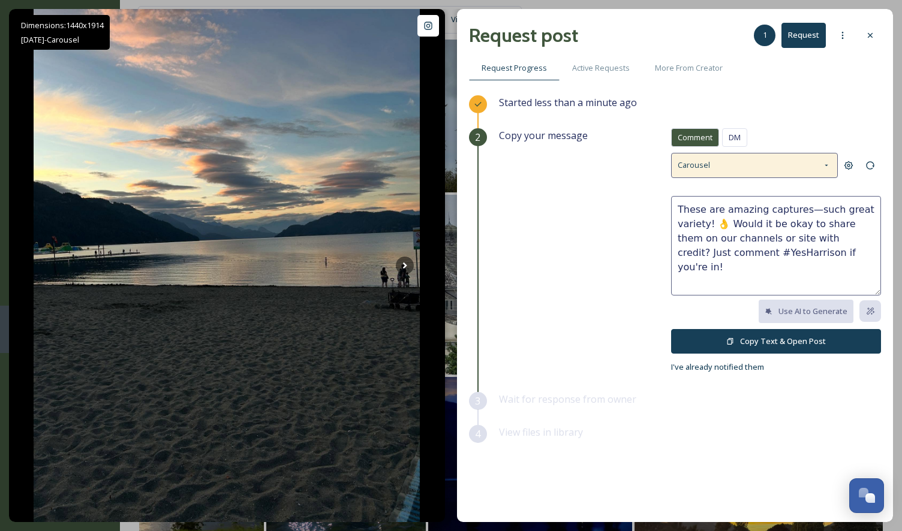
click at [820, 164] on div "Carousel" at bounding box center [754, 165] width 167 height 25
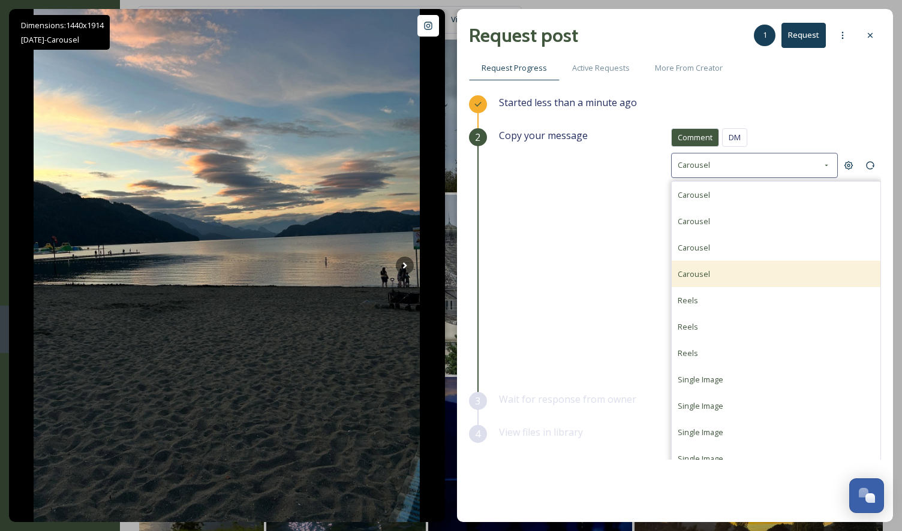
click at [693, 269] on span "Carousel" at bounding box center [694, 274] width 32 height 11
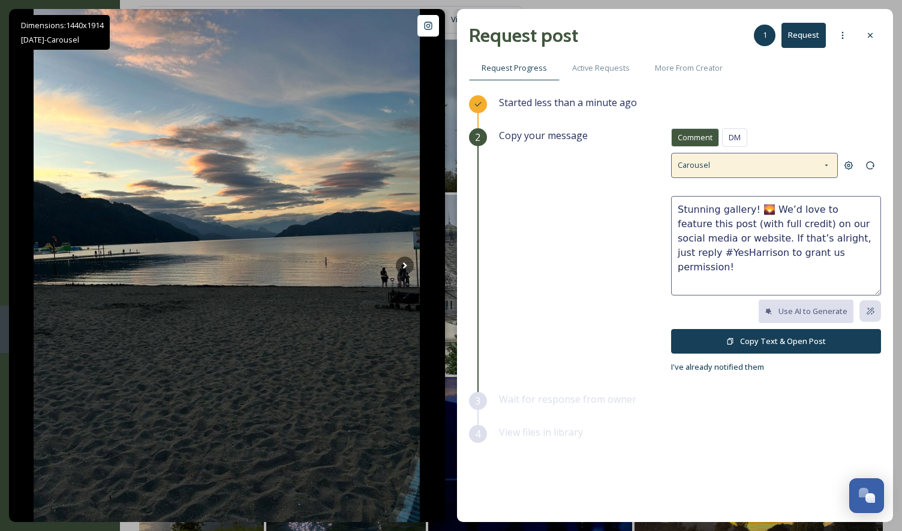
click at [828, 166] on icon at bounding box center [827, 166] width 10 height 10
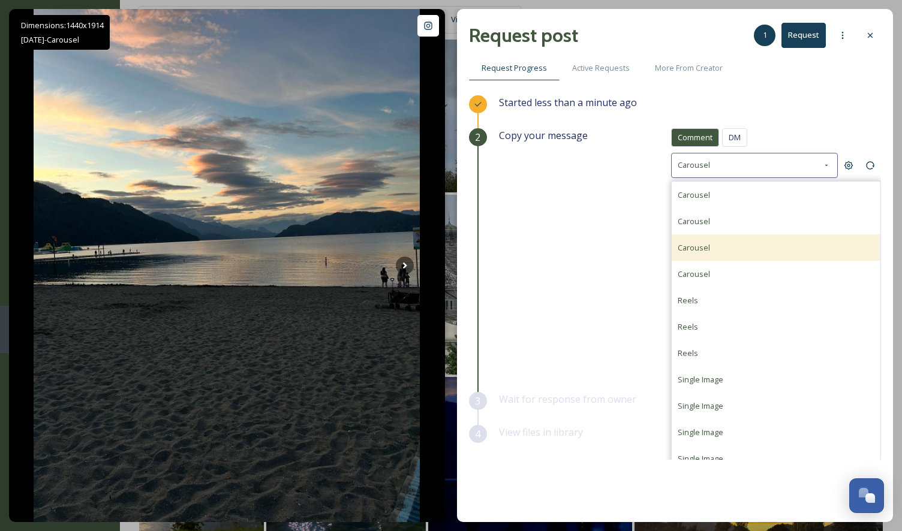
click at [719, 251] on div "Carousel" at bounding box center [776, 247] width 209 height 26
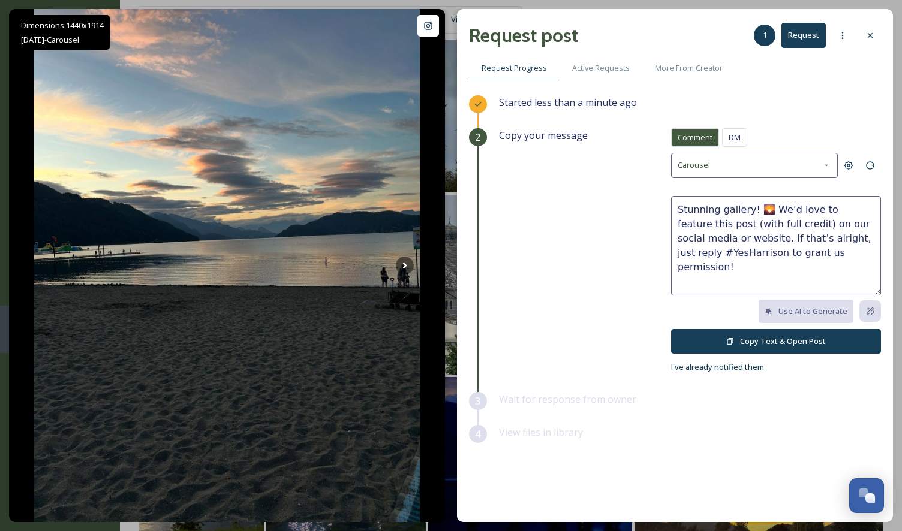
type textarea "This collection really captures the essence of the area! ✨ We'd love to share o…"
click at [730, 345] on button "Copy Text & Open Post" at bounding box center [776, 341] width 210 height 25
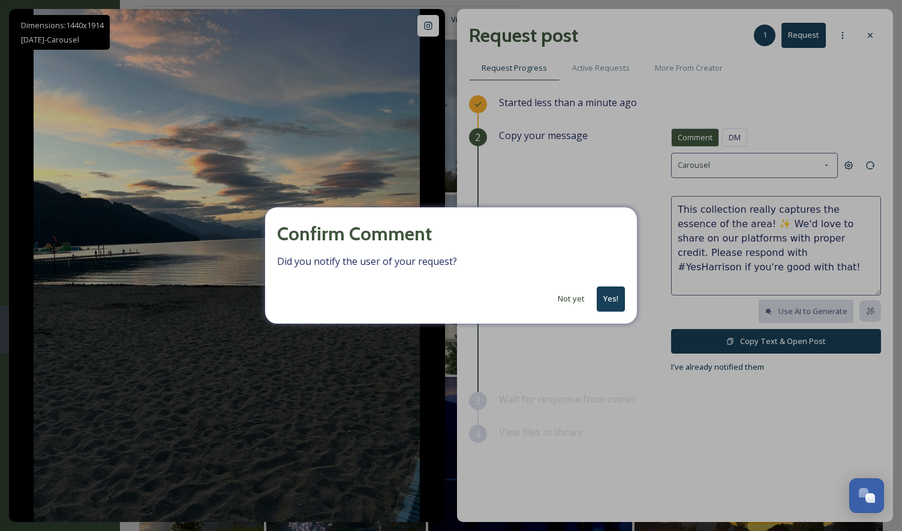
click at [615, 303] on button "Yes!" at bounding box center [611, 299] width 28 height 25
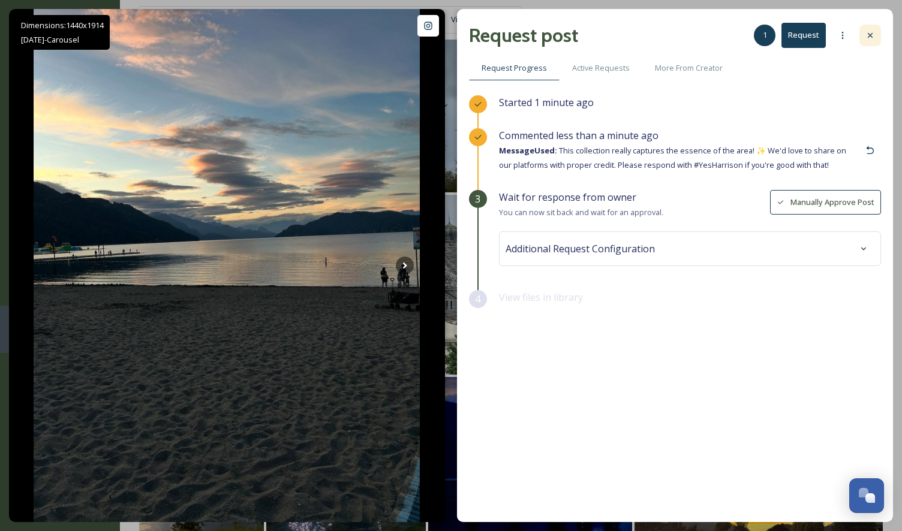
click at [870, 33] on icon at bounding box center [870, 36] width 10 height 10
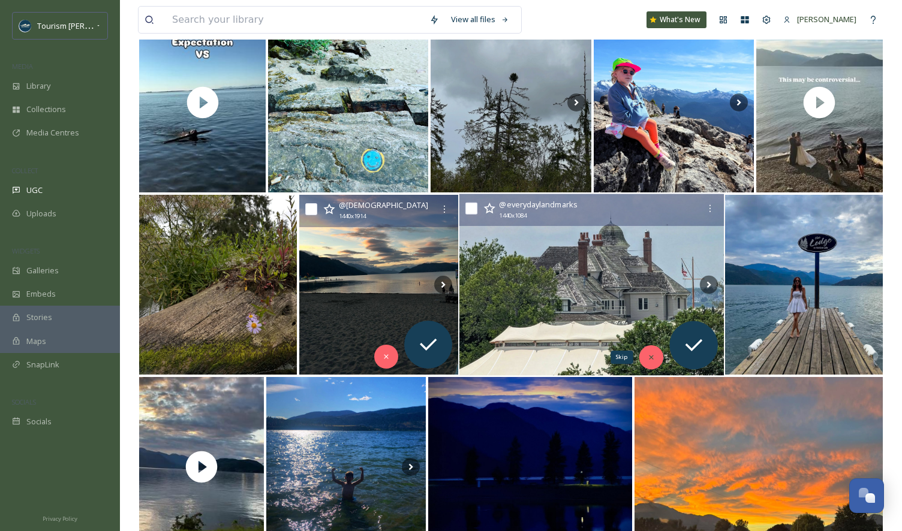
click at [650, 357] on icon at bounding box center [651, 358] width 4 height 4
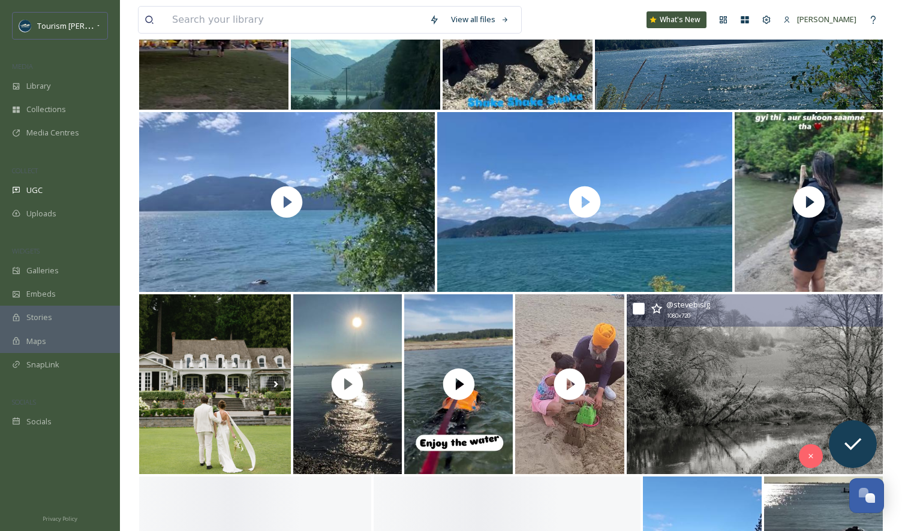
scroll to position [3018, 0]
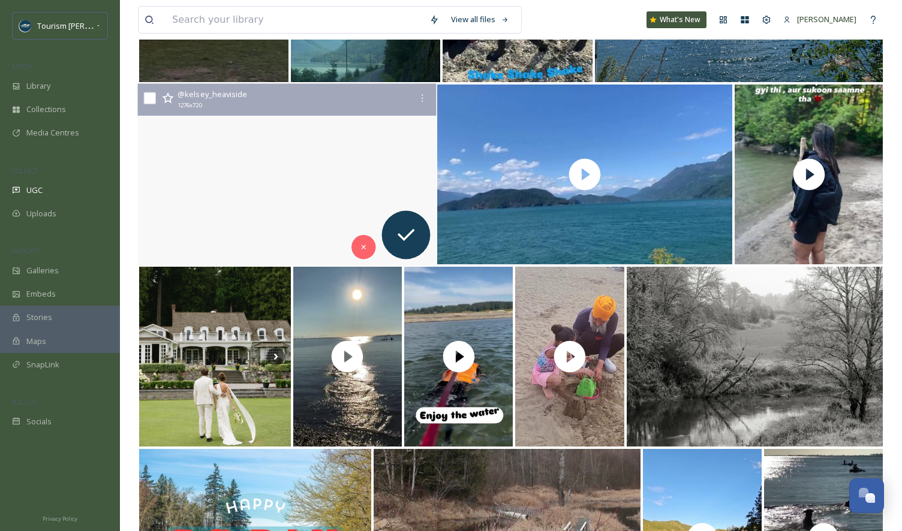
click at [200, 194] on video "#harrisonhotsprings #canada #familyvacation" at bounding box center [287, 175] width 299 height 182
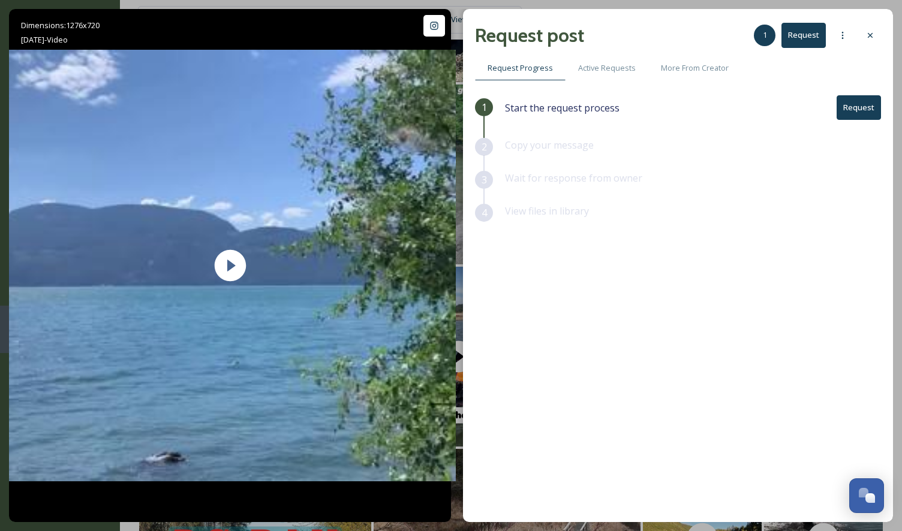
click at [853, 107] on button "Request" at bounding box center [859, 107] width 44 height 25
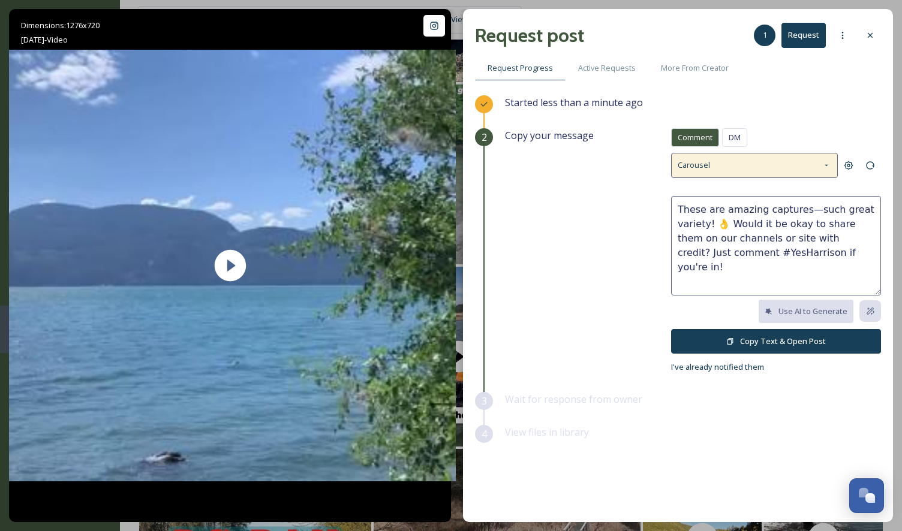
click at [829, 163] on icon at bounding box center [827, 166] width 10 height 10
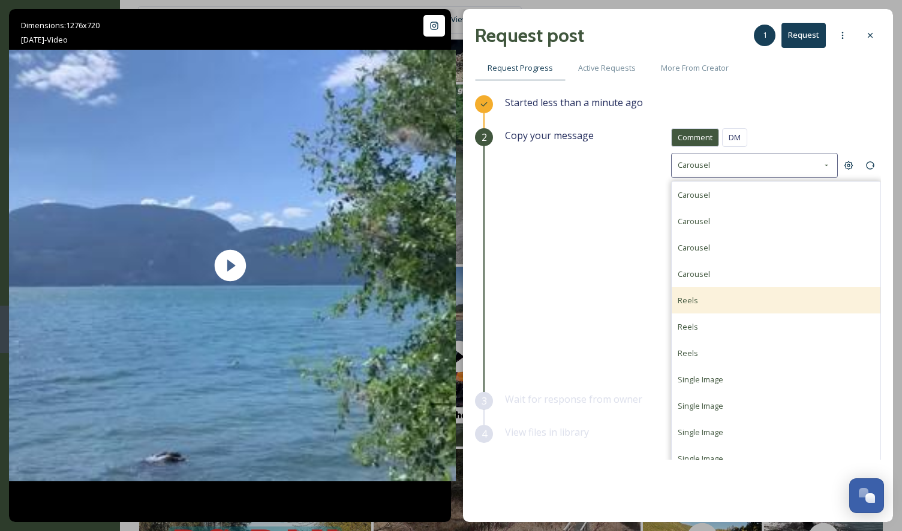
click at [717, 299] on div "Reels" at bounding box center [776, 300] width 209 height 26
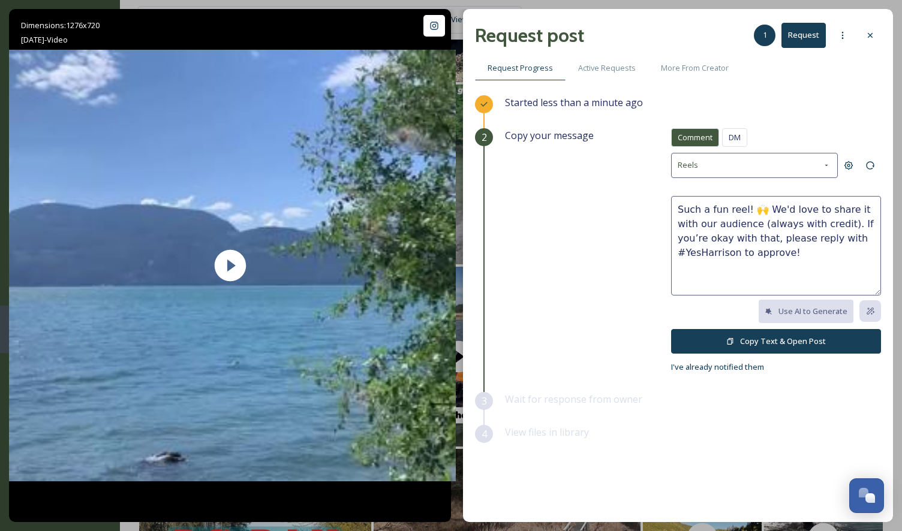
drag, startPoint x: 722, startPoint y: 208, endPoint x: 709, endPoint y: 209, distance: 12.7
click at [709, 209] on textarea "Such a fun reel! 🙌 We'd love to share it with our audience (always with credit)…" at bounding box center [776, 246] width 210 height 100
type textarea "Such a lovely reel! 🙌 We'd love to share it with our audience (always with cred…"
click at [752, 341] on button "Copy Text & Open Post" at bounding box center [776, 341] width 210 height 25
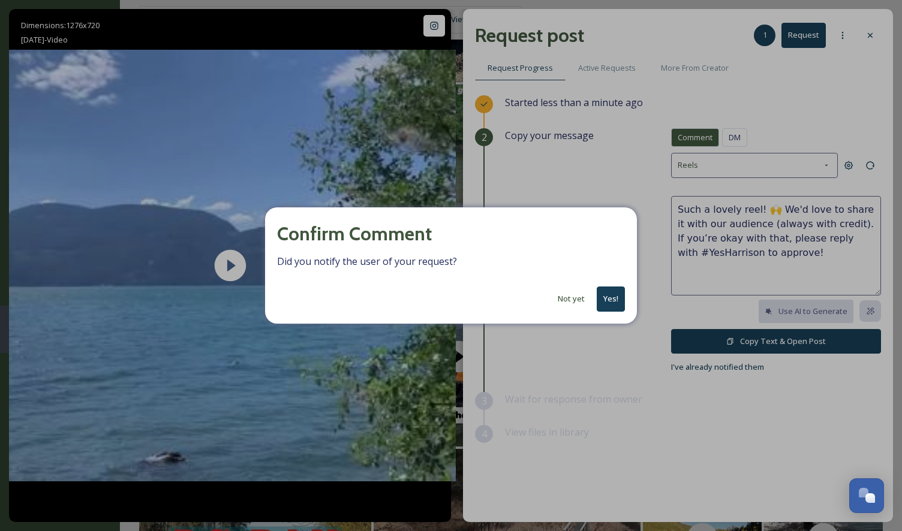
click at [612, 288] on button "Yes!" at bounding box center [611, 299] width 28 height 25
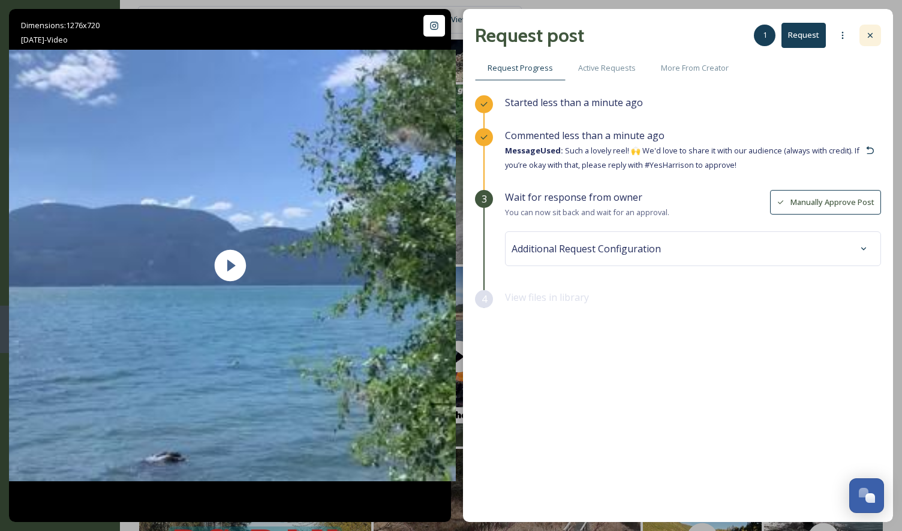
click at [872, 31] on icon at bounding box center [870, 36] width 10 height 10
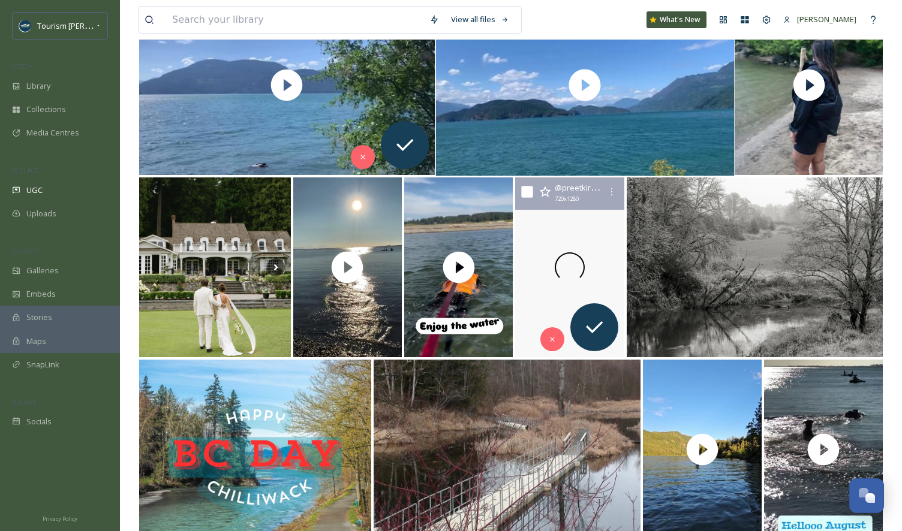
scroll to position [3120, 0]
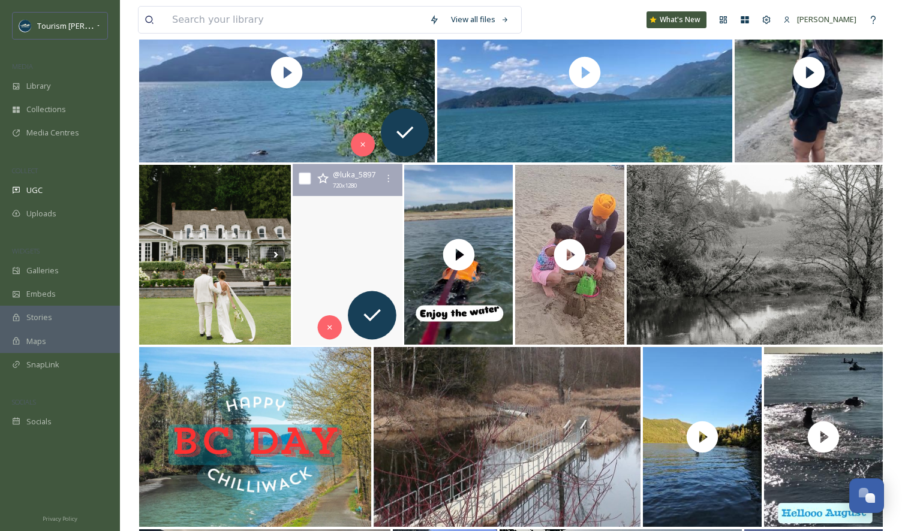
click at [324, 279] on video "Before Sunset 🌟🕊️🩵\a\a#labrador #dog #canada #vancouver #nature #mobilephotogra…" at bounding box center [348, 255] width 110 height 182
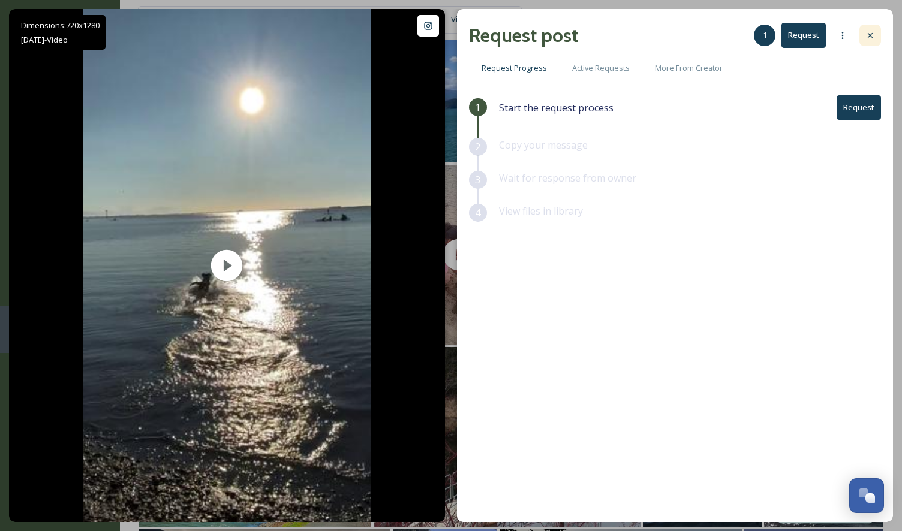
click at [871, 35] on icon at bounding box center [870, 35] width 5 height 5
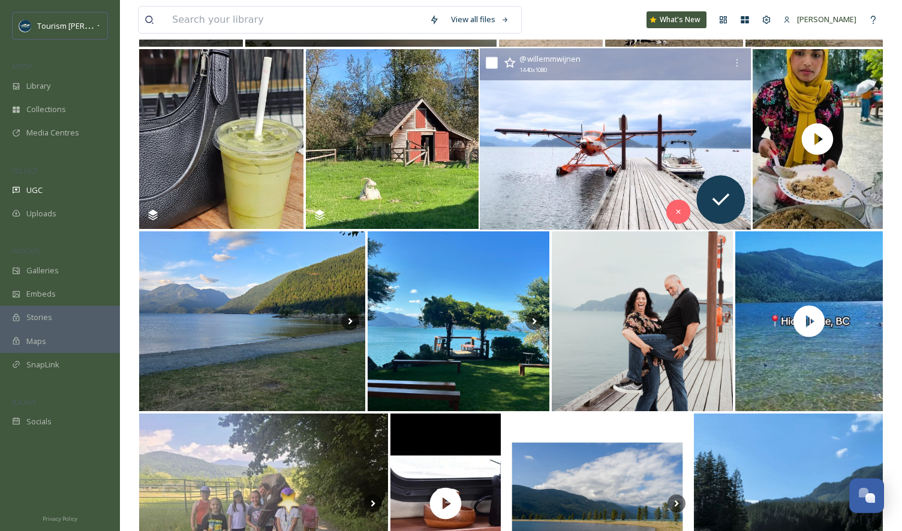
scroll to position [3968, 0]
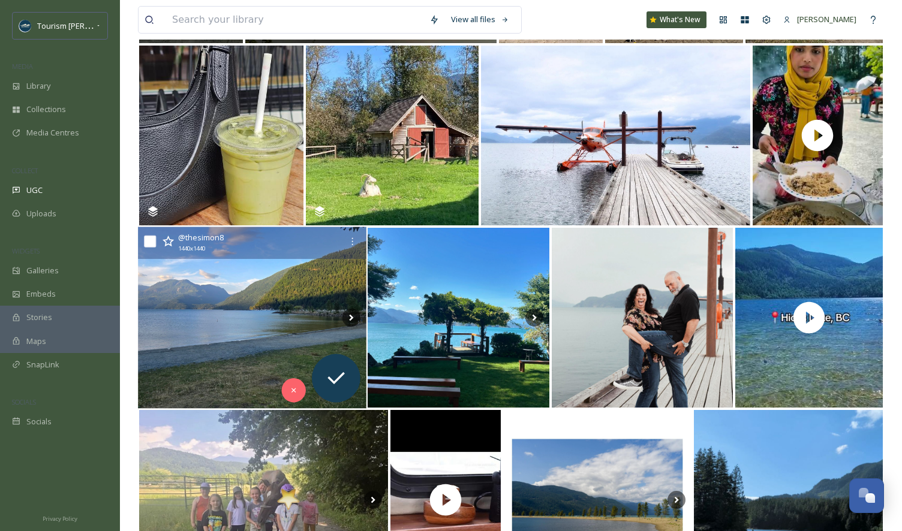
click at [198, 342] on img at bounding box center [252, 318] width 228 height 182
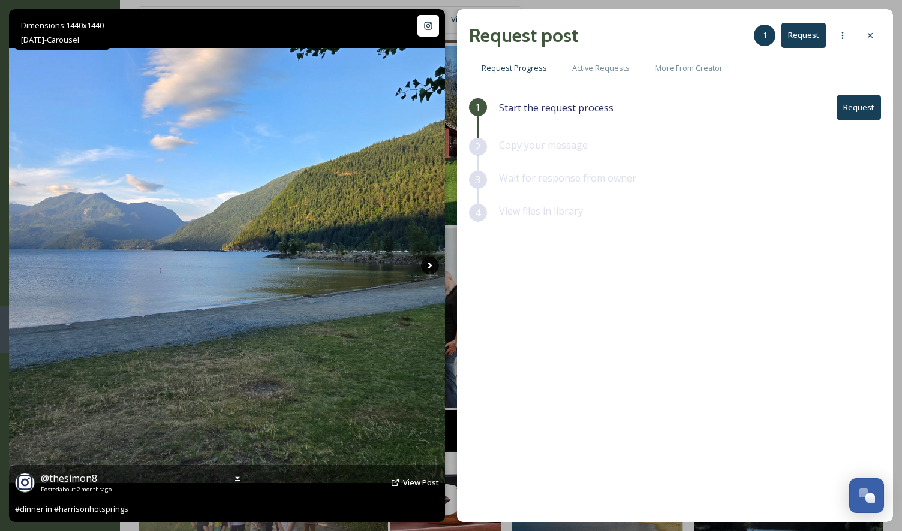
click at [431, 265] on icon at bounding box center [430, 266] width 4 height 7
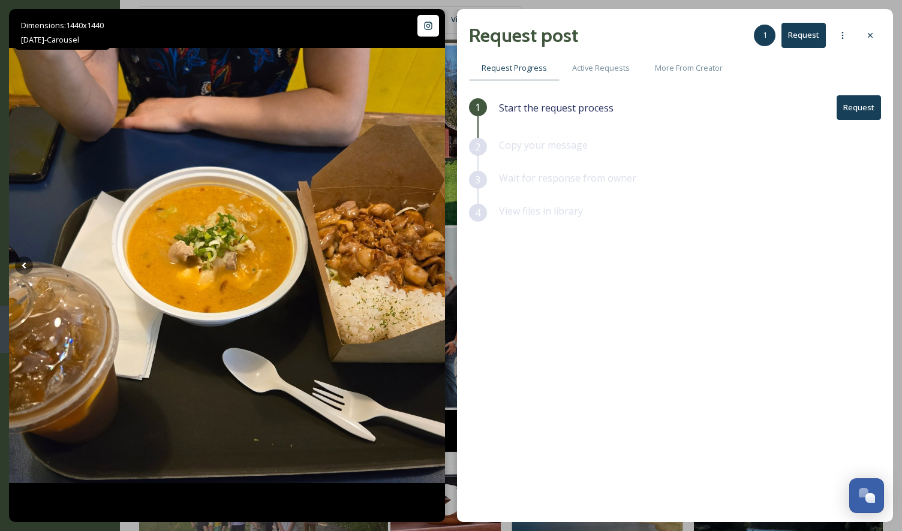
click at [855, 109] on button "Request" at bounding box center [859, 107] width 44 height 25
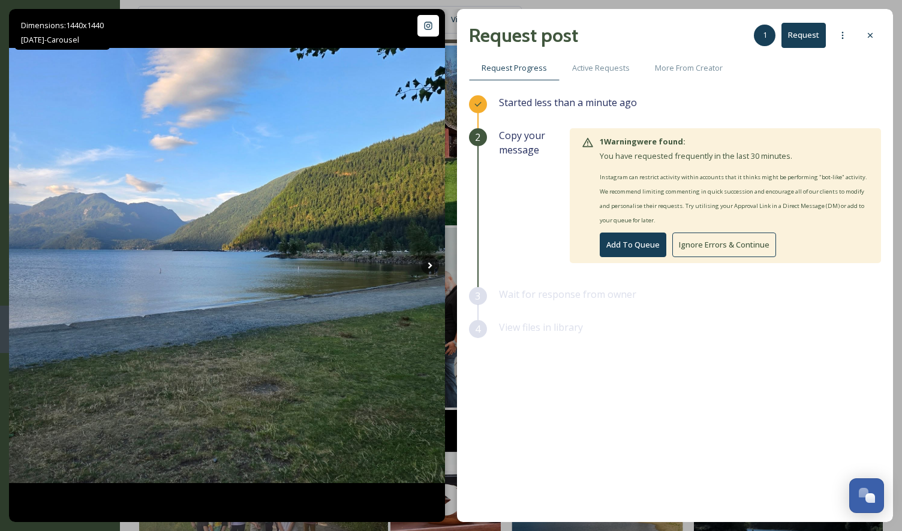
click at [747, 237] on button "Ignore Errors & Continue" at bounding box center [724, 245] width 104 height 25
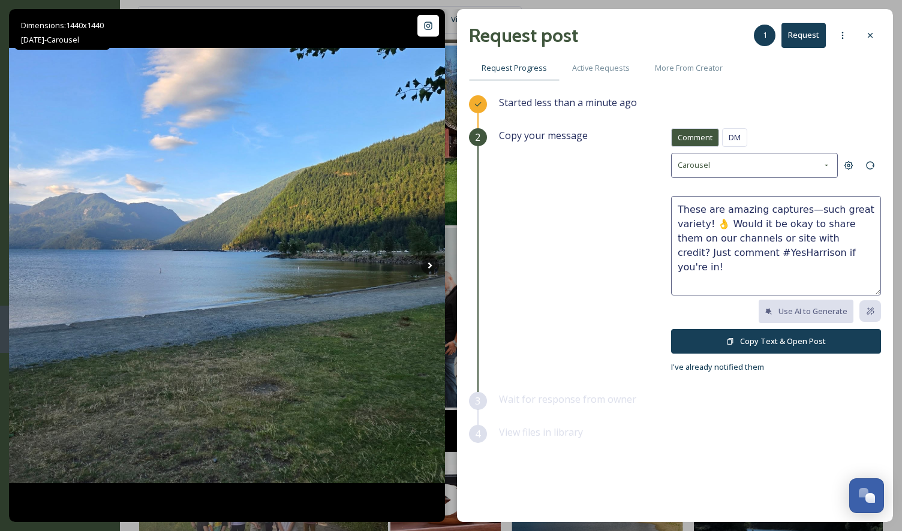
drag, startPoint x: 709, startPoint y: 222, endPoint x: 802, endPoint y: 205, distance: 95.2
click at [802, 205] on textarea "These are amazing captures—such great variety! 👌 Would it be okay to share them…" at bounding box center [776, 246] width 210 height 100
drag, startPoint x: 802, startPoint y: 208, endPoint x: 725, endPoint y: 209, distance: 77.4
click at [725, 209] on textarea "These are amazing captures 👌 Would it be okay to share them on our channels or …" at bounding box center [776, 246] width 210 height 100
click at [866, 209] on textarea "These are great photos!👌 Would it be okay to share them on our channels or site…" at bounding box center [776, 246] width 210 height 100
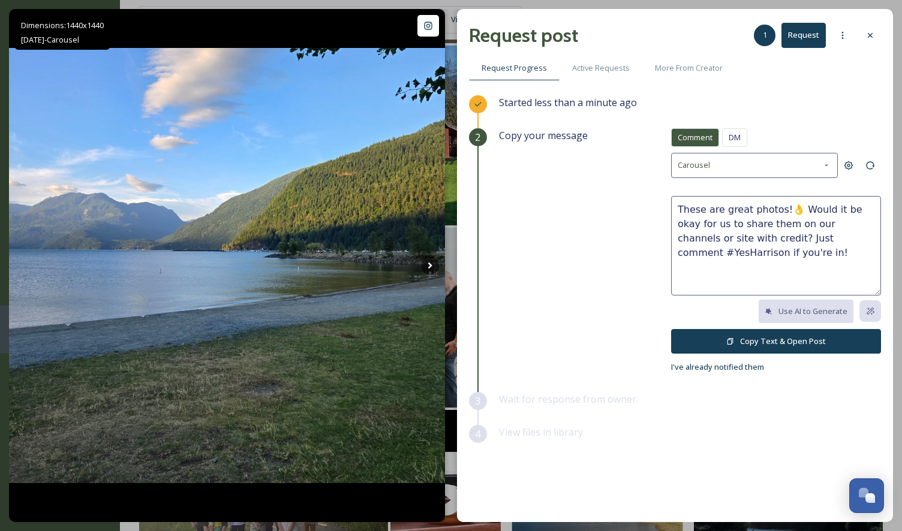
click at [798, 224] on textarea "These are great photos!👌 Would it be okay for us to share them on our channels …" at bounding box center [776, 246] width 210 height 100
click at [691, 237] on textarea "These are great photos!👌 Would it be okay for us to share them on our social ch…" at bounding box center [776, 246] width 210 height 100
type textarea "These are great photos!👌 Would it be okay for us to share them on our social ch…"
click at [803, 341] on button "Copy Text & Open Post" at bounding box center [776, 341] width 210 height 25
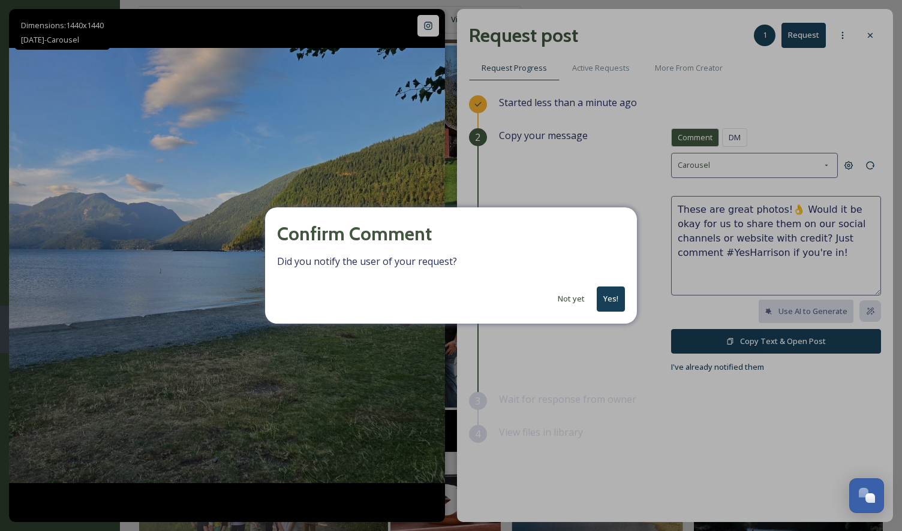
click at [572, 299] on button "Not yet" at bounding box center [571, 298] width 39 height 23
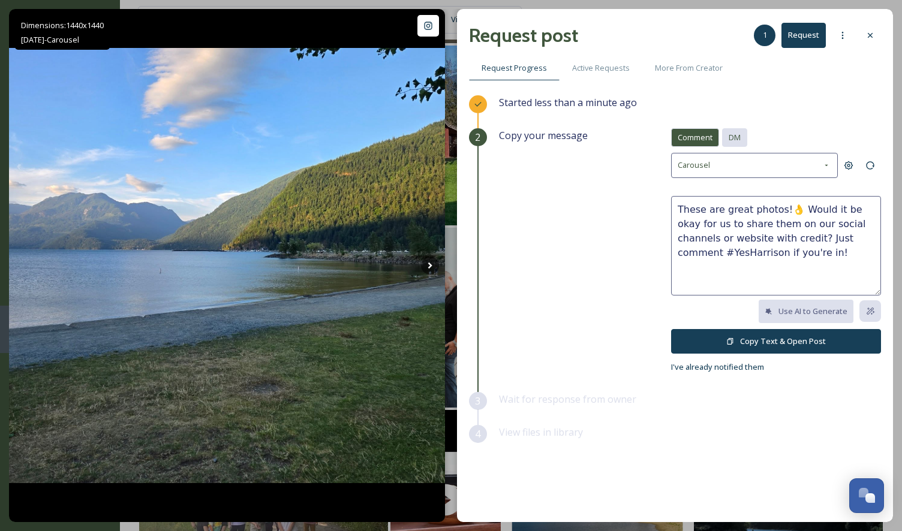
click at [735, 137] on span "DM" at bounding box center [735, 137] width 12 height 11
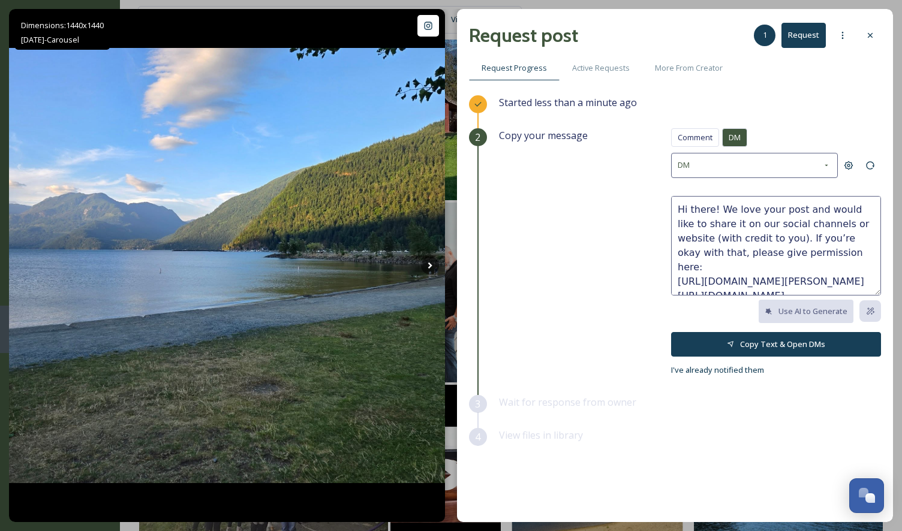
scroll to position [3998, 0]
click at [784, 344] on button "Copy Text & Open DMs" at bounding box center [776, 344] width 210 height 25
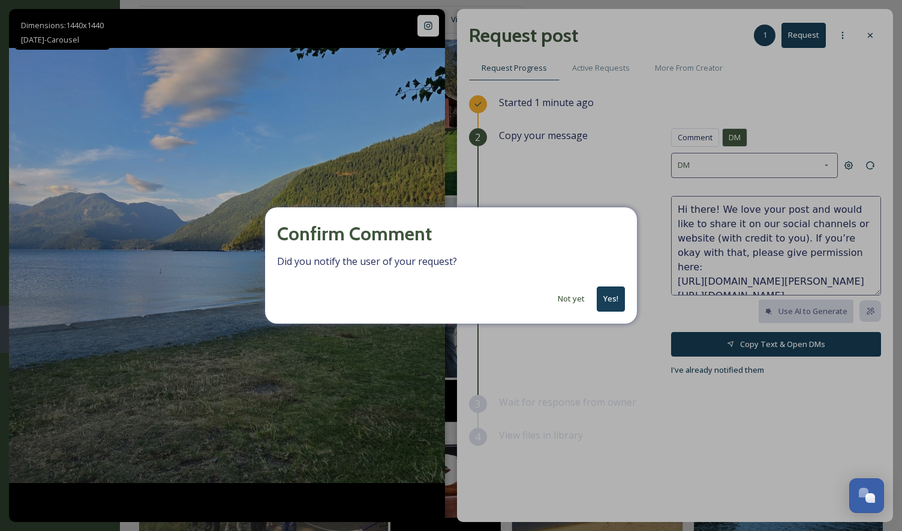
click at [607, 294] on button "Yes!" at bounding box center [611, 299] width 28 height 25
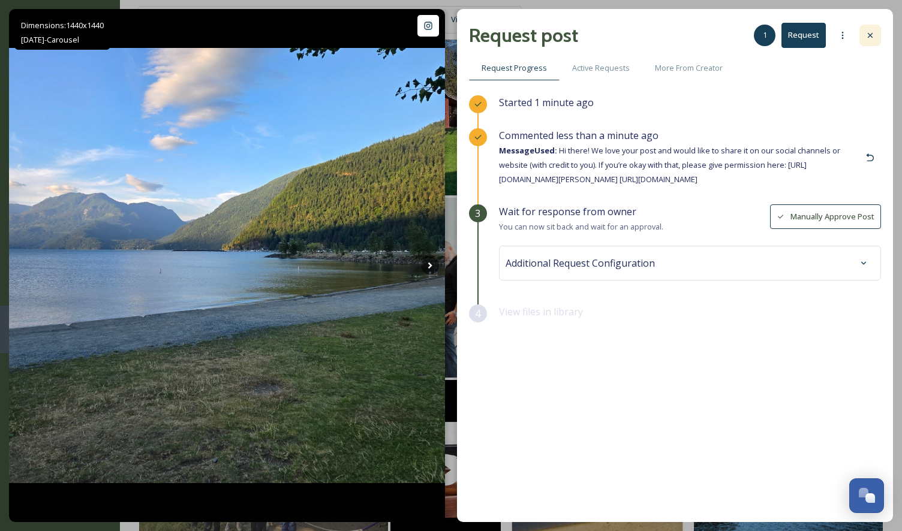
click at [871, 38] on icon at bounding box center [870, 36] width 10 height 10
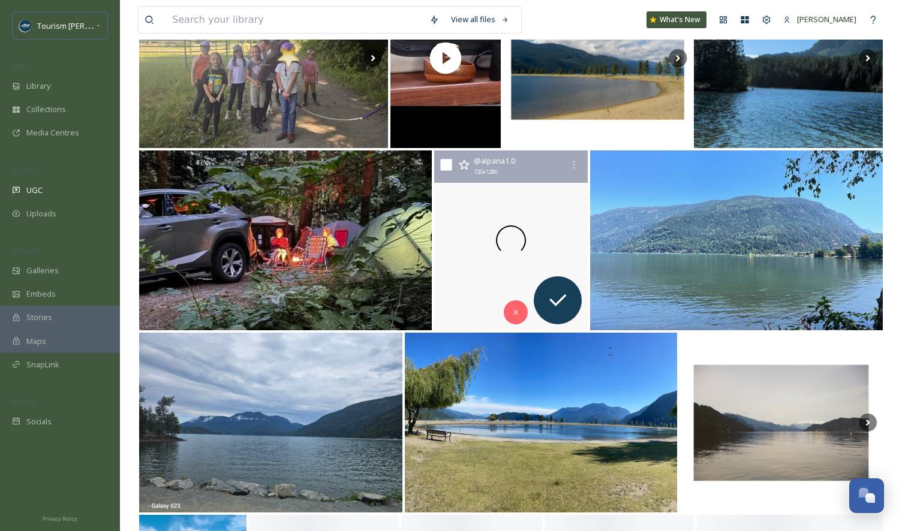
scroll to position [4439, 0]
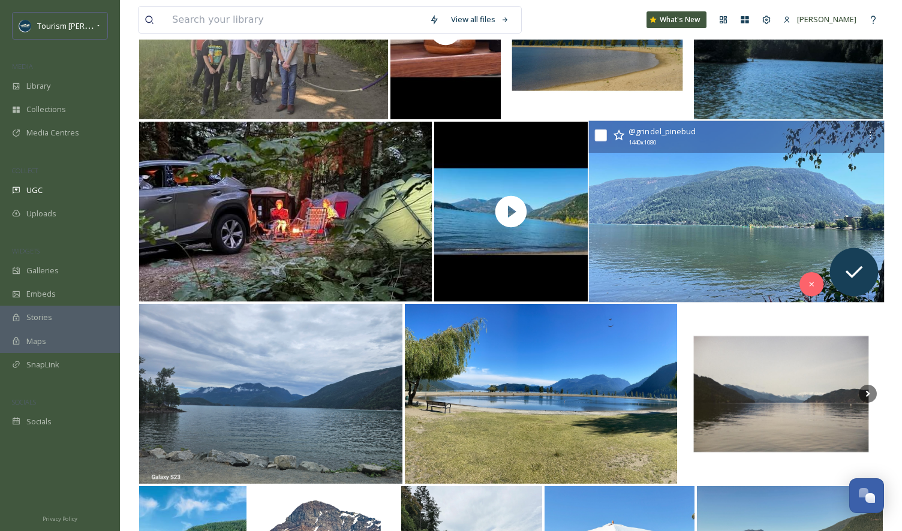
click at [651, 257] on img at bounding box center [737, 212] width 296 height 182
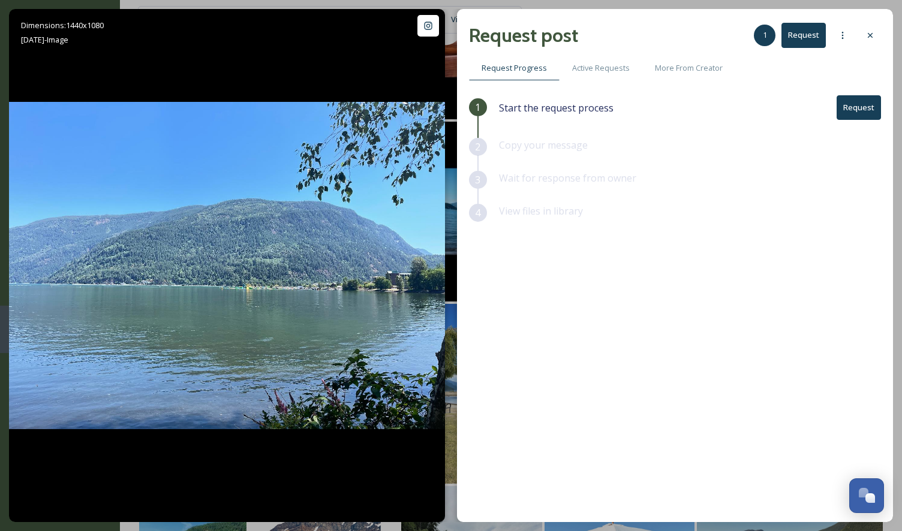
click at [864, 107] on button "Request" at bounding box center [859, 107] width 44 height 25
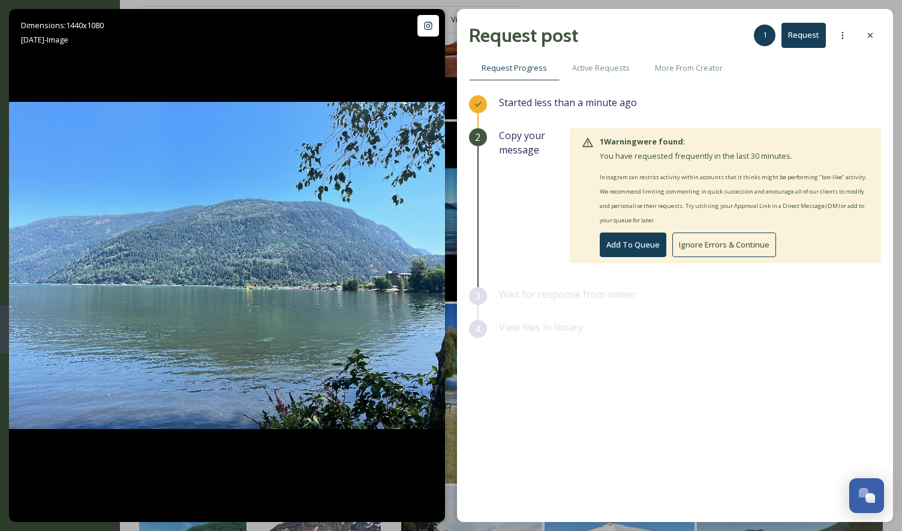
click at [723, 240] on button "Ignore Errors & Continue" at bounding box center [724, 245] width 104 height 25
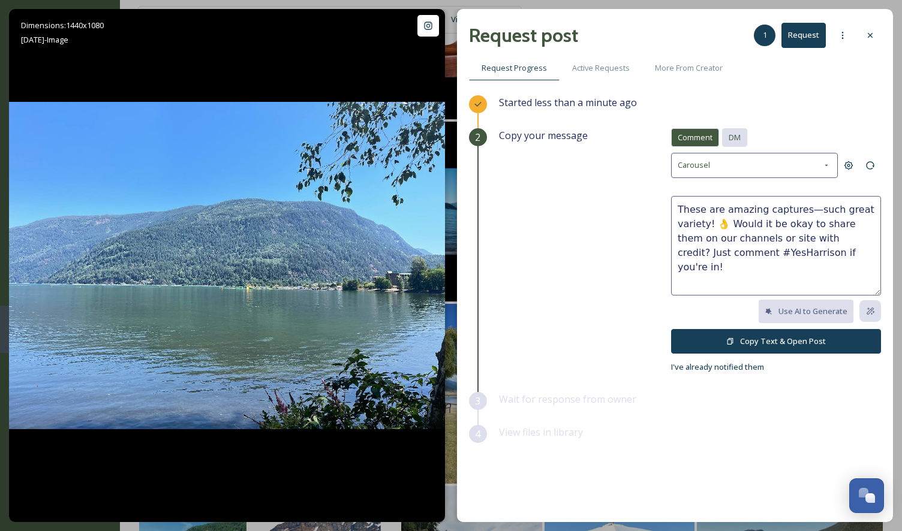
click at [738, 139] on span "DM" at bounding box center [735, 137] width 12 height 11
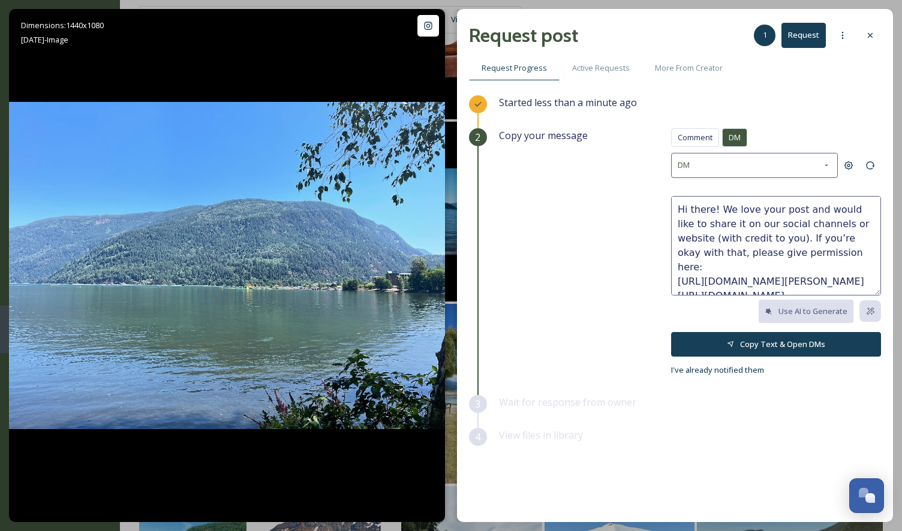
click at [784, 342] on button "Copy Text & Open DMs" at bounding box center [776, 344] width 210 height 25
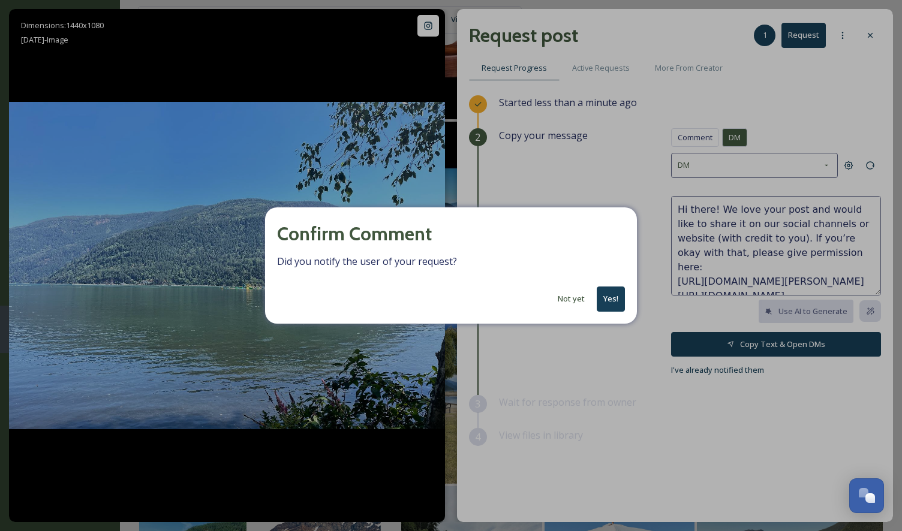
click at [591, 294] on button "Not yet" at bounding box center [571, 298] width 39 height 23
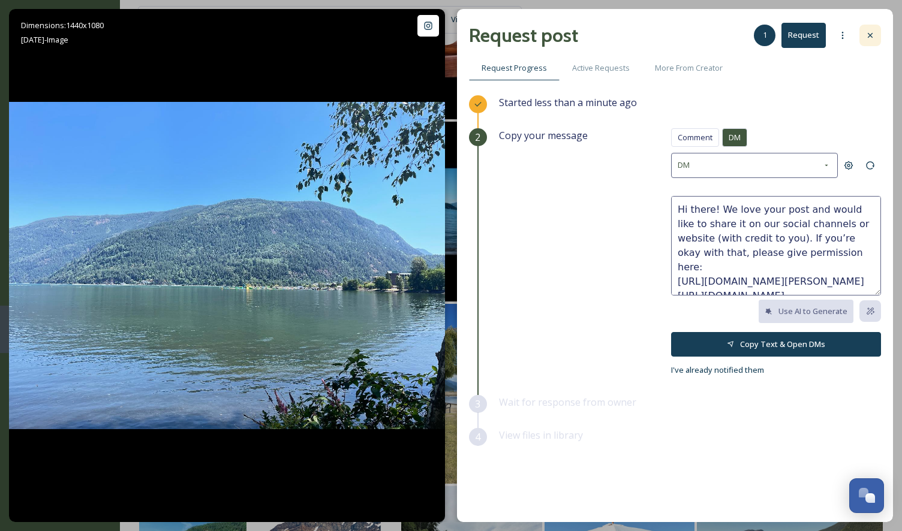
click at [873, 36] on icon at bounding box center [870, 36] width 10 height 10
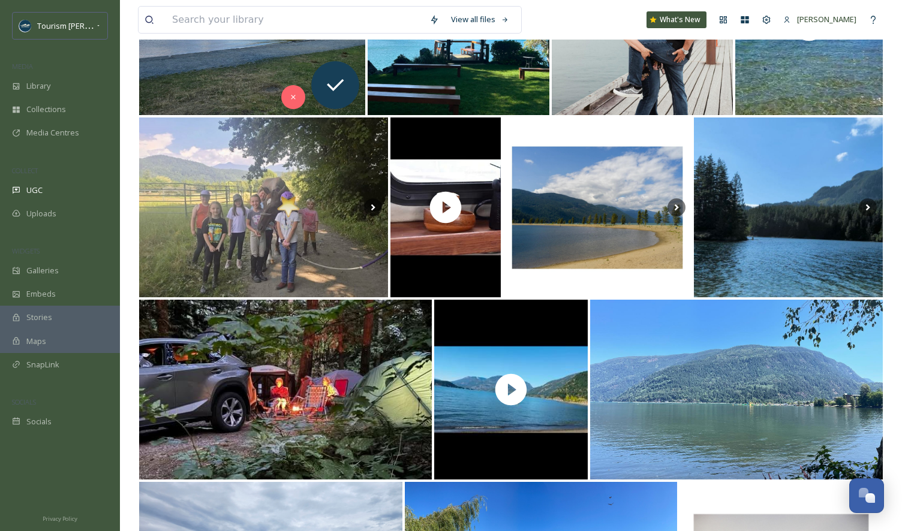
scroll to position [4202, 0]
